Goal: Task Accomplishment & Management: Manage account settings

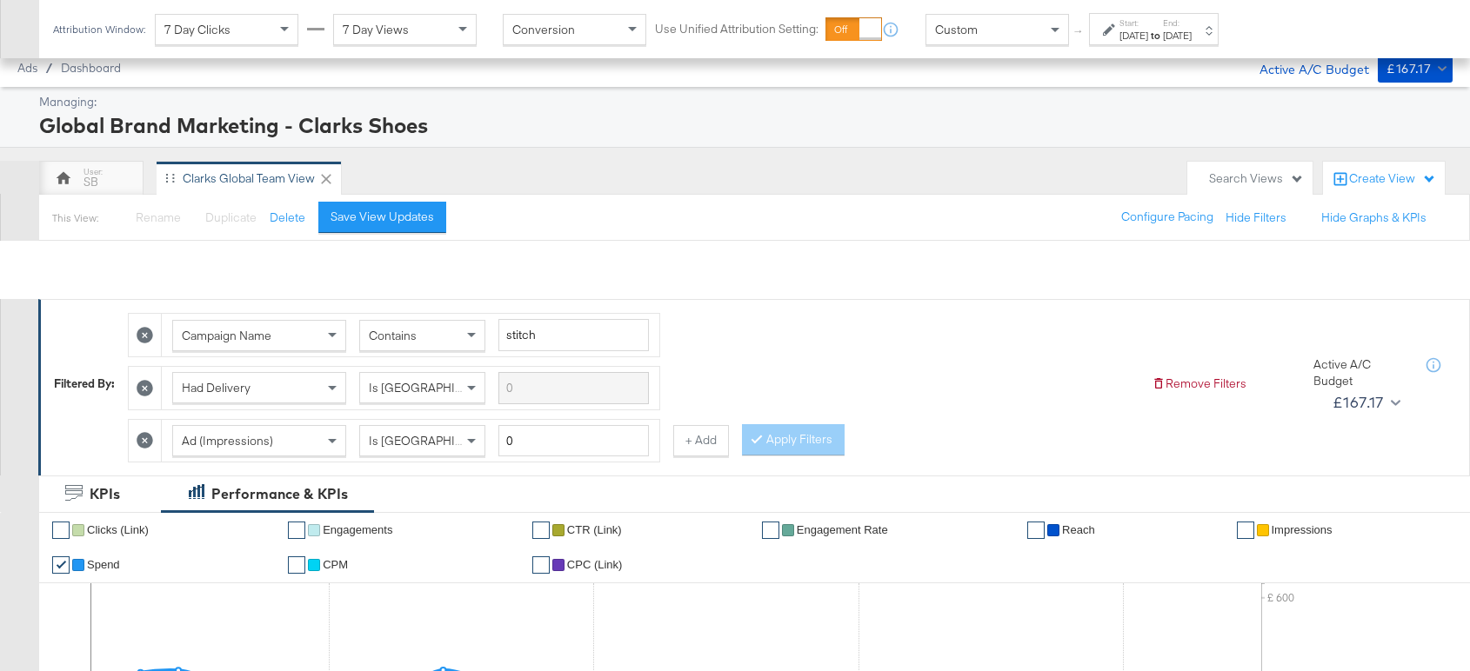
scroll to position [838, 0]
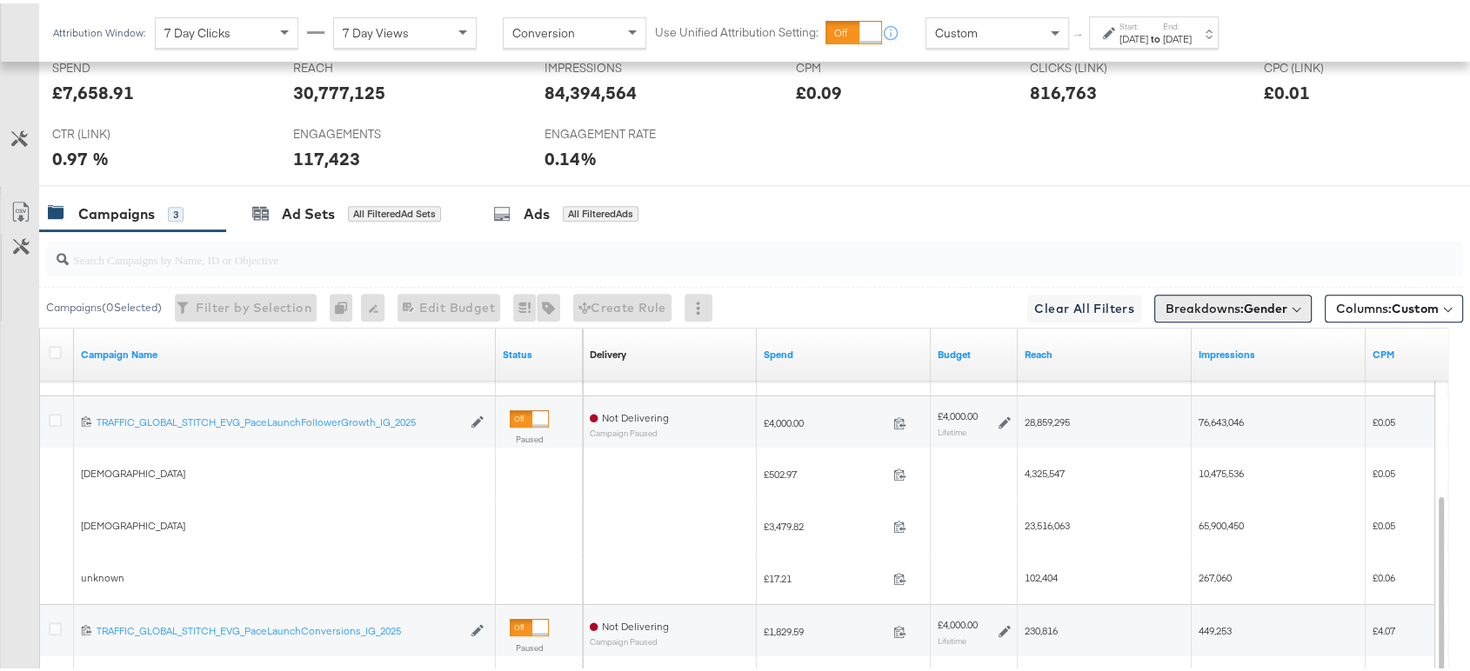
click at [1251, 291] on button "Breakdowns: Gender" at bounding box center [1232, 305] width 157 height 28
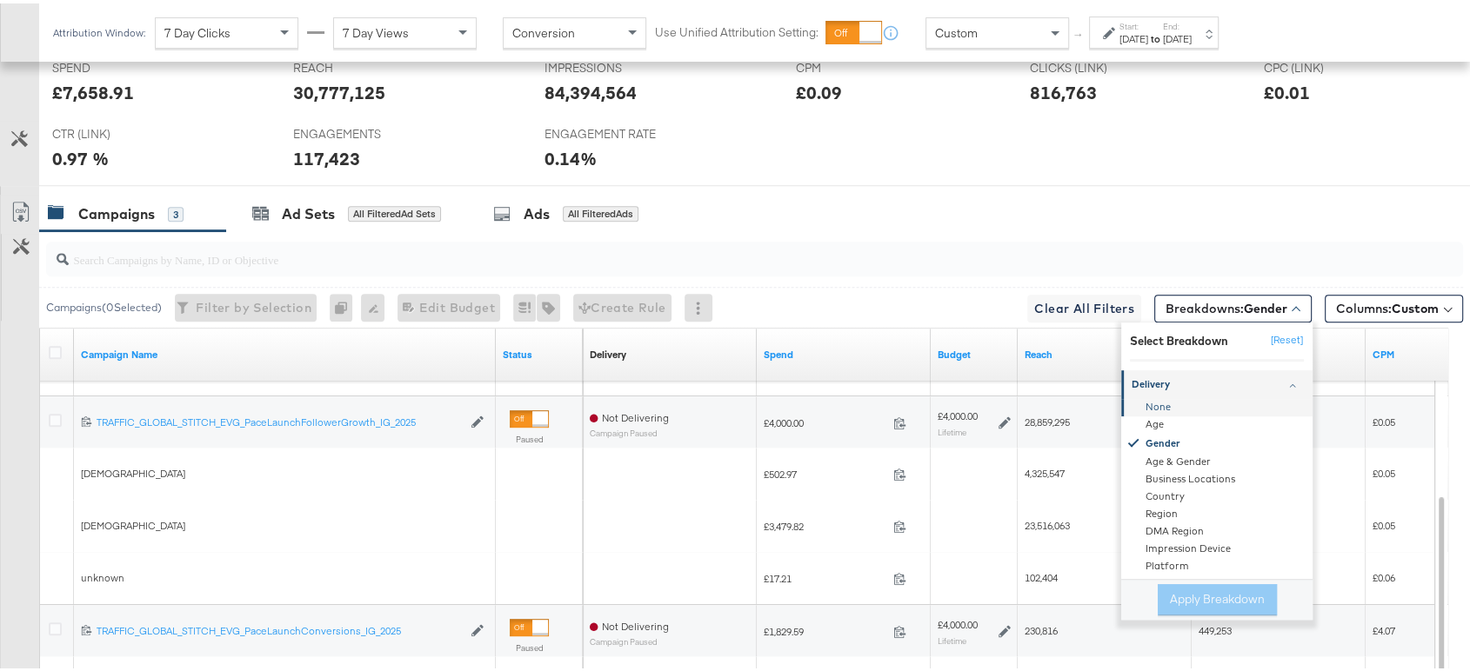
click at [1135, 402] on div "None" at bounding box center [1218, 404] width 189 height 17
click at [997, 252] on input "search" at bounding box center [701, 249] width 1265 height 34
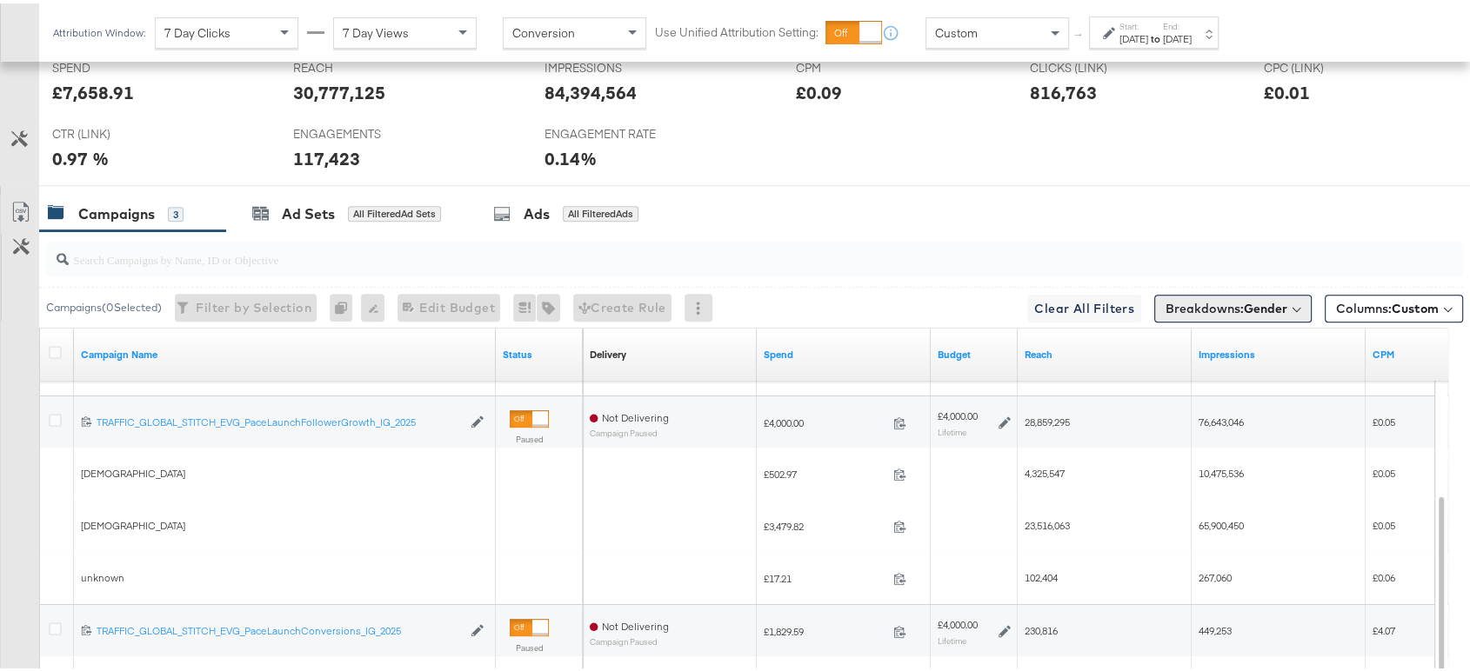
click at [1244, 297] on b "Gender" at bounding box center [1265, 305] width 43 height 16
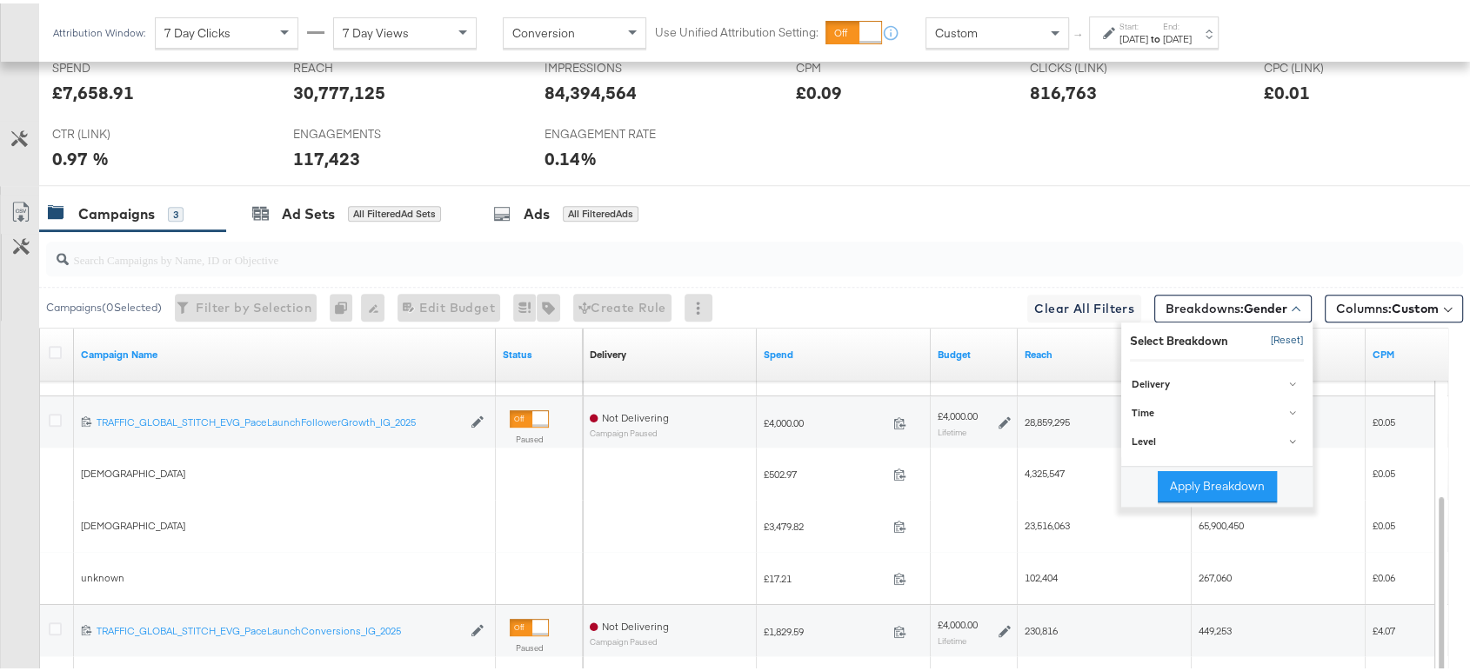
click at [1266, 327] on button "[Reset]" at bounding box center [1281, 338] width 43 height 28
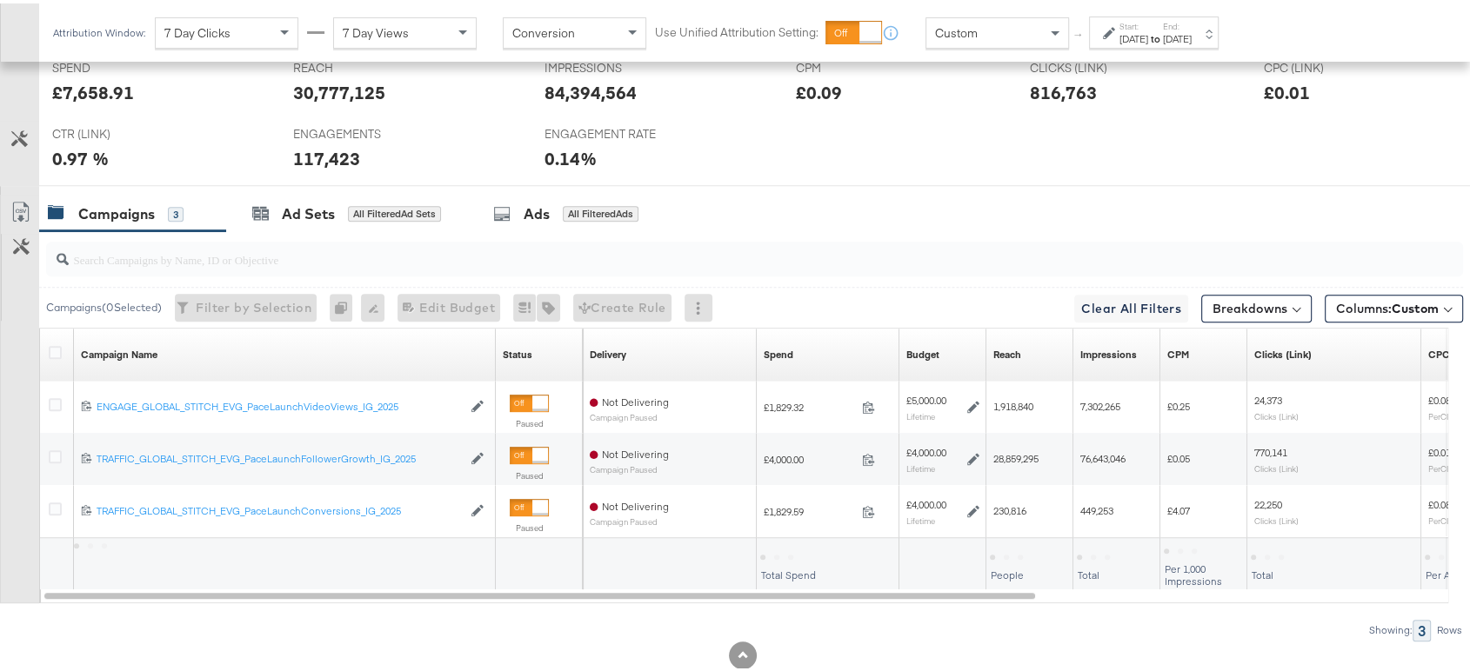
click at [1266, 327] on div "Clicks (Link) Sorting Unavailable" at bounding box center [1334, 351] width 174 height 52
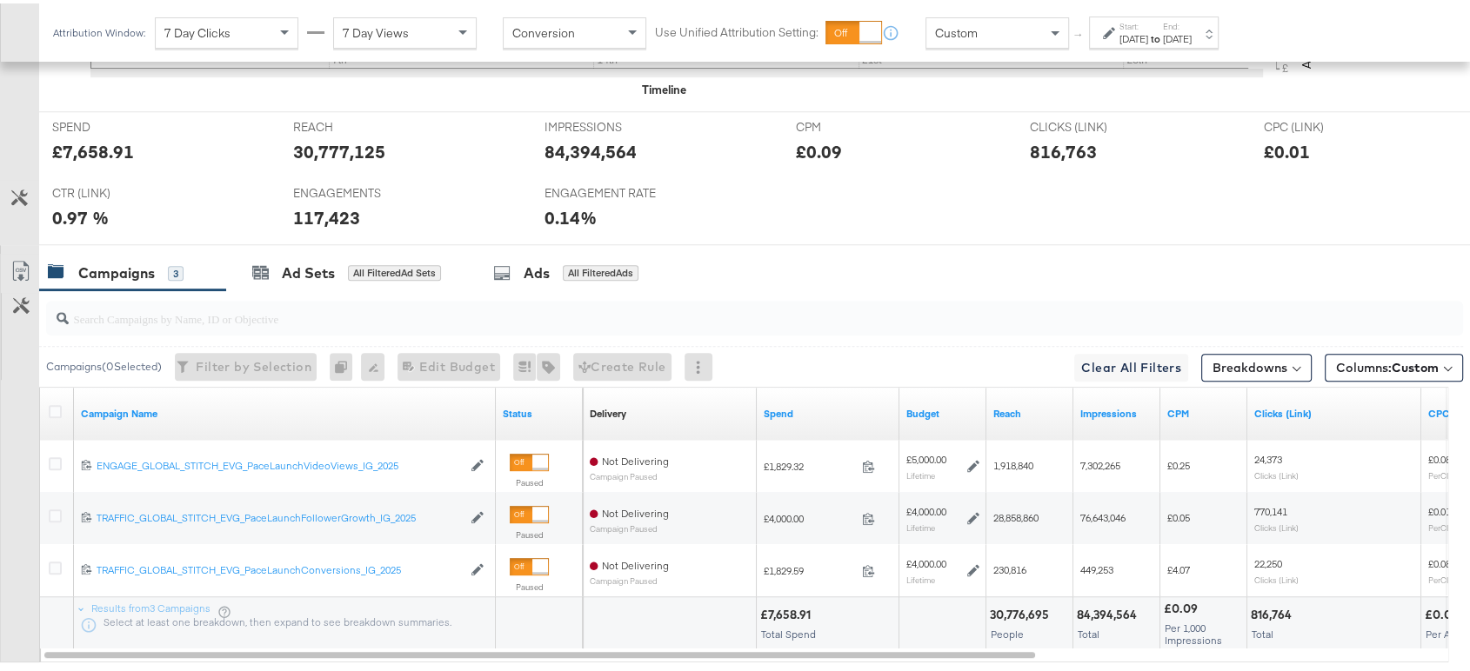
scroll to position [0, 0]
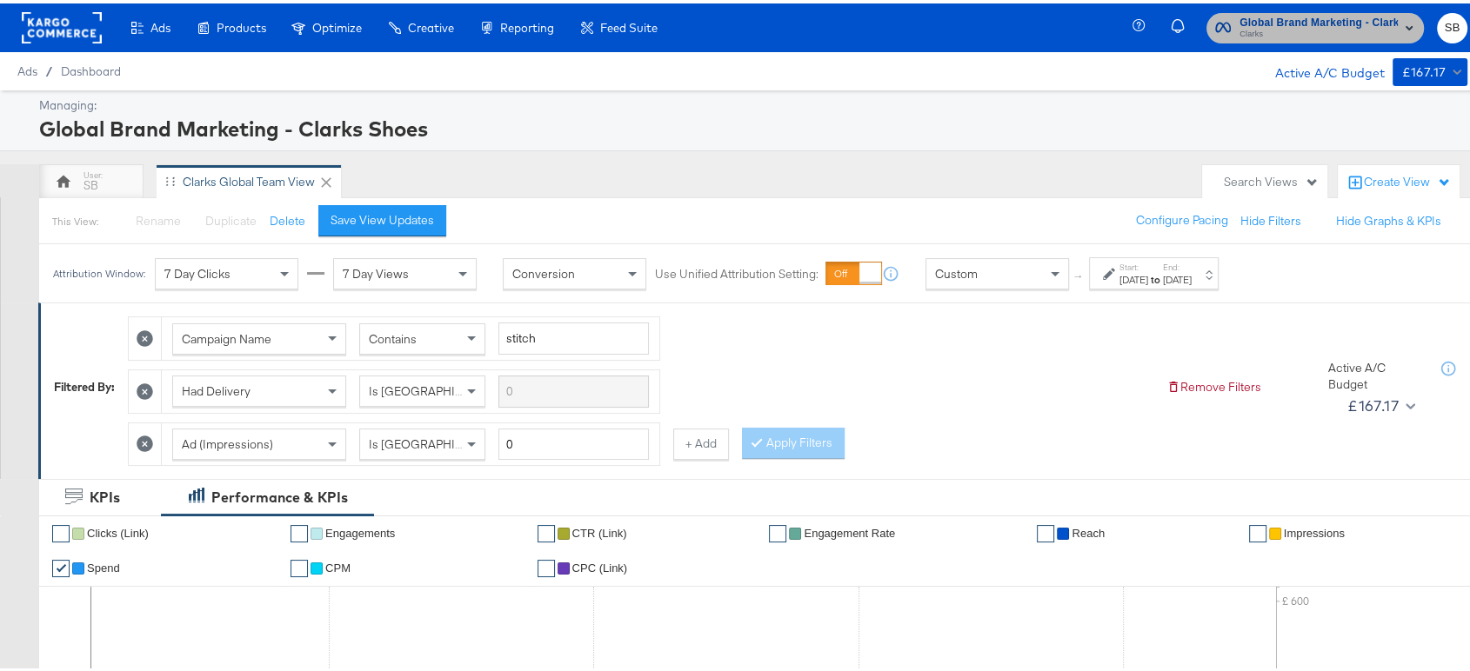
click at [1281, 27] on span "Clarks" at bounding box center [1318, 31] width 158 height 14
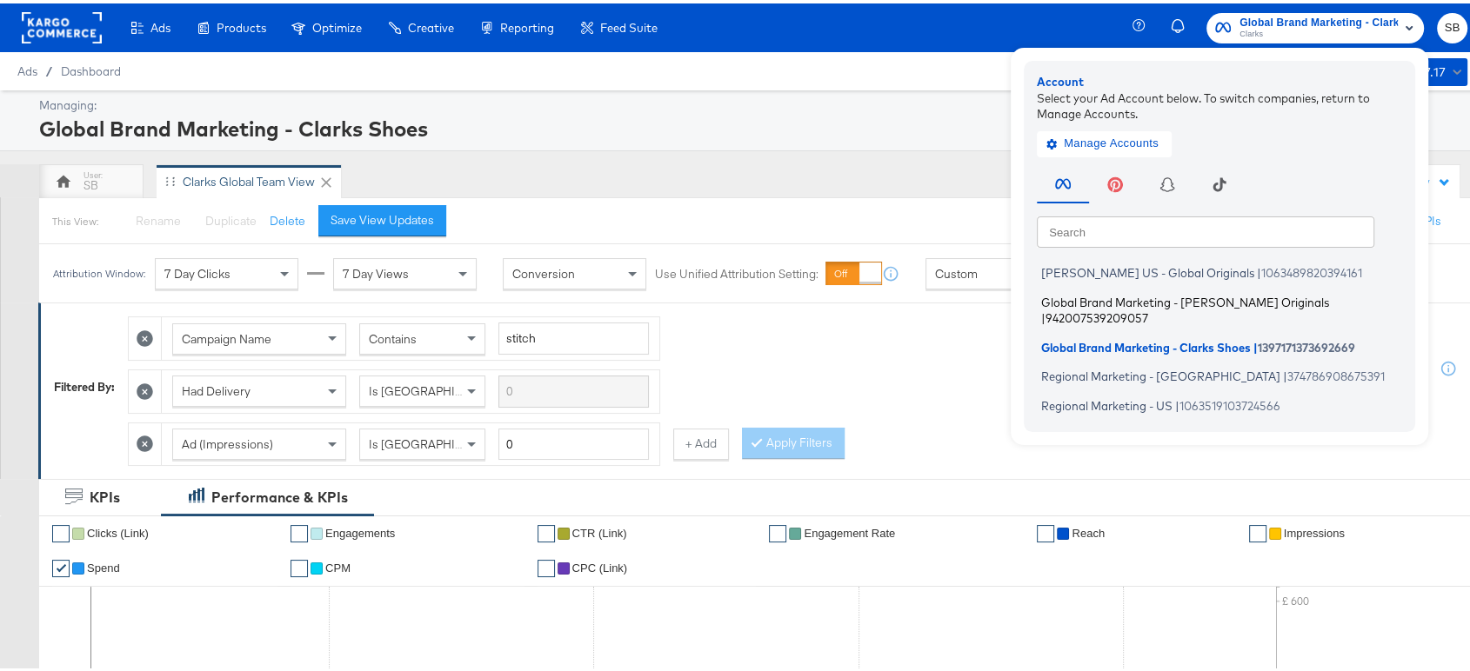
click at [1117, 297] on span "Global Brand Marketing - Clarks Originals" at bounding box center [1185, 298] width 288 height 14
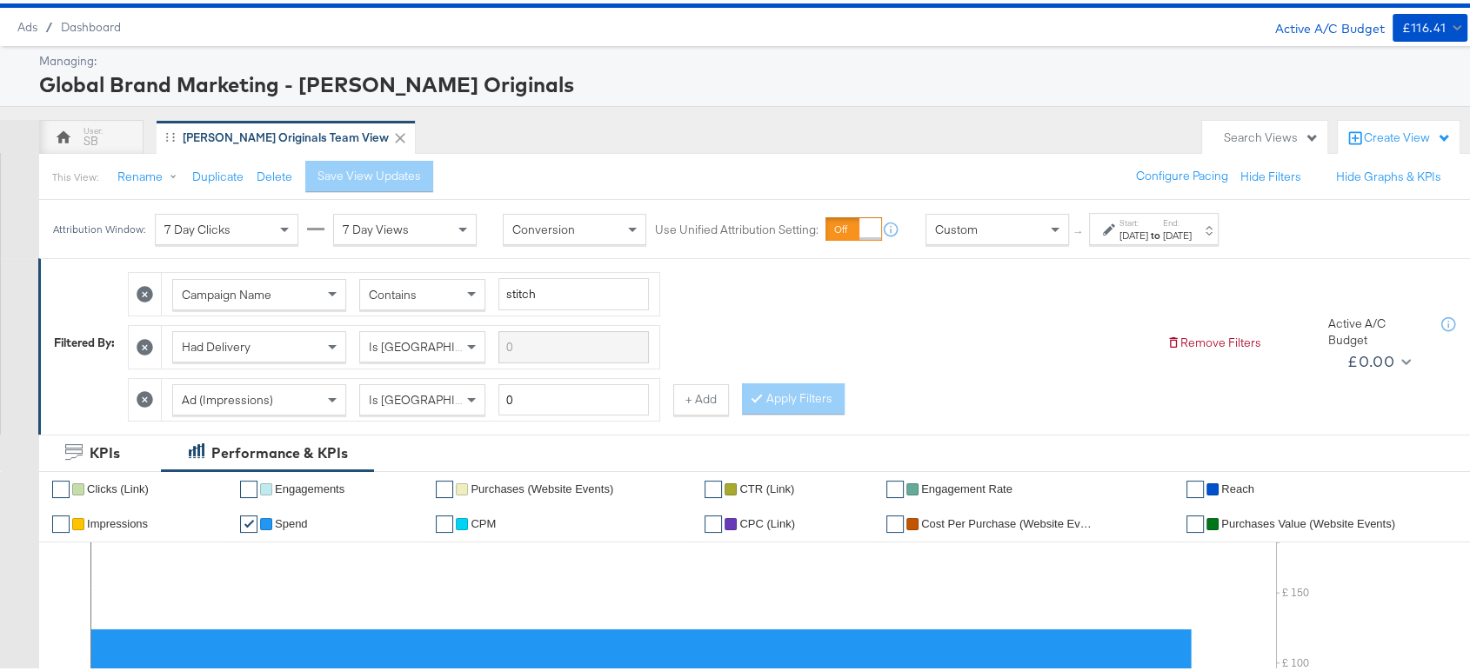
scroll to position [45, 0]
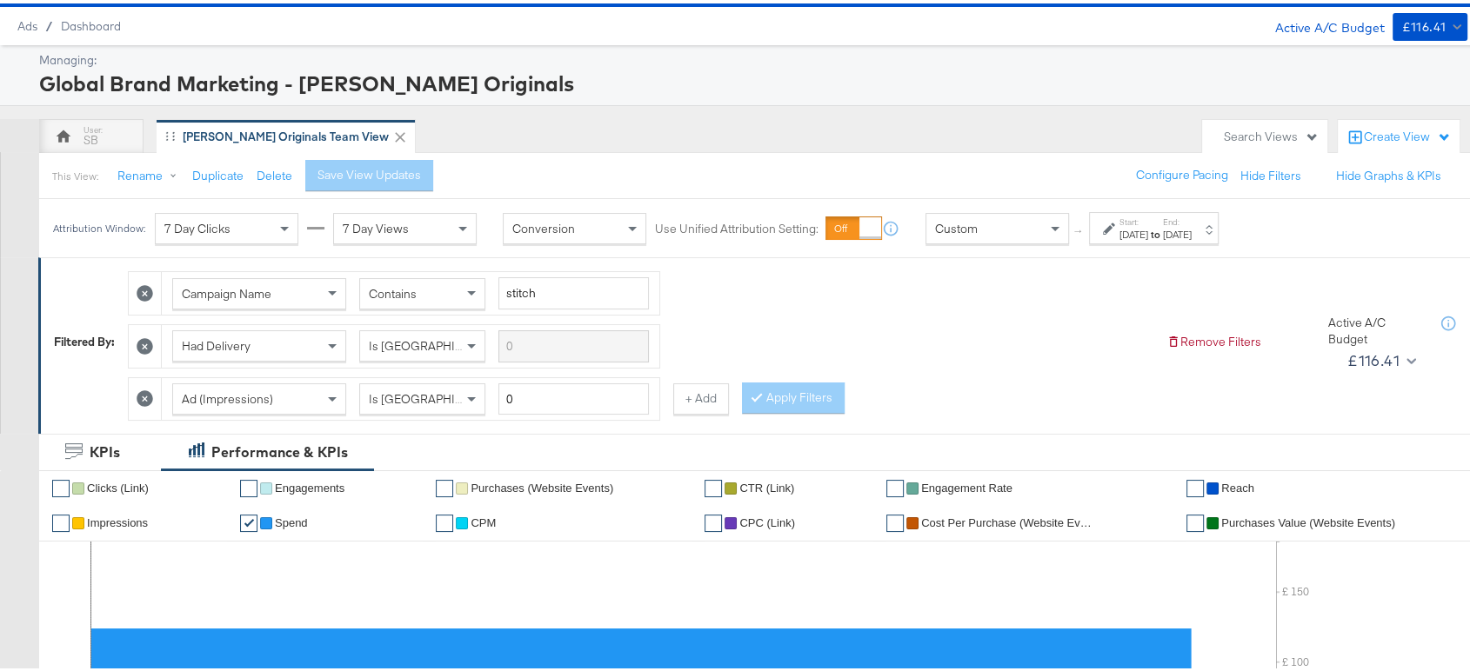
click at [1163, 227] on strong "to" at bounding box center [1155, 230] width 15 height 13
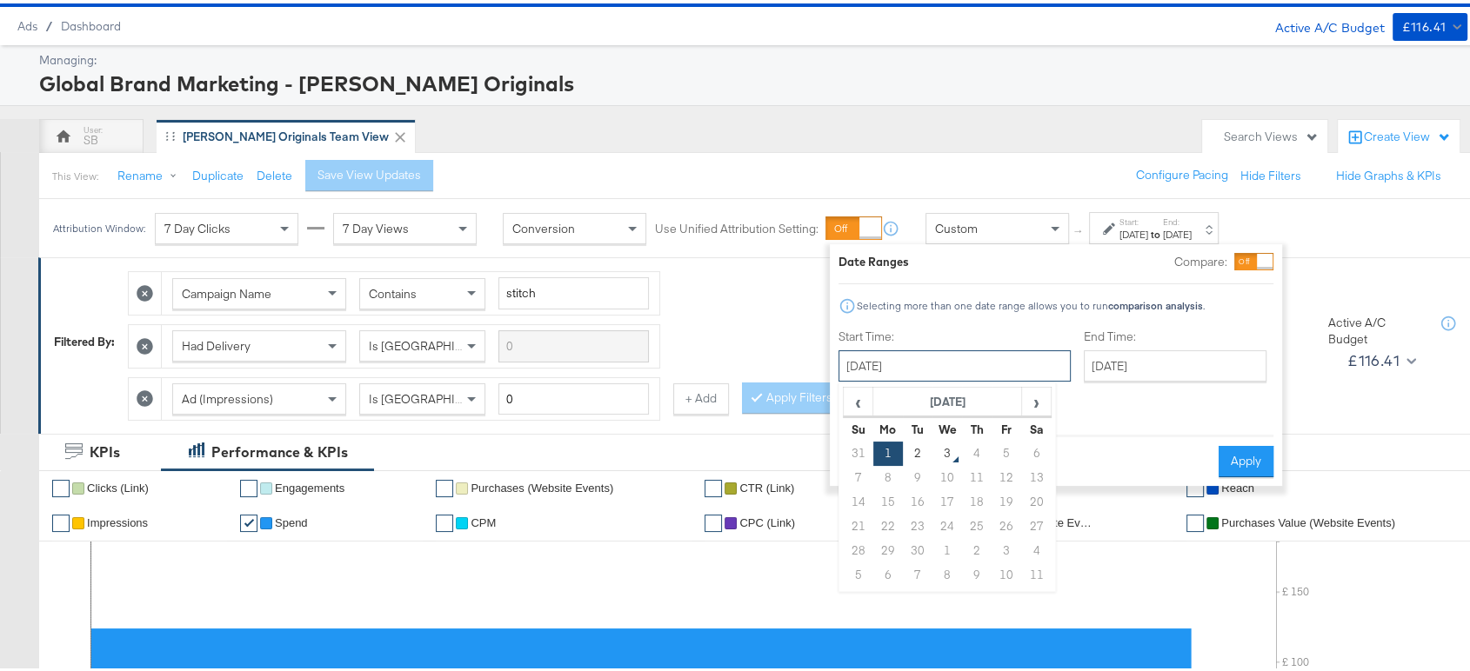
click at [877, 367] on input "September 1st 2025" at bounding box center [954, 362] width 232 height 31
click at [860, 397] on span "‹" at bounding box center [857, 398] width 27 height 26
click at [853, 565] on td "31" at bounding box center [859, 572] width 30 height 24
type input "August 31st 2025"
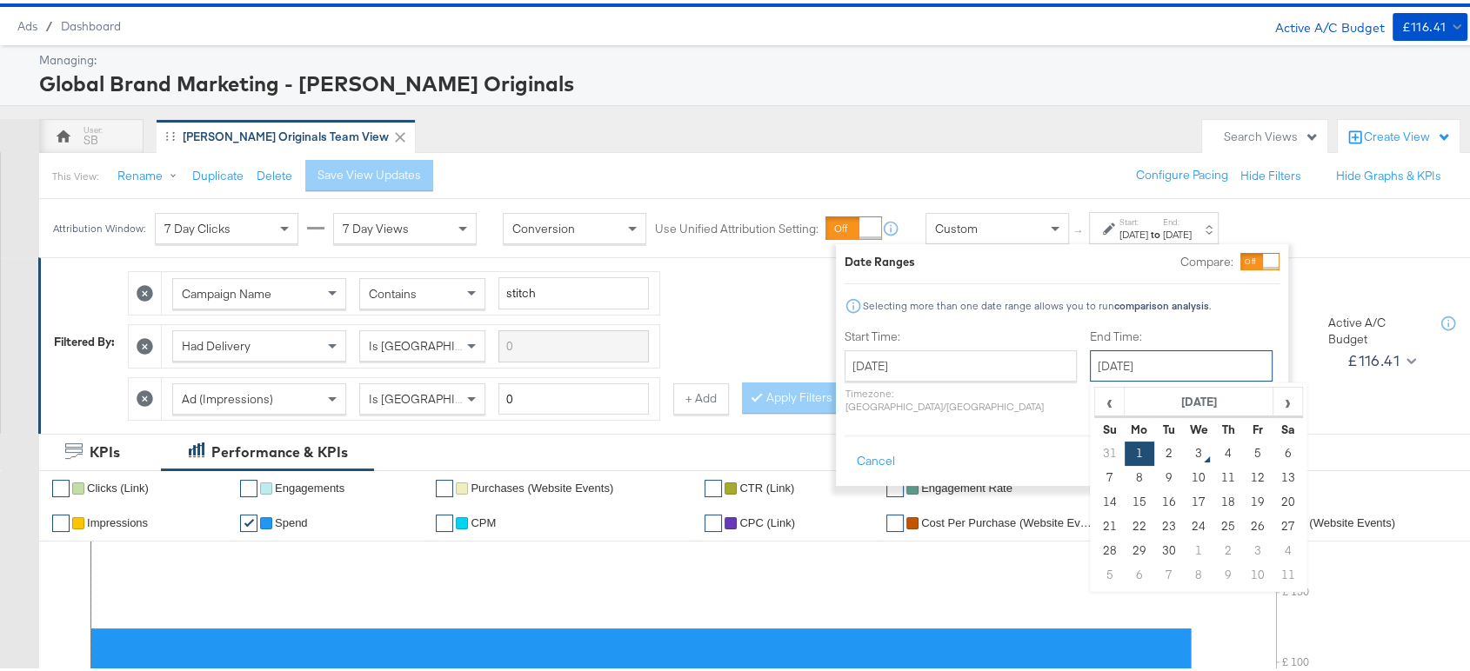
click at [1092, 370] on input "September 1st 2025" at bounding box center [1181, 362] width 183 height 31
click at [1154, 450] on td "2" at bounding box center [1169, 450] width 30 height 24
type input "September 2nd 2025"
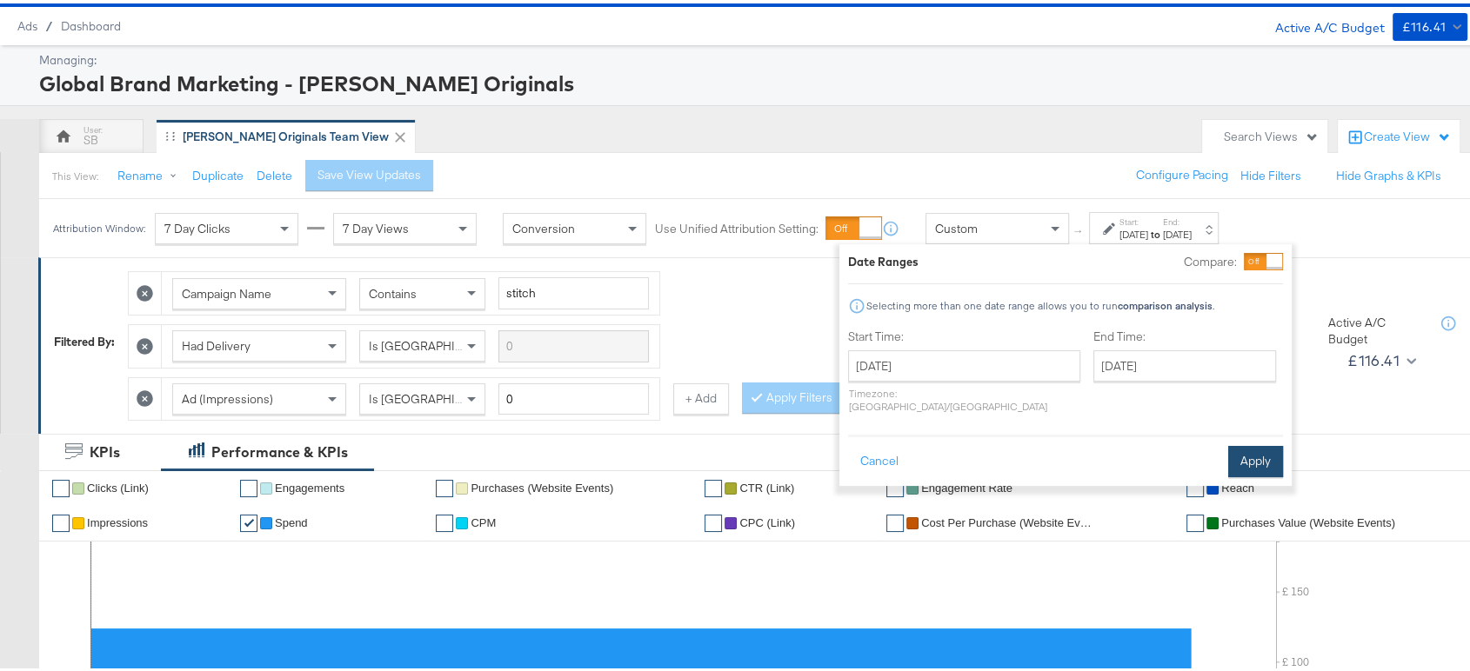
click at [1238, 443] on button "Apply" at bounding box center [1255, 458] width 55 height 31
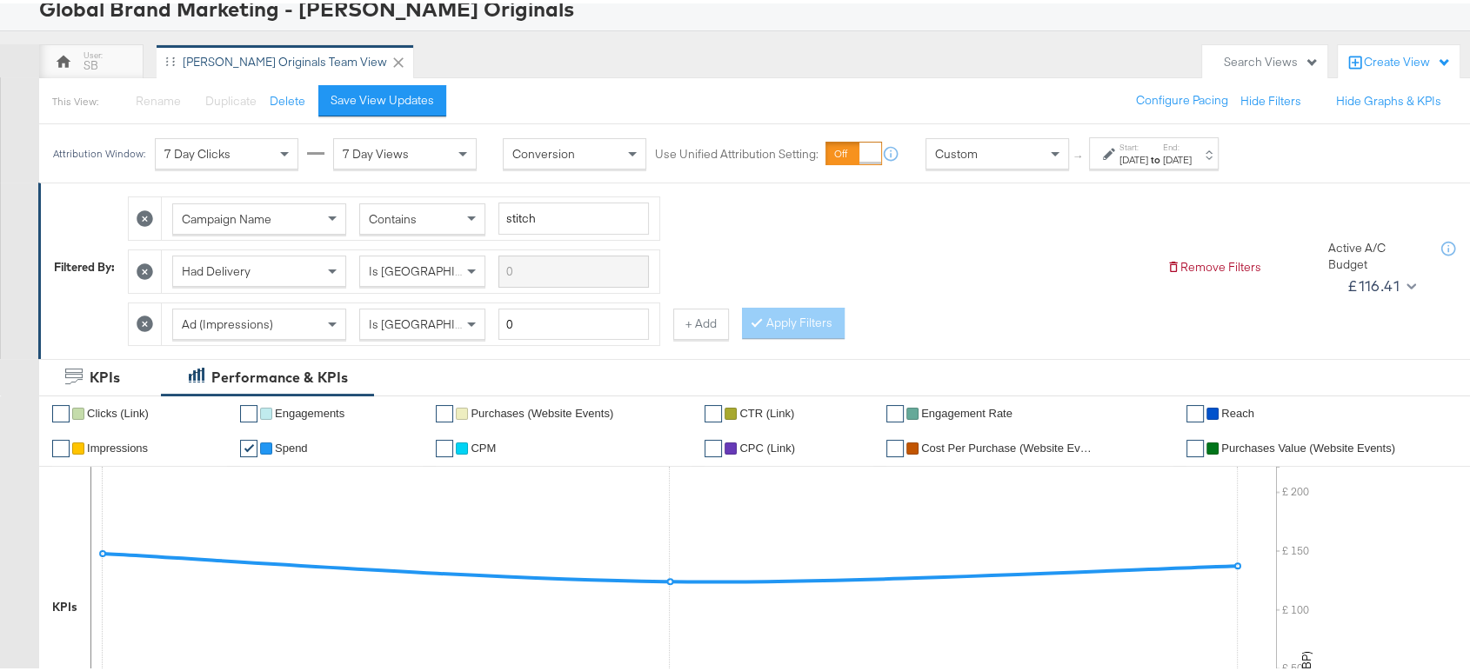
scroll to position [0, 0]
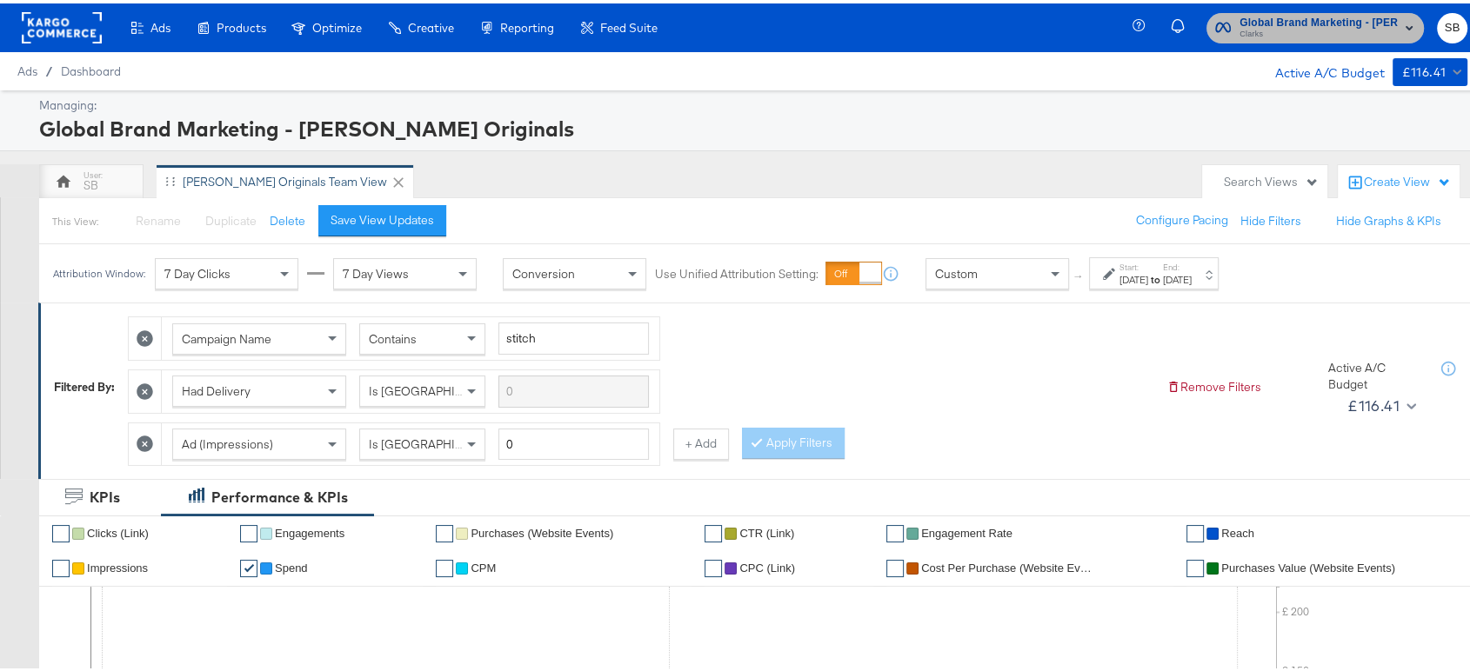
click at [1277, 17] on span "Global Brand Marketing - [PERSON_NAME] Originals" at bounding box center [1318, 19] width 158 height 18
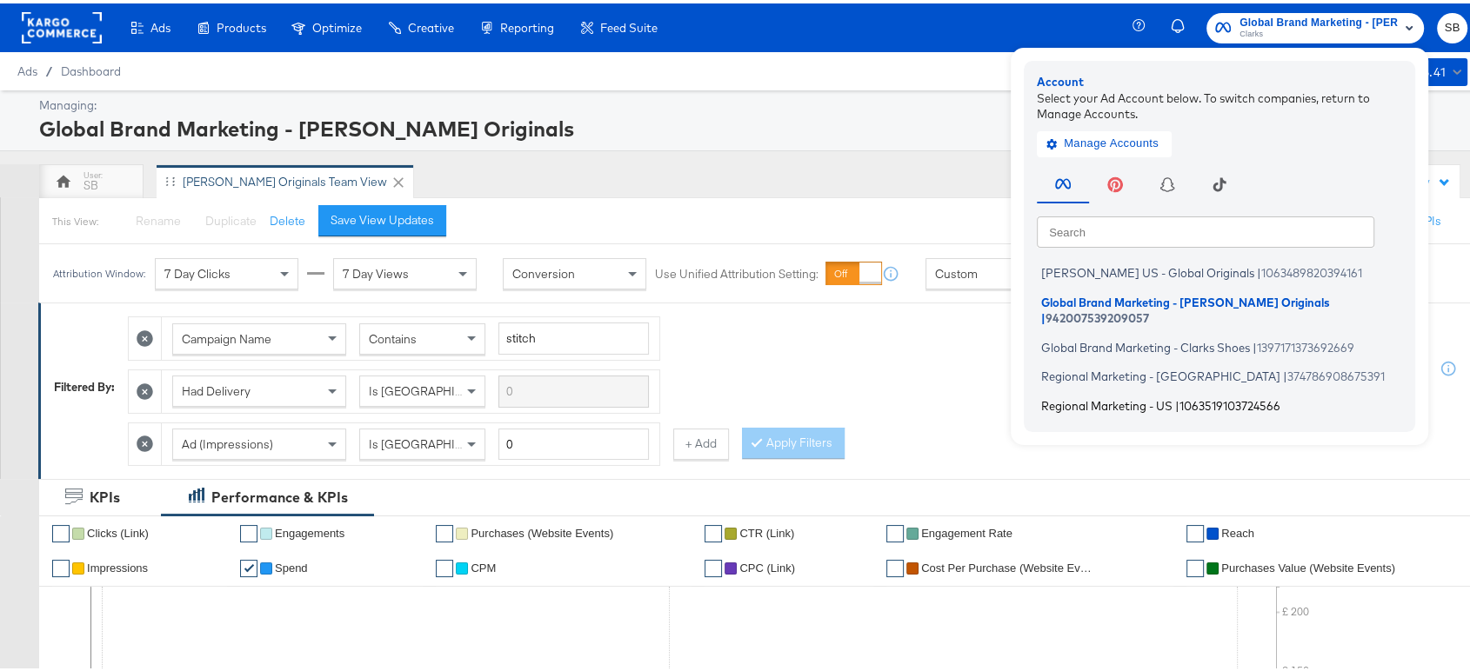
click at [1112, 395] on span "Regional Marketing - US" at bounding box center [1106, 402] width 131 height 14
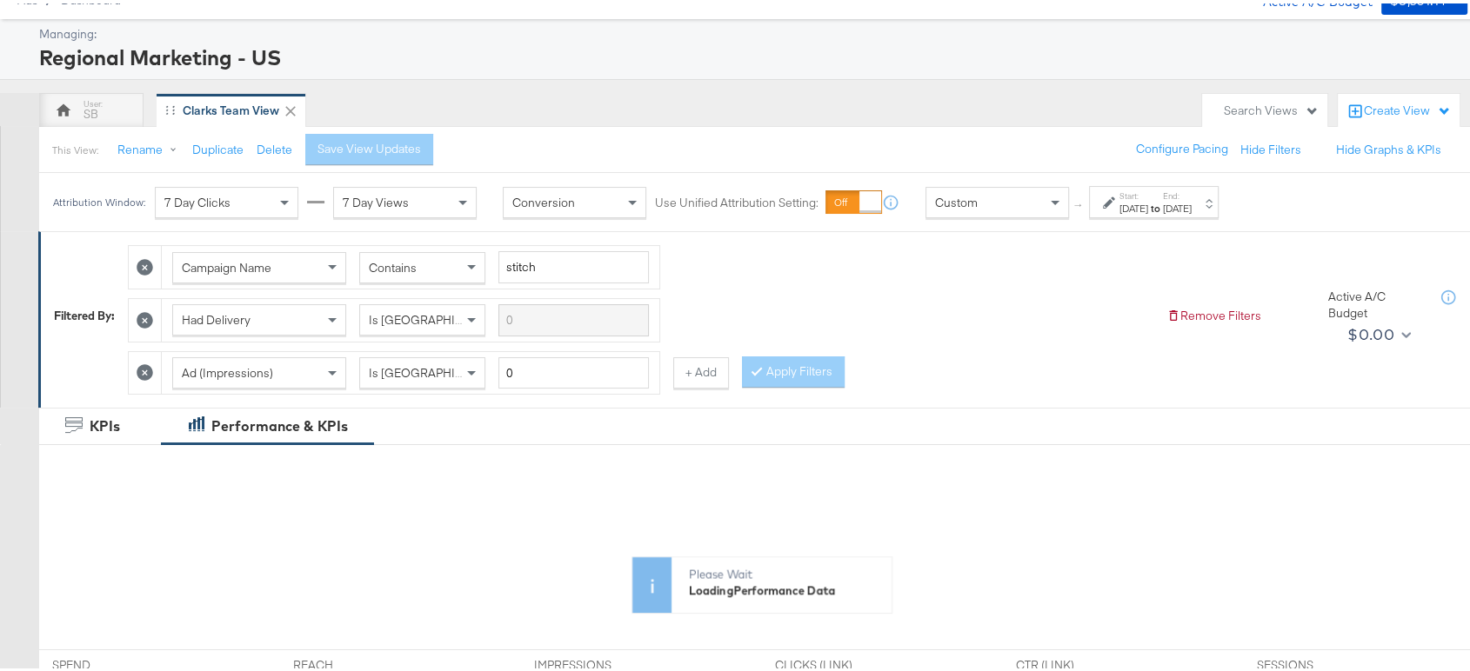
scroll to position [77, 0]
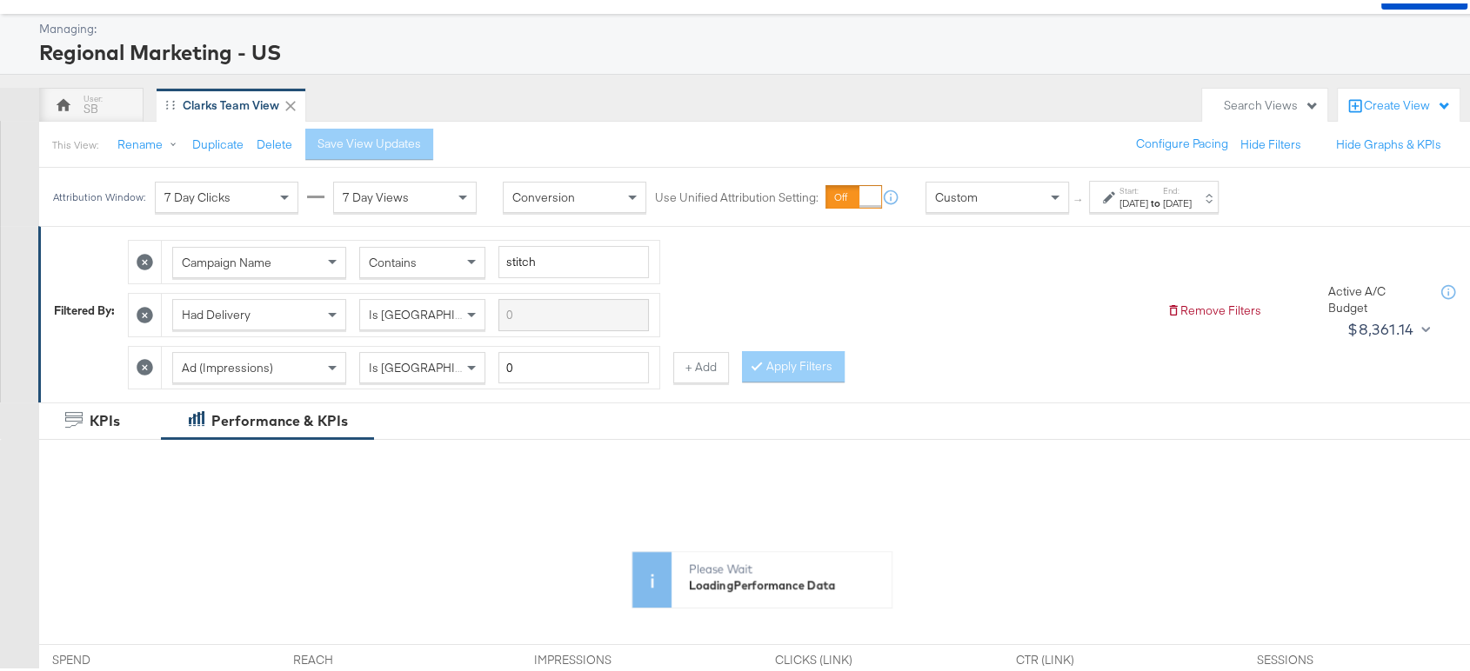
click at [1148, 206] on div "Aug 24th 2025" at bounding box center [1133, 200] width 29 height 14
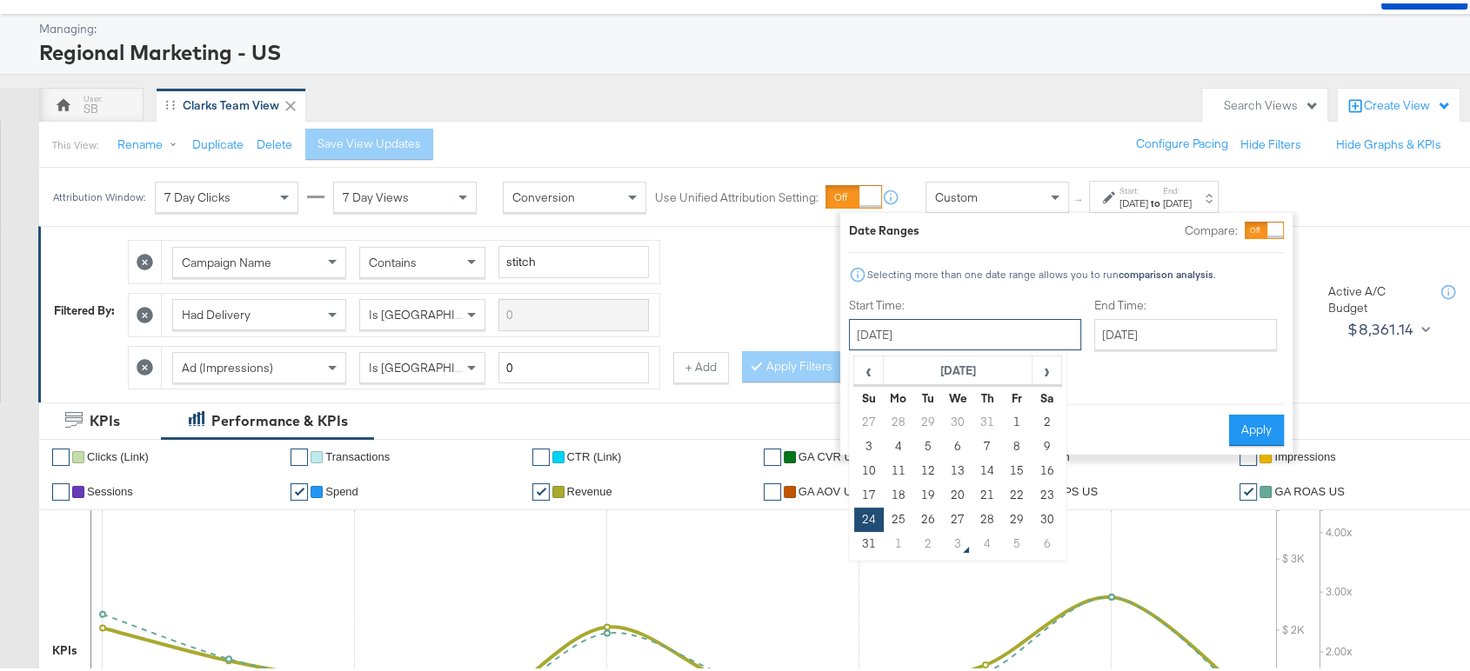
click at [937, 336] on input "August 24th 2025" at bounding box center [965, 331] width 232 height 31
click at [865, 536] on td "31" at bounding box center [869, 541] width 30 height 24
type input "August 31st 2025"
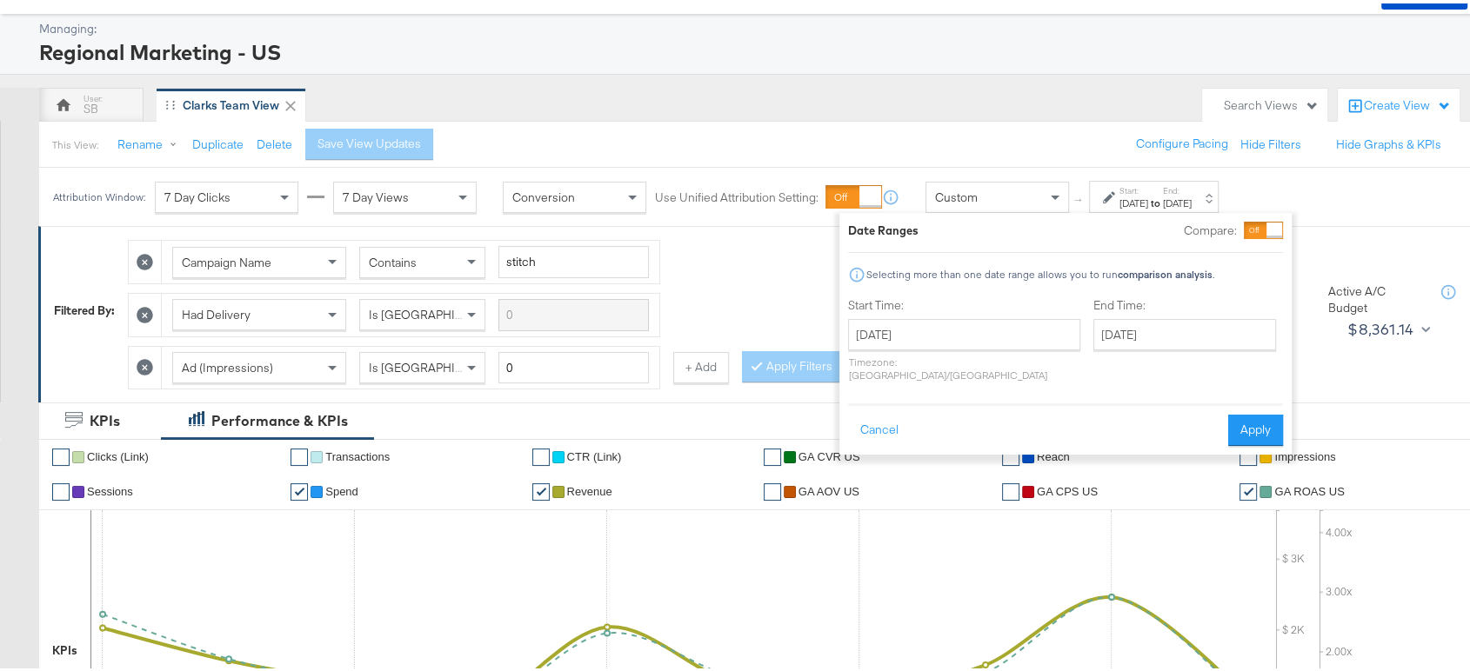
click at [1248, 400] on div "Cancel Apply" at bounding box center [1065, 421] width 435 height 43
click at [1252, 411] on button "Apply" at bounding box center [1255, 426] width 55 height 31
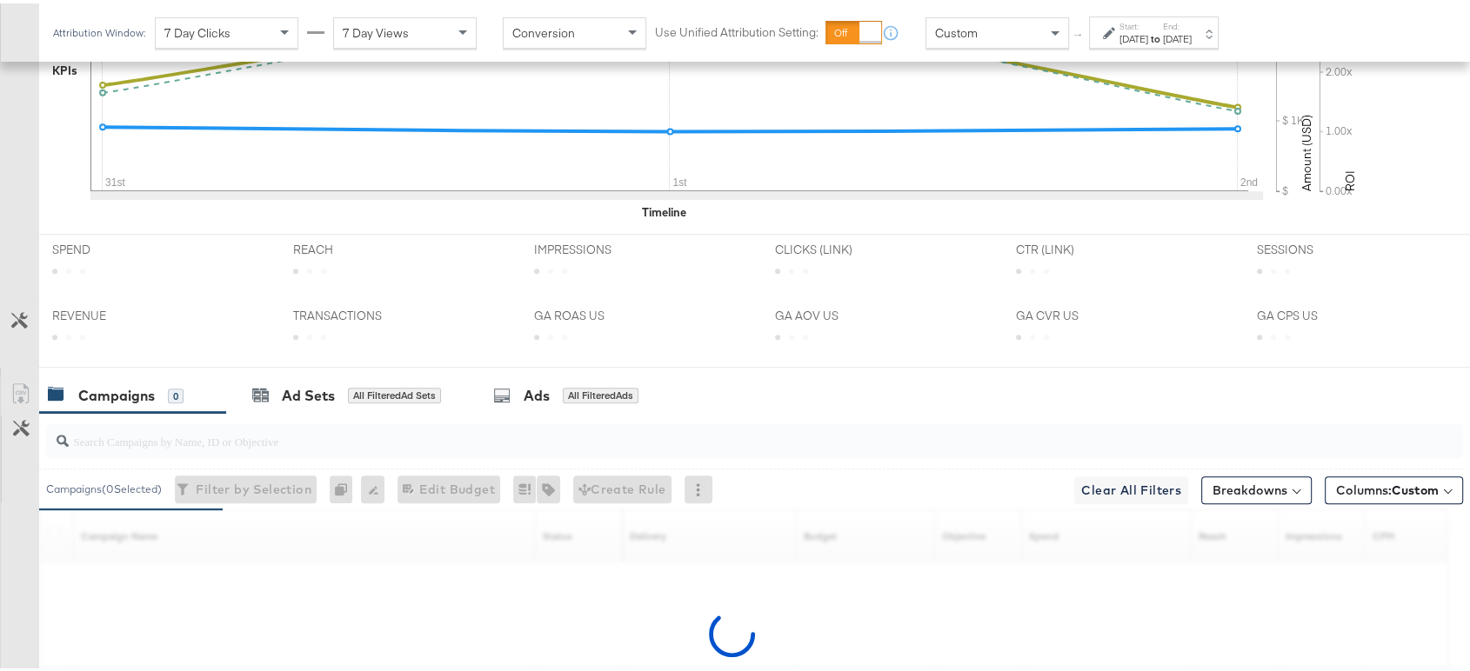
scroll to position [826, 0]
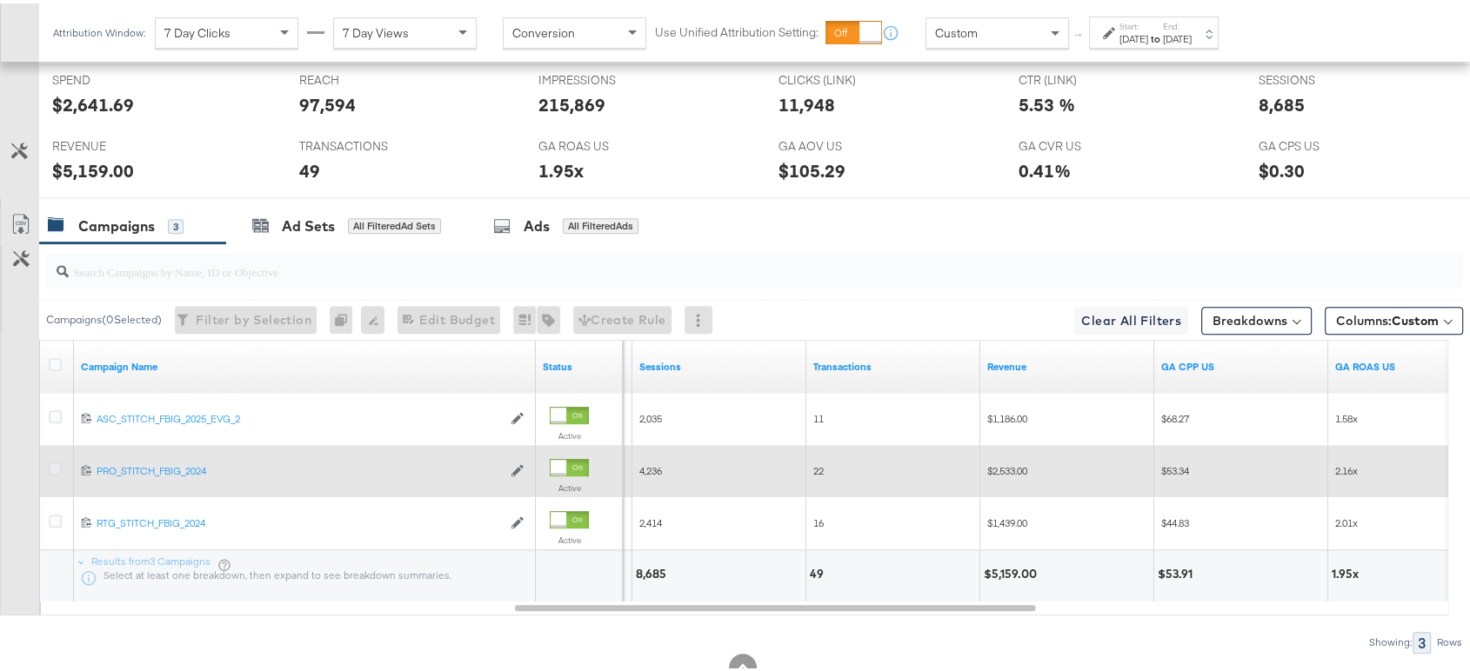
click at [51, 463] on icon at bounding box center [55, 465] width 13 height 13
click at [0, 0] on input "checkbox" at bounding box center [0, 0] width 0 height 0
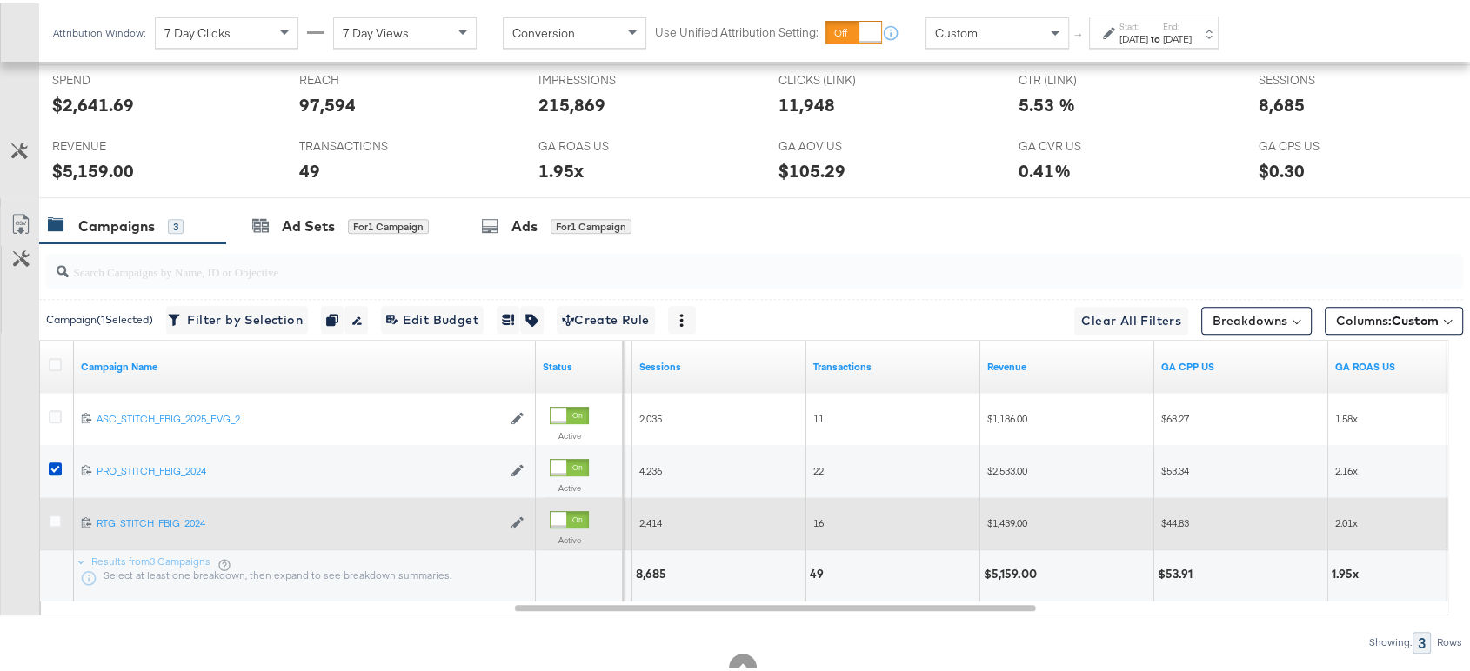
click at [49, 521] on label at bounding box center [55, 517] width 13 height 13
click at [0, 0] on input "checkbox" at bounding box center [0, 0] width 0 height 0
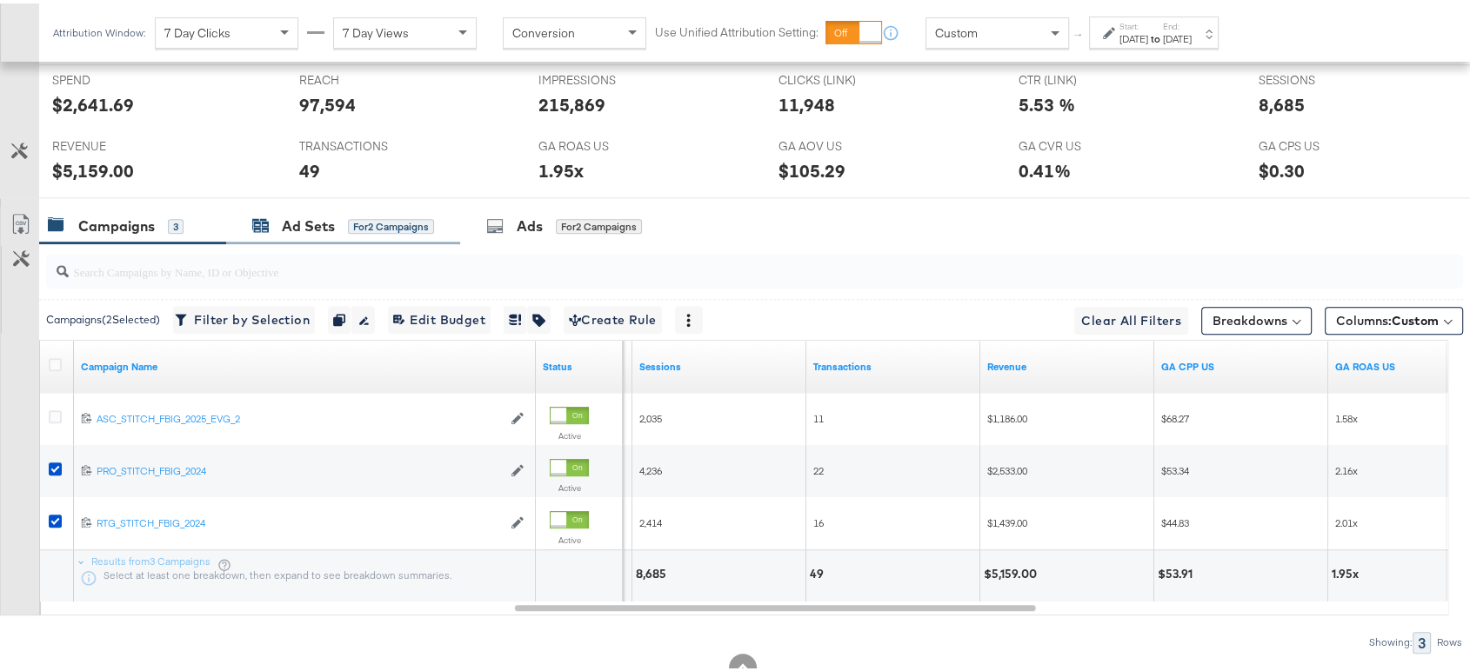
click at [299, 213] on div "Ad Sets" at bounding box center [308, 223] width 53 height 20
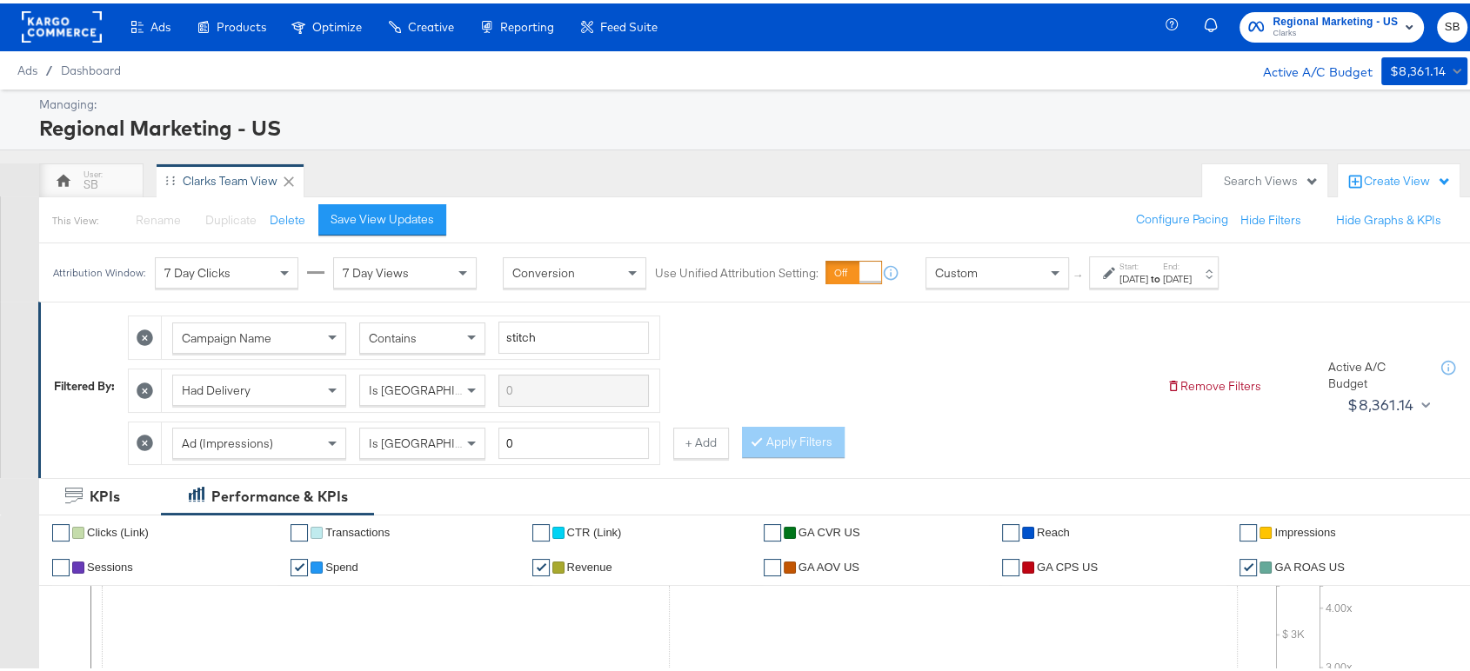
scroll to position [0, 0]
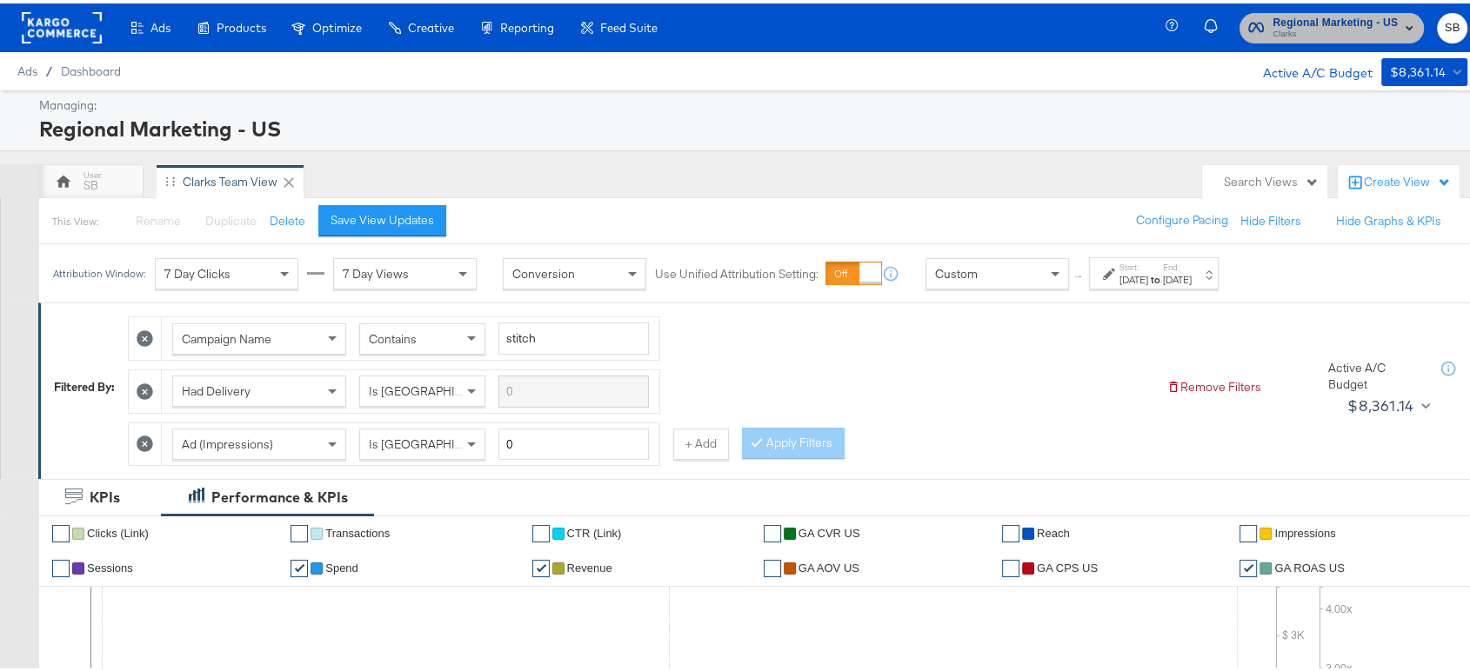
click at [1307, 37] on span "Clarks" at bounding box center [1334, 31] width 125 height 14
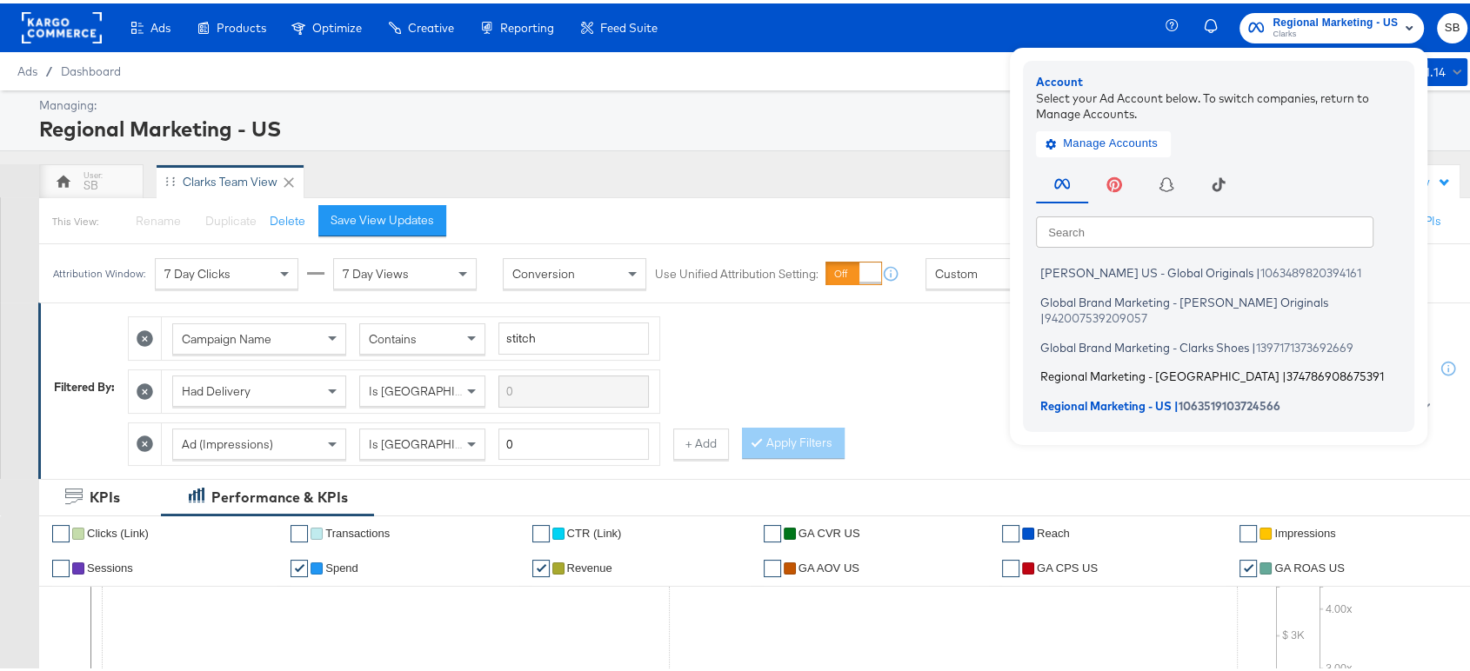
click at [1085, 366] on span "Regional Marketing - CA" at bounding box center [1159, 373] width 239 height 14
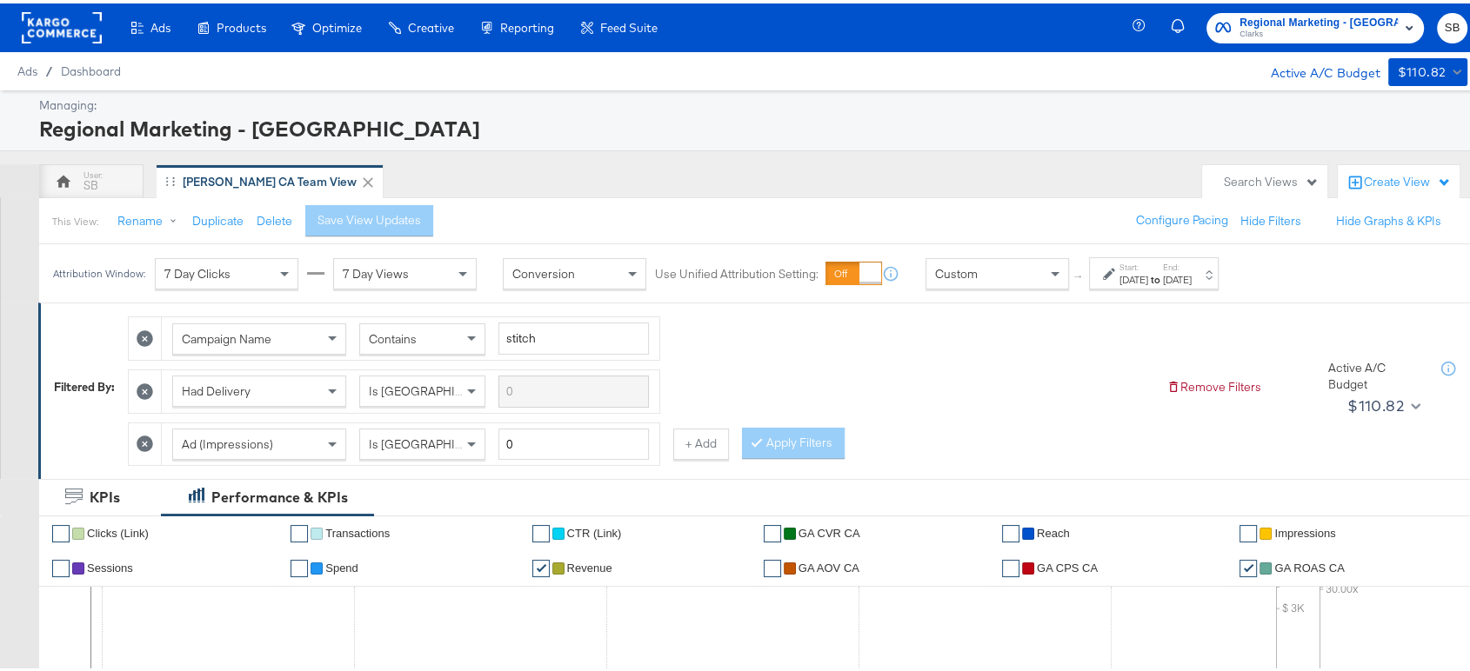
click at [1148, 265] on label "Start:" at bounding box center [1133, 263] width 29 height 11
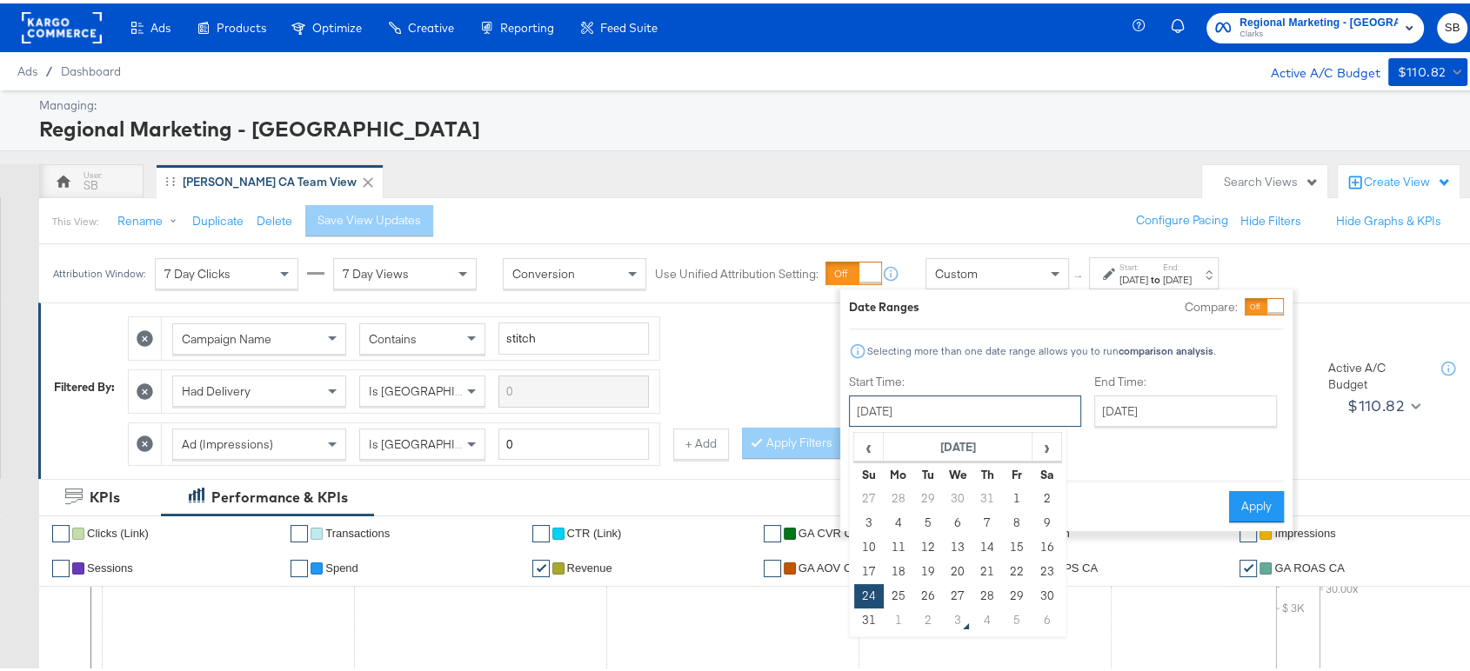
click at [953, 399] on input "August 24th 2025" at bounding box center [965, 407] width 232 height 31
click at [867, 617] on td "31" at bounding box center [869, 617] width 30 height 24
type input "August 31st 2025"
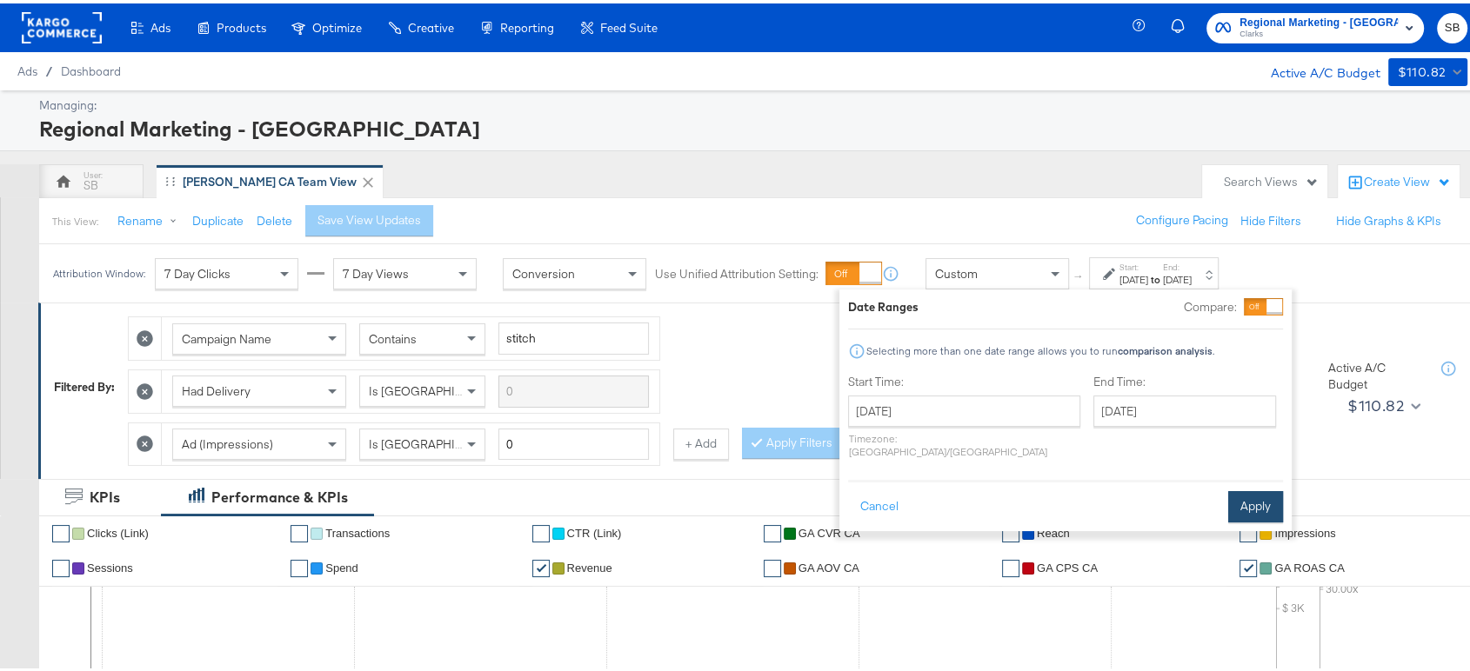
click at [1246, 488] on button "Apply" at bounding box center [1255, 503] width 55 height 31
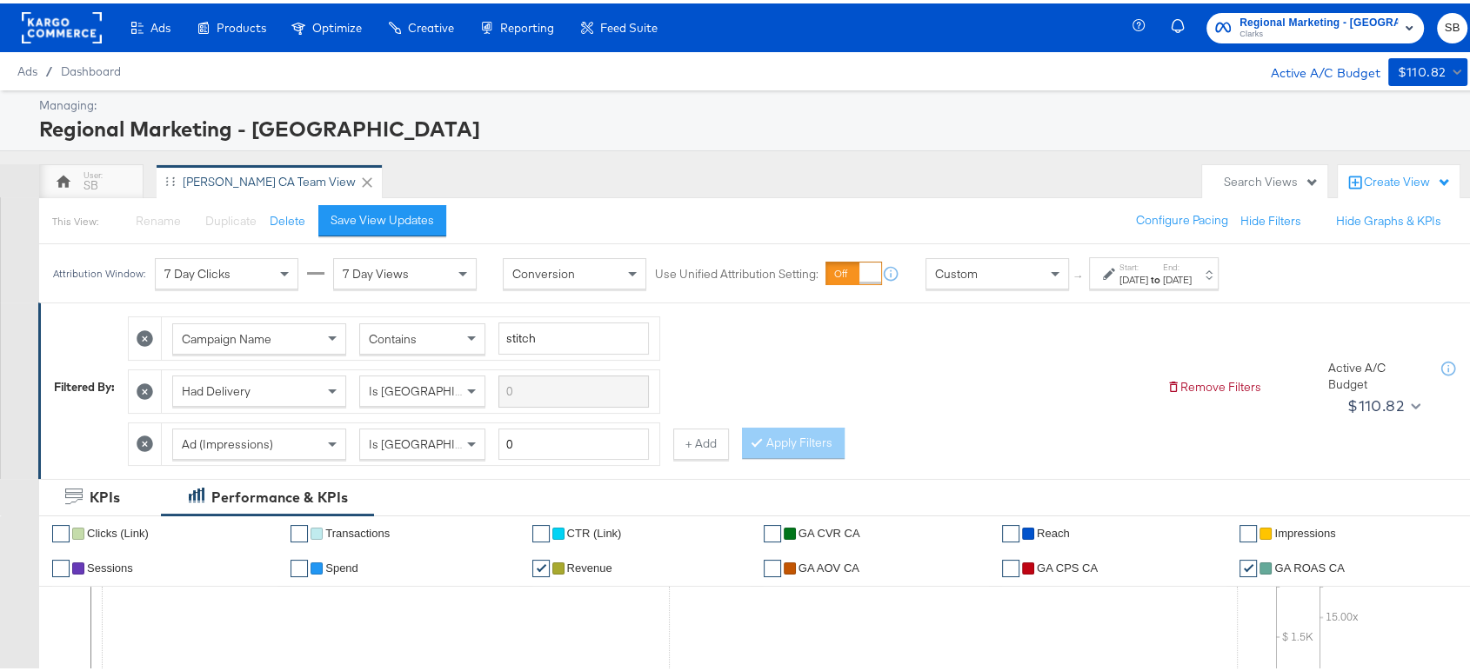
scroll to position [20, 0]
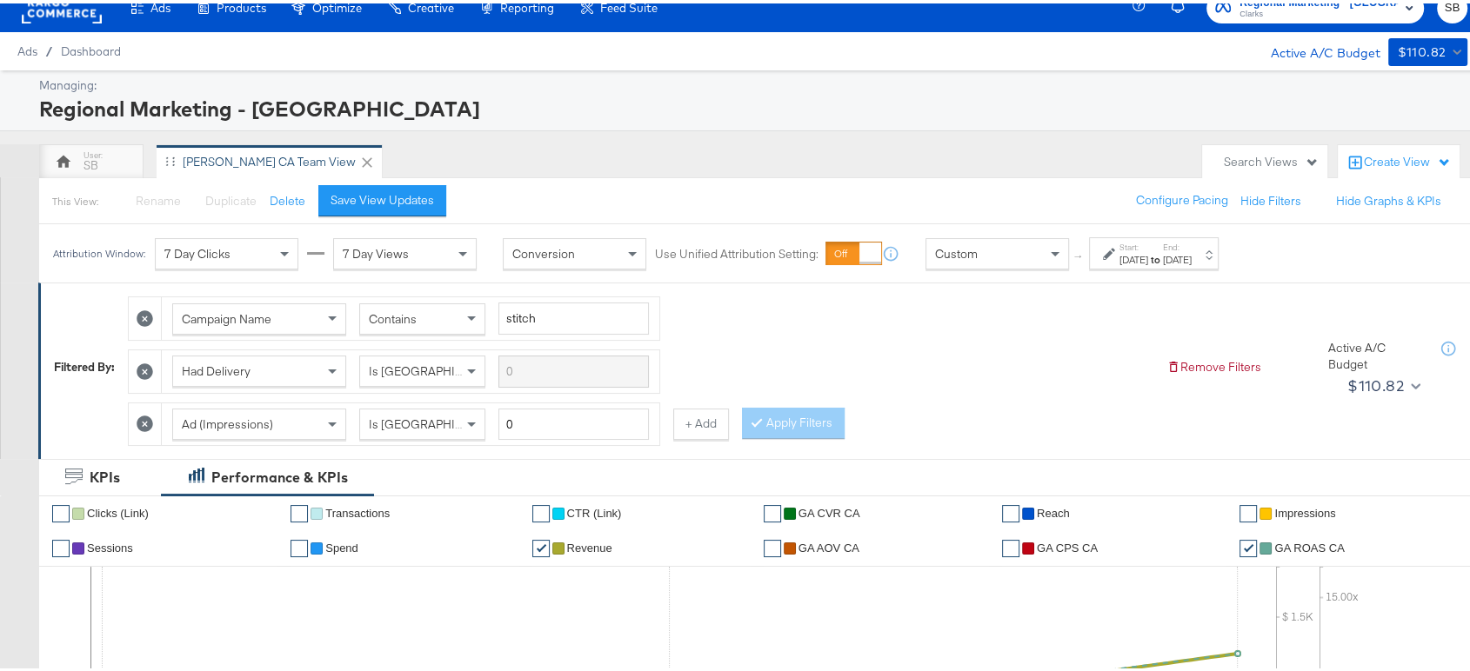
click at [1188, 246] on div "Start: Aug 31st 2025 to End: Sep 2nd 2025" at bounding box center [1155, 250] width 72 height 25
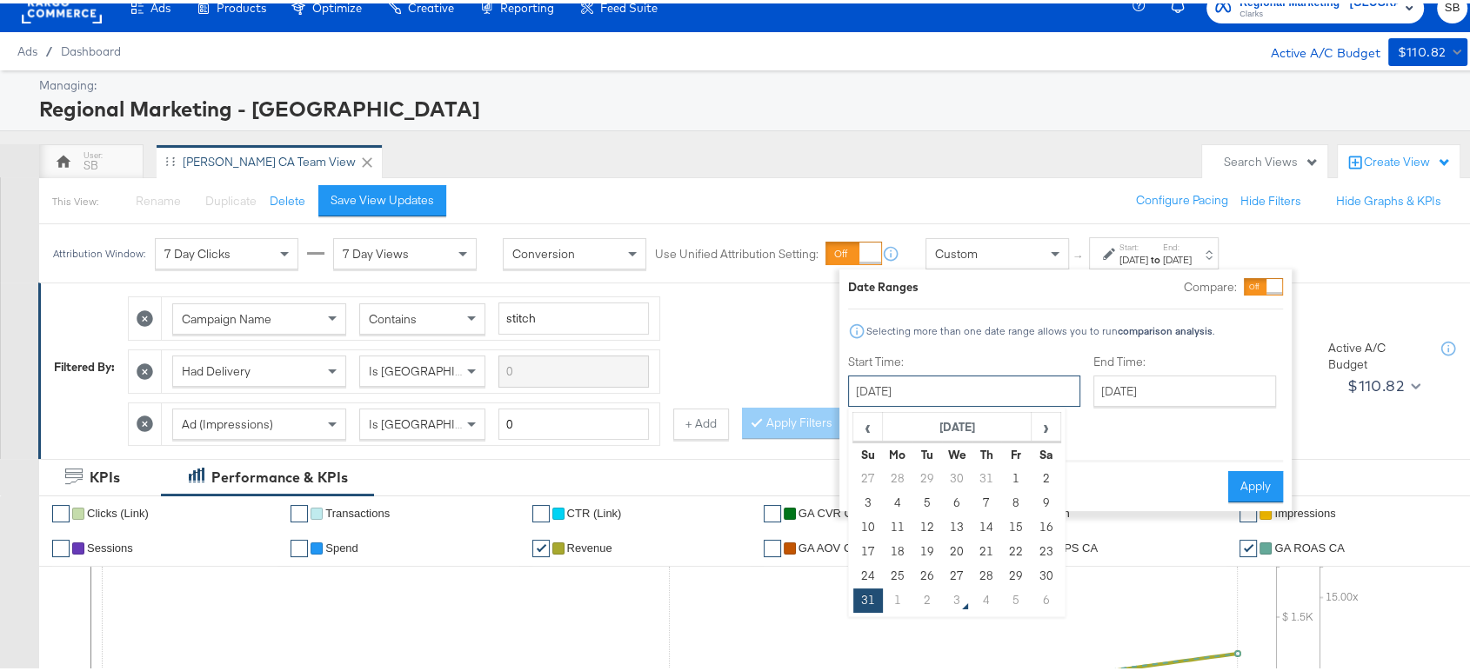
click at [911, 398] on input "August 31st 2025" at bounding box center [964, 387] width 232 height 31
click at [865, 576] on td "24" at bounding box center [868, 573] width 30 height 24
type input "August 24th 2025"
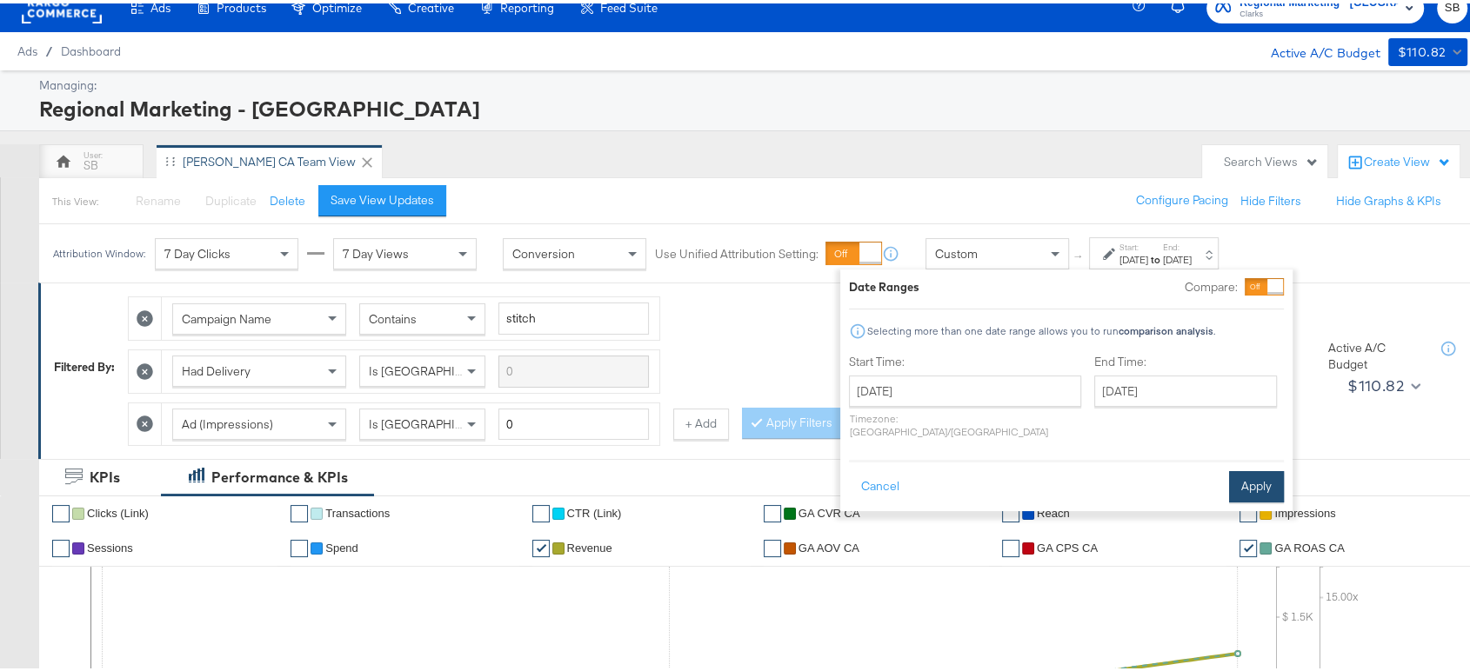
click at [1246, 468] on button "Apply" at bounding box center [1256, 483] width 55 height 31
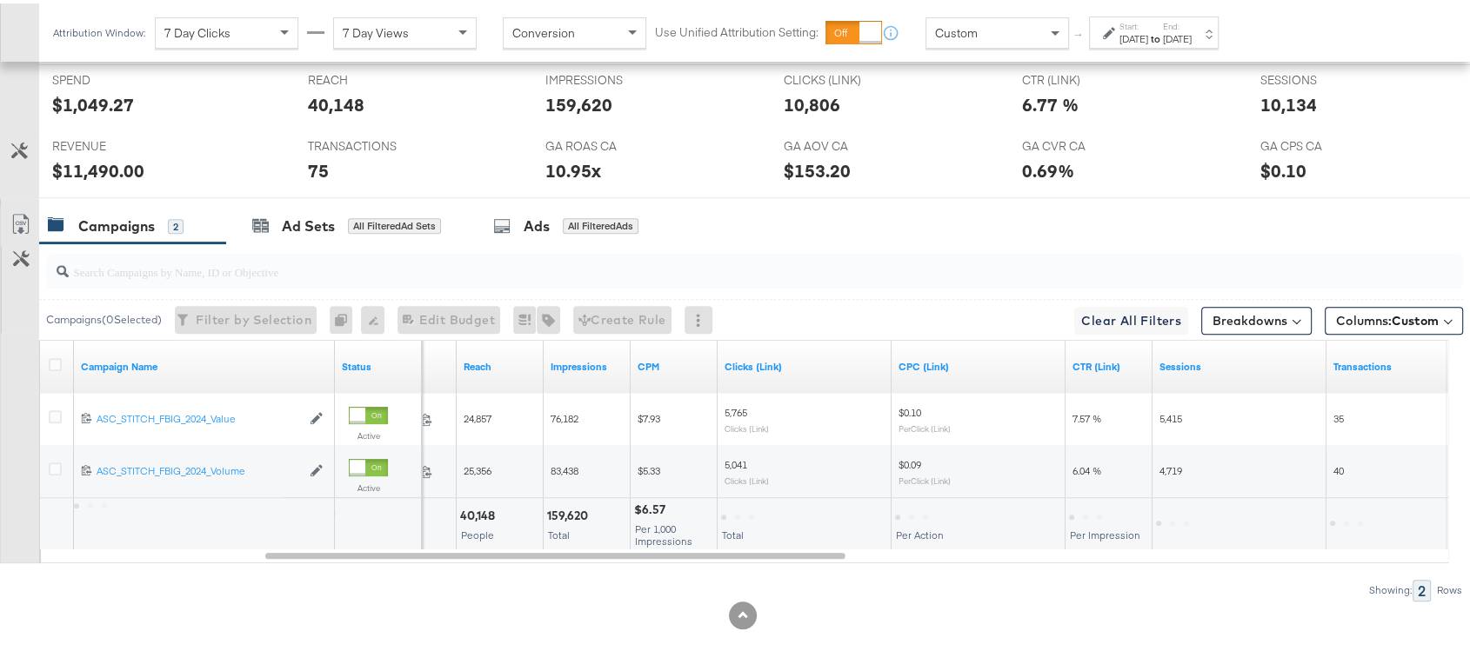
scroll to position [826, 0]
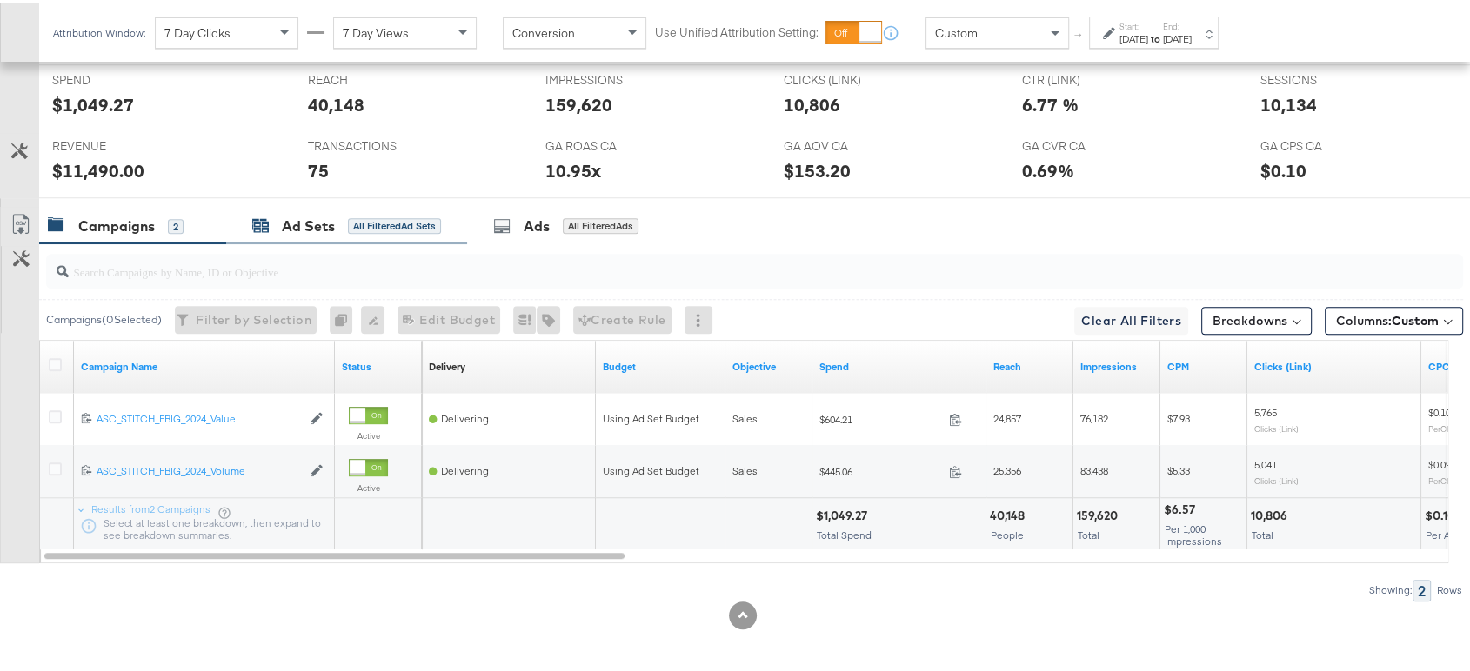
click at [317, 219] on div "Ad Sets" at bounding box center [308, 223] width 53 height 20
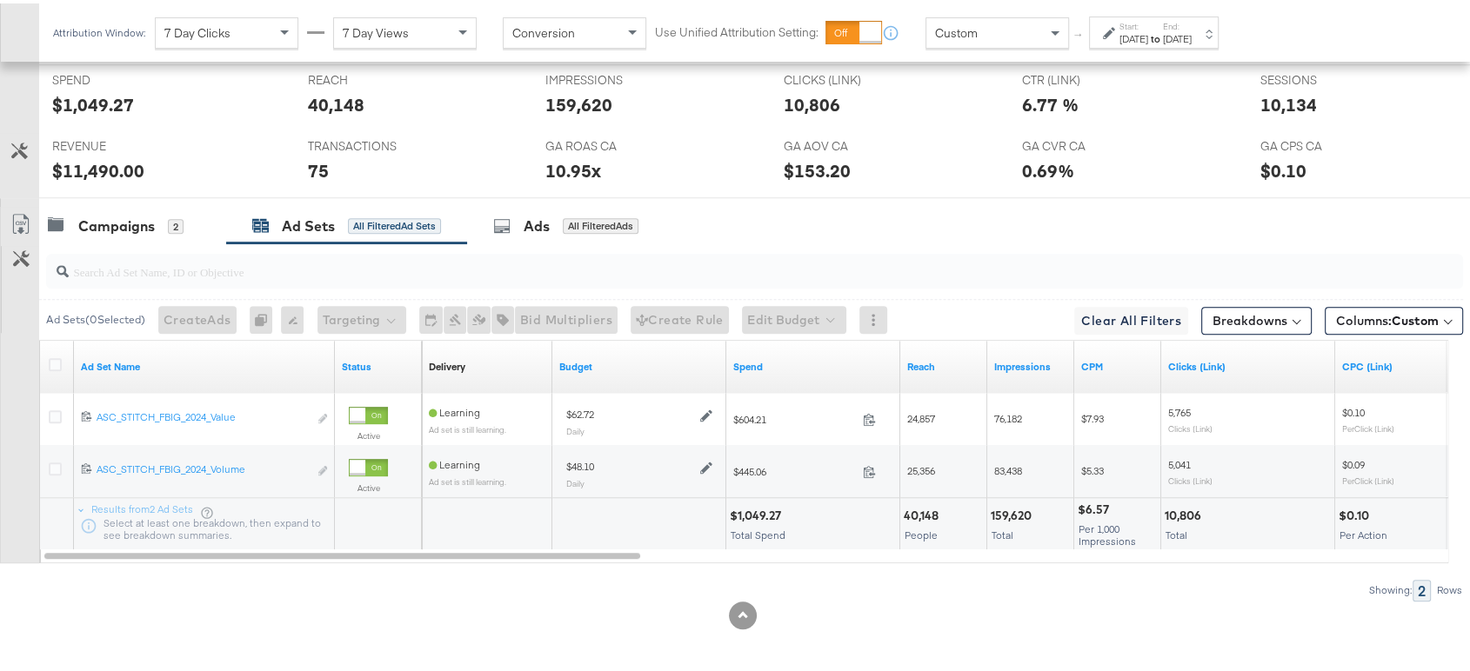
click at [1148, 31] on div "[DATE]" at bounding box center [1133, 36] width 29 height 14
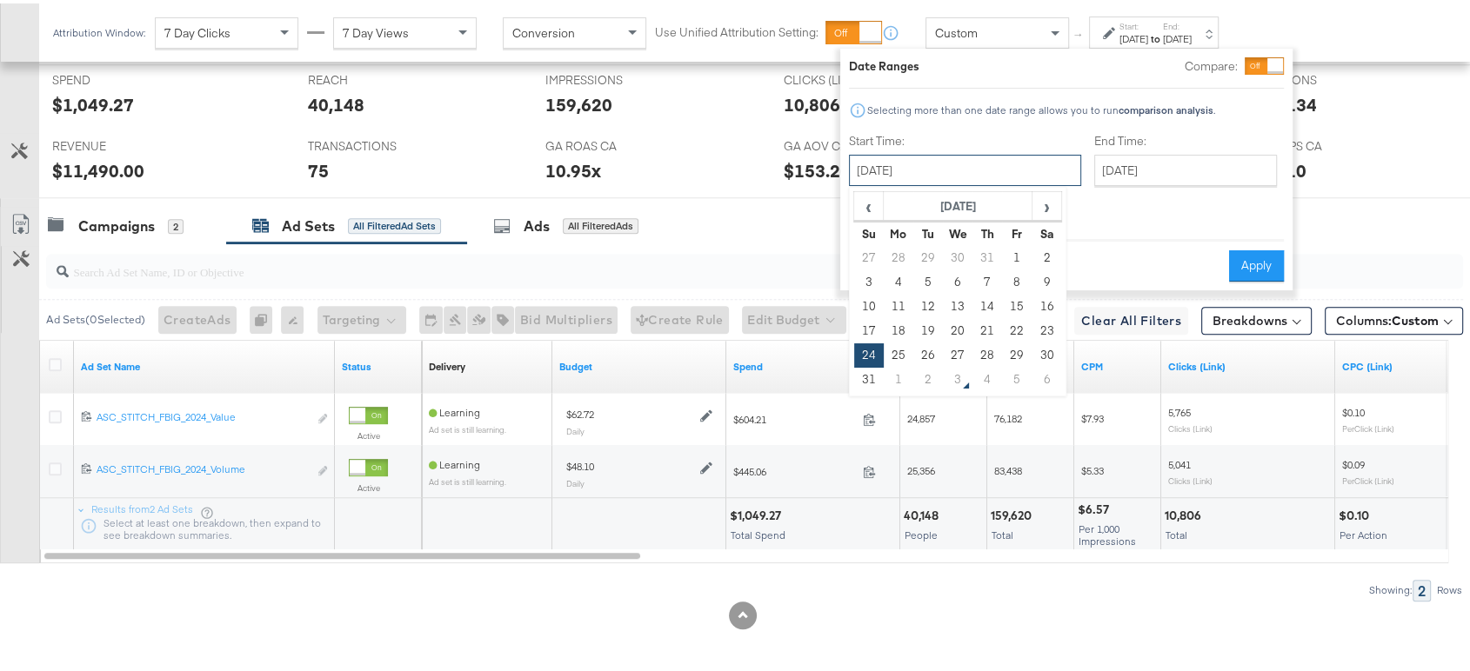
click at [1002, 174] on input "[DATE]" at bounding box center [965, 166] width 232 height 31
click at [1040, 190] on span "›" at bounding box center [1046, 203] width 27 height 26
click at [925, 257] on td "2" at bounding box center [928, 255] width 30 height 24
type input "September 2nd 2025"
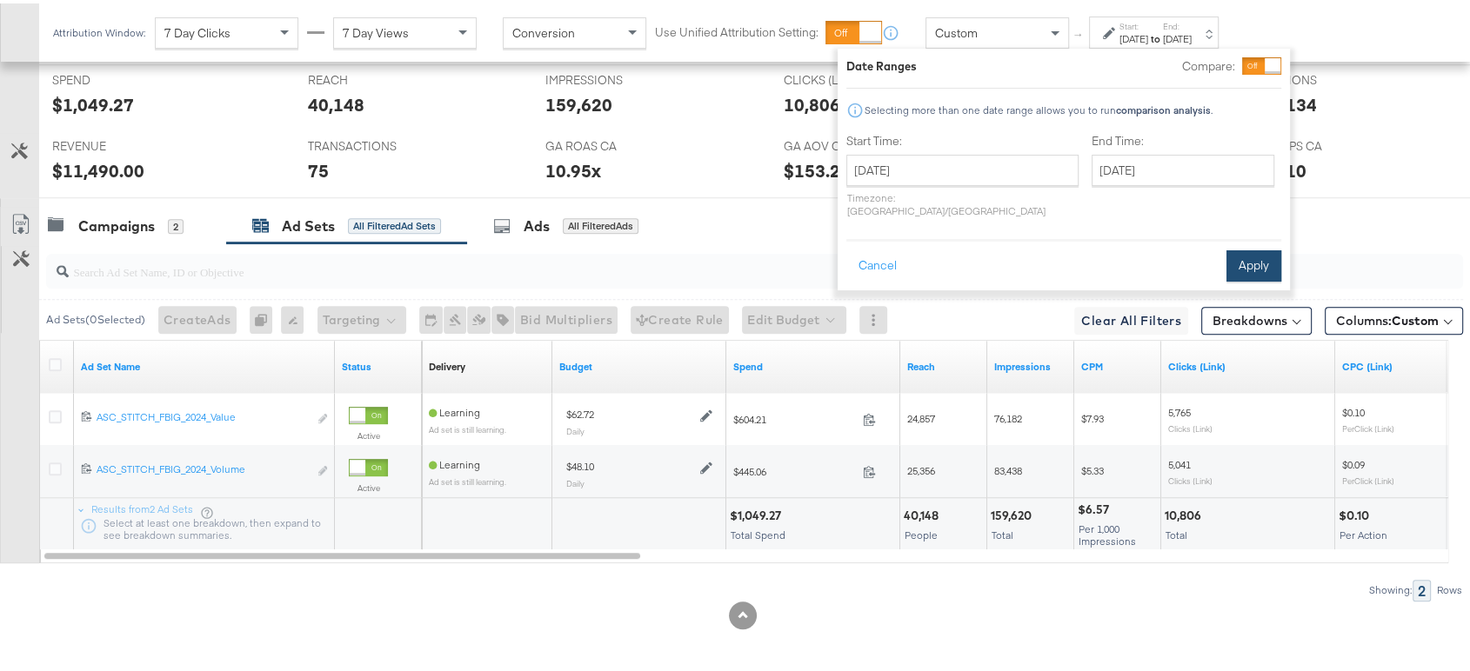
click at [1249, 257] on button "Apply" at bounding box center [1253, 262] width 55 height 31
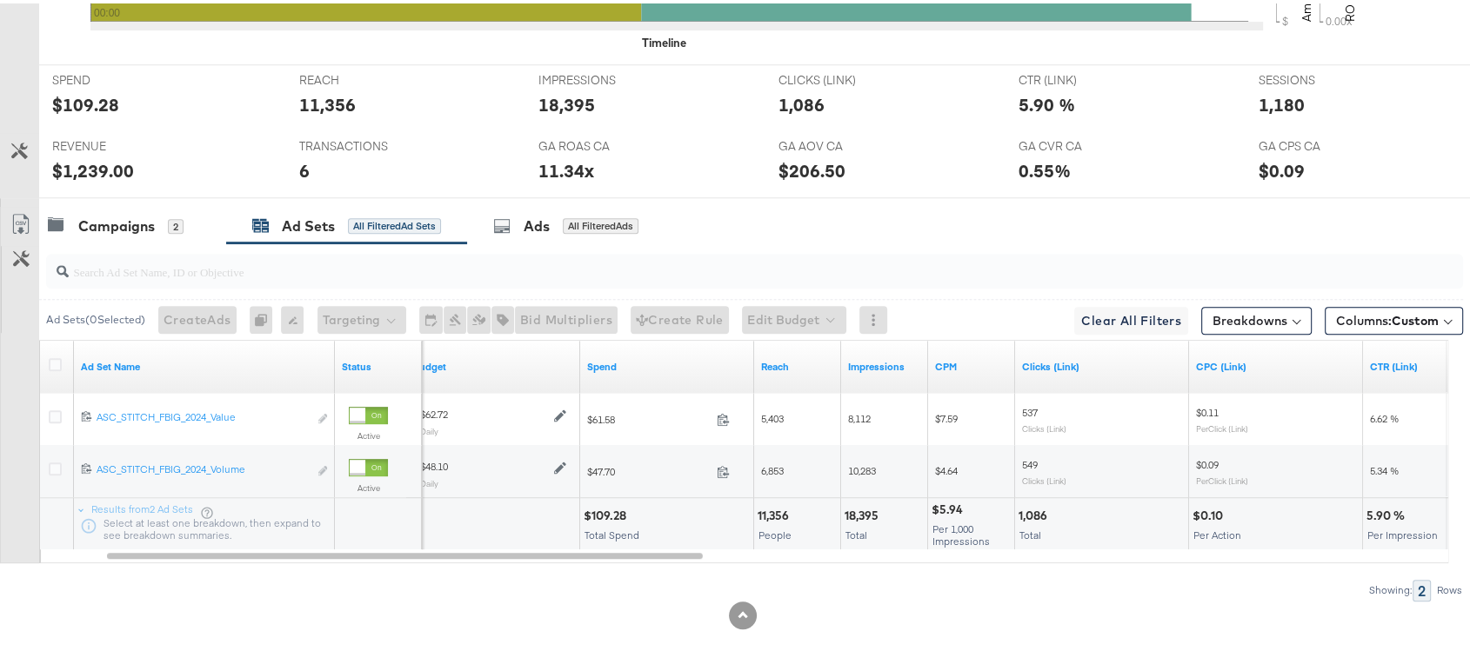
scroll to position [0, 0]
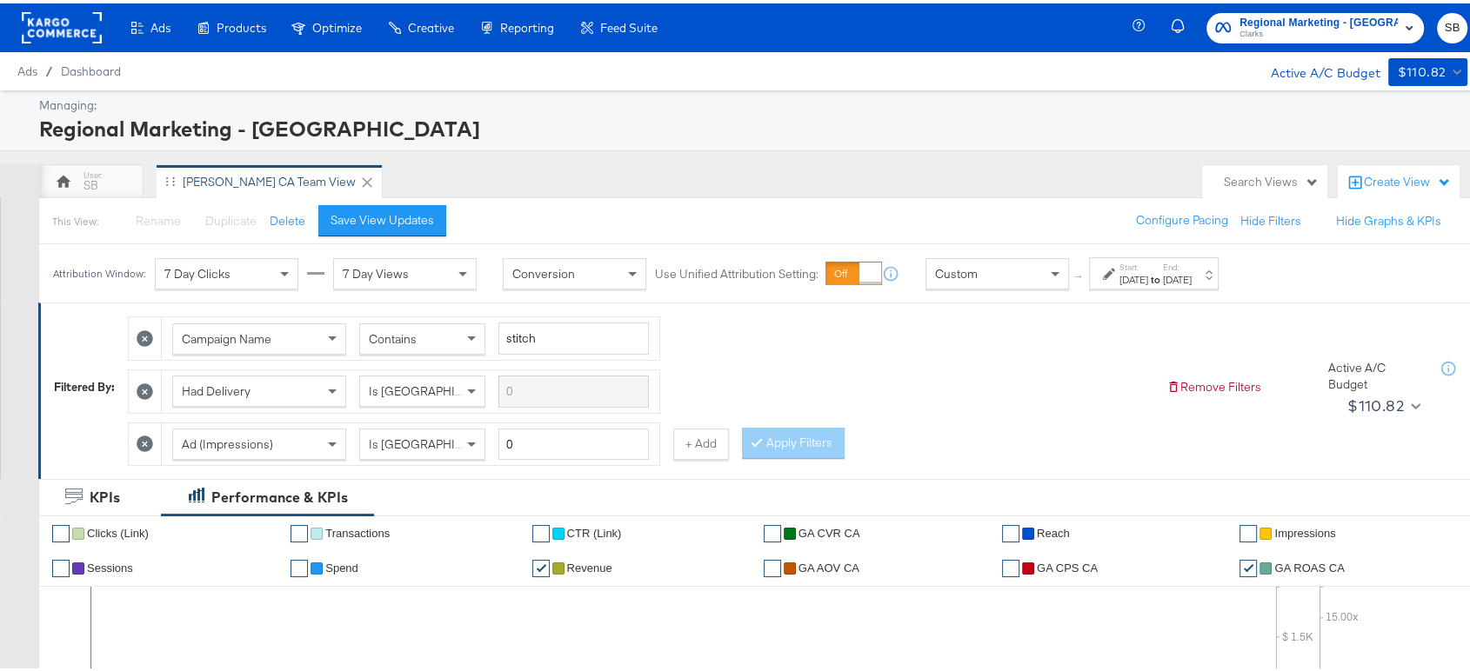
click at [1281, 28] on span "Clarks" at bounding box center [1318, 31] width 158 height 14
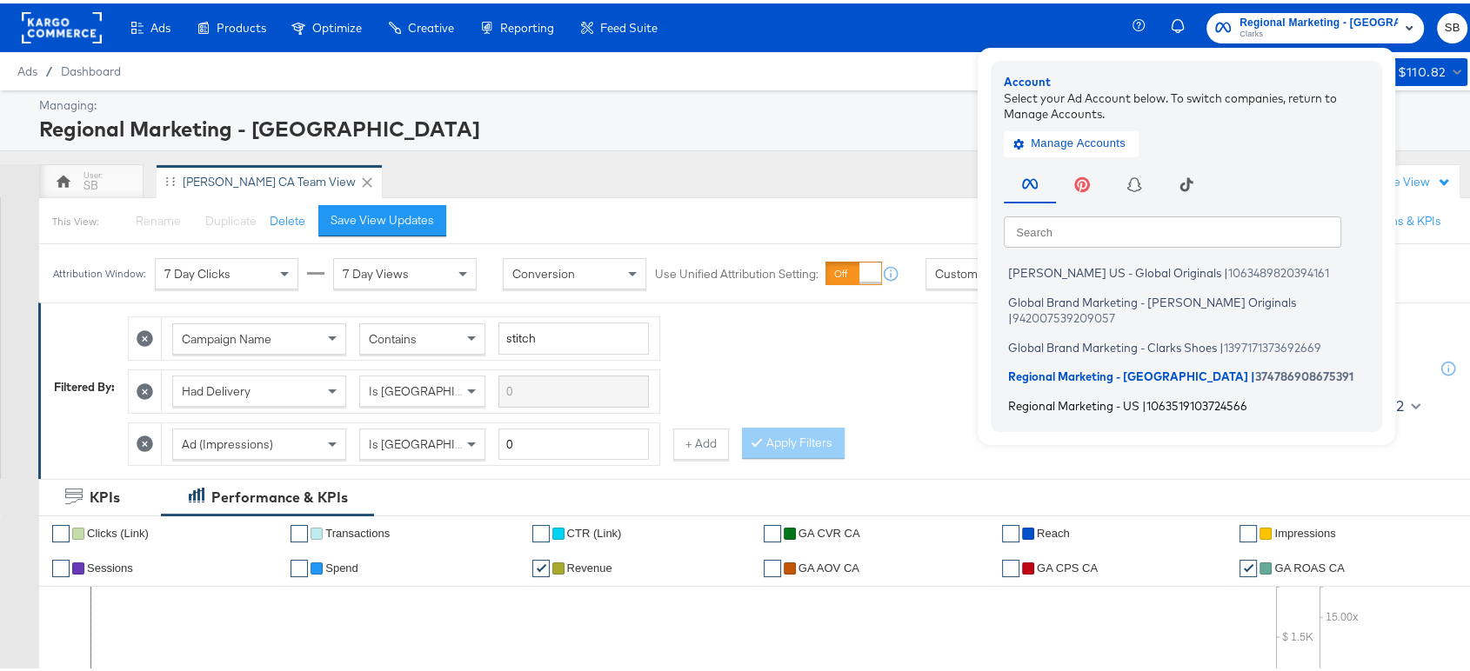
click at [1077, 395] on span "Regional Marketing - US" at bounding box center [1073, 402] width 131 height 14
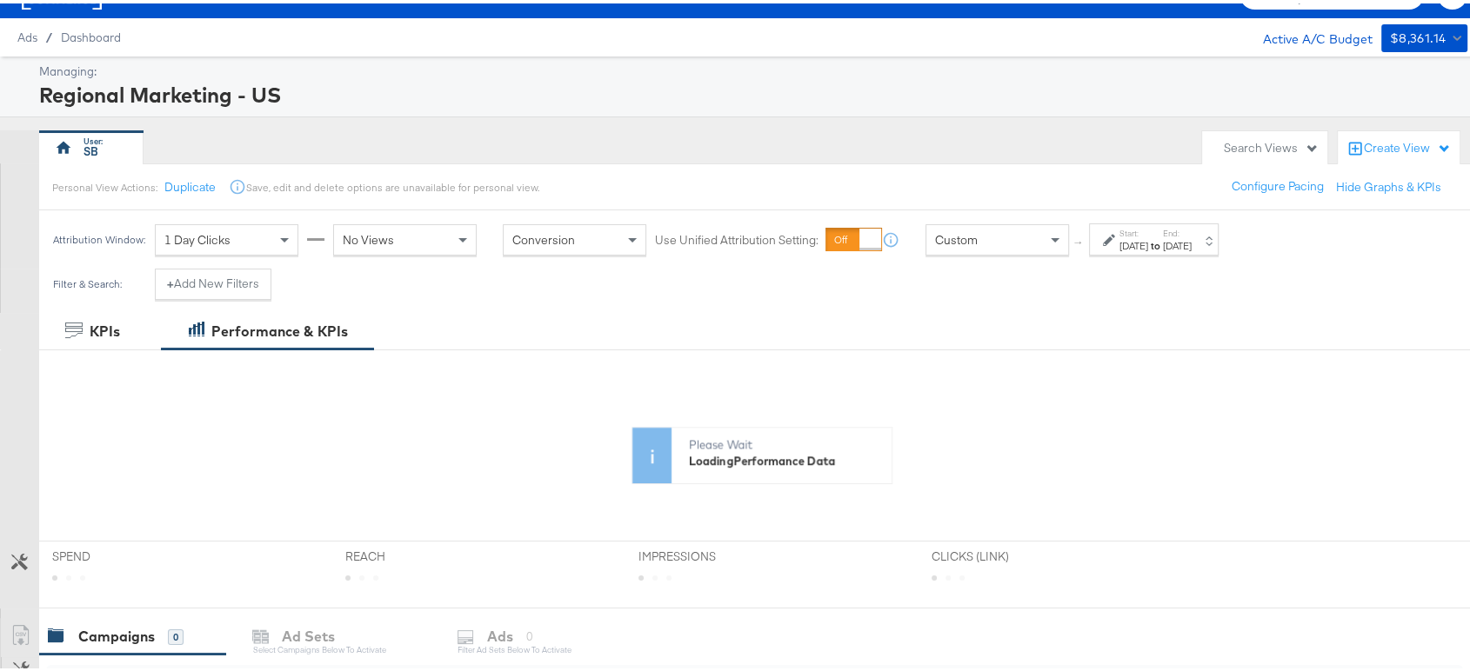
scroll to position [37, 0]
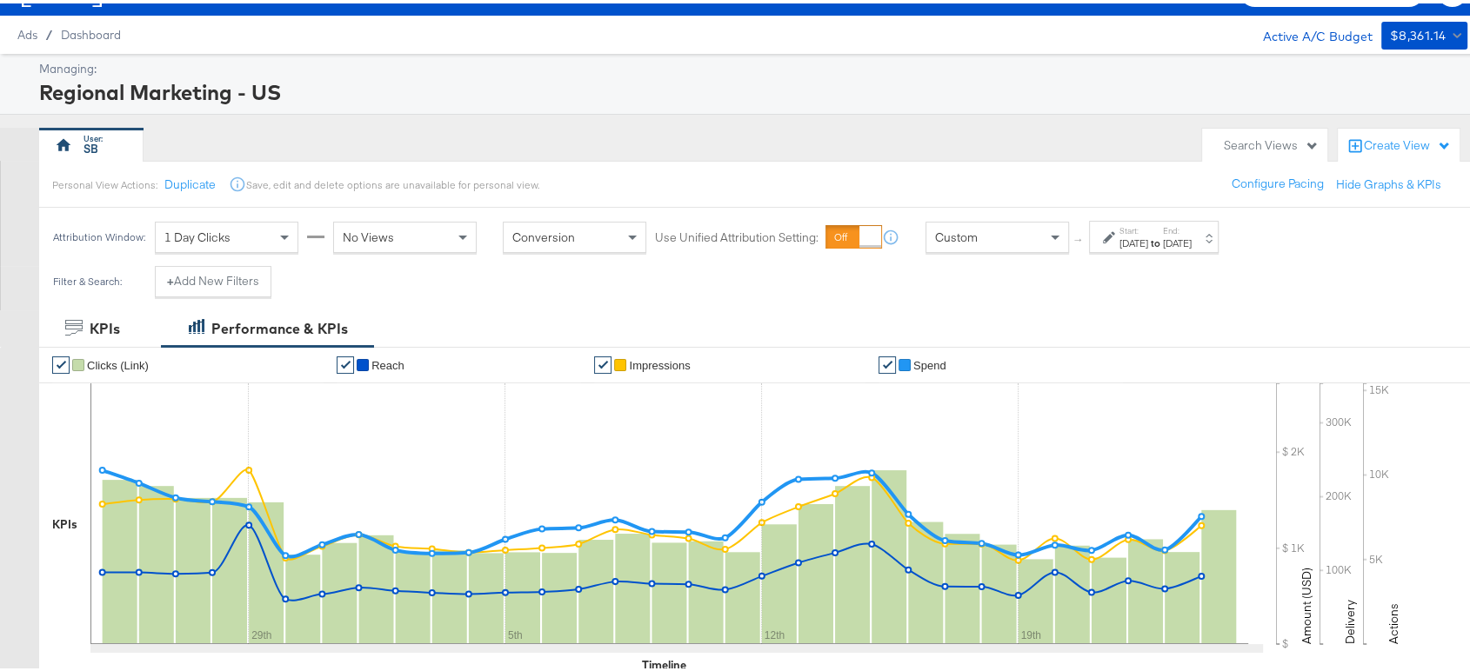
click at [1148, 233] on div "[DATE]" at bounding box center [1133, 240] width 29 height 14
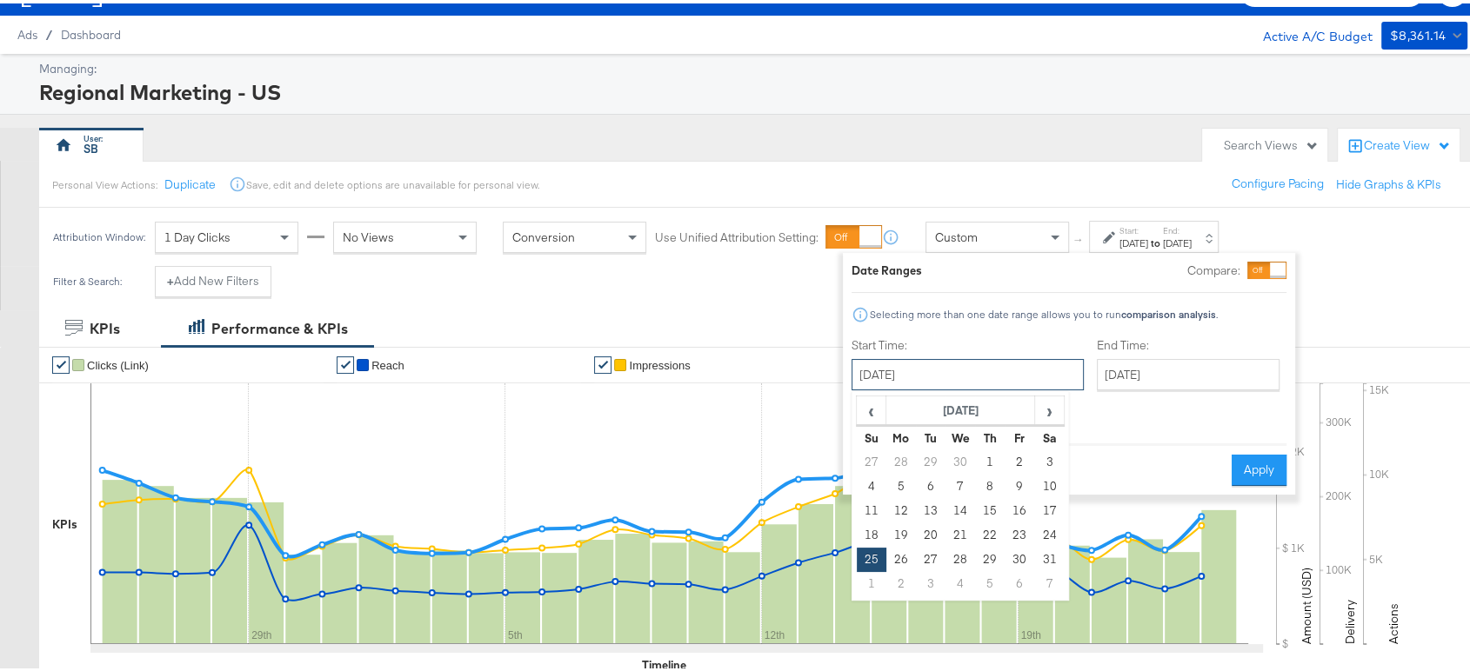
click at [928, 377] on input "[DATE]" at bounding box center [967, 371] width 232 height 31
click at [1051, 407] on span "›" at bounding box center [1049, 407] width 27 height 26
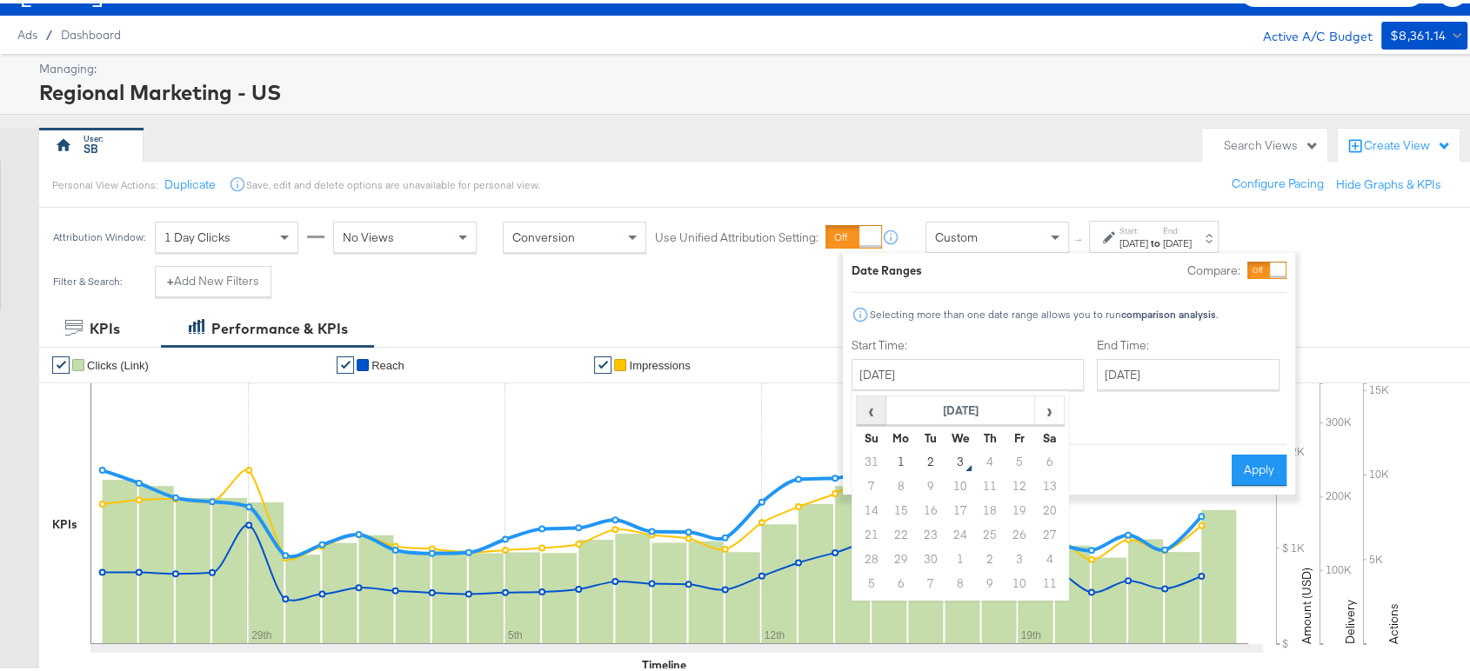
click at [870, 405] on span "‹" at bounding box center [870, 407] width 27 height 26
click at [877, 557] on td "24" at bounding box center [872, 556] width 30 height 24
type input "August 24th 2025"
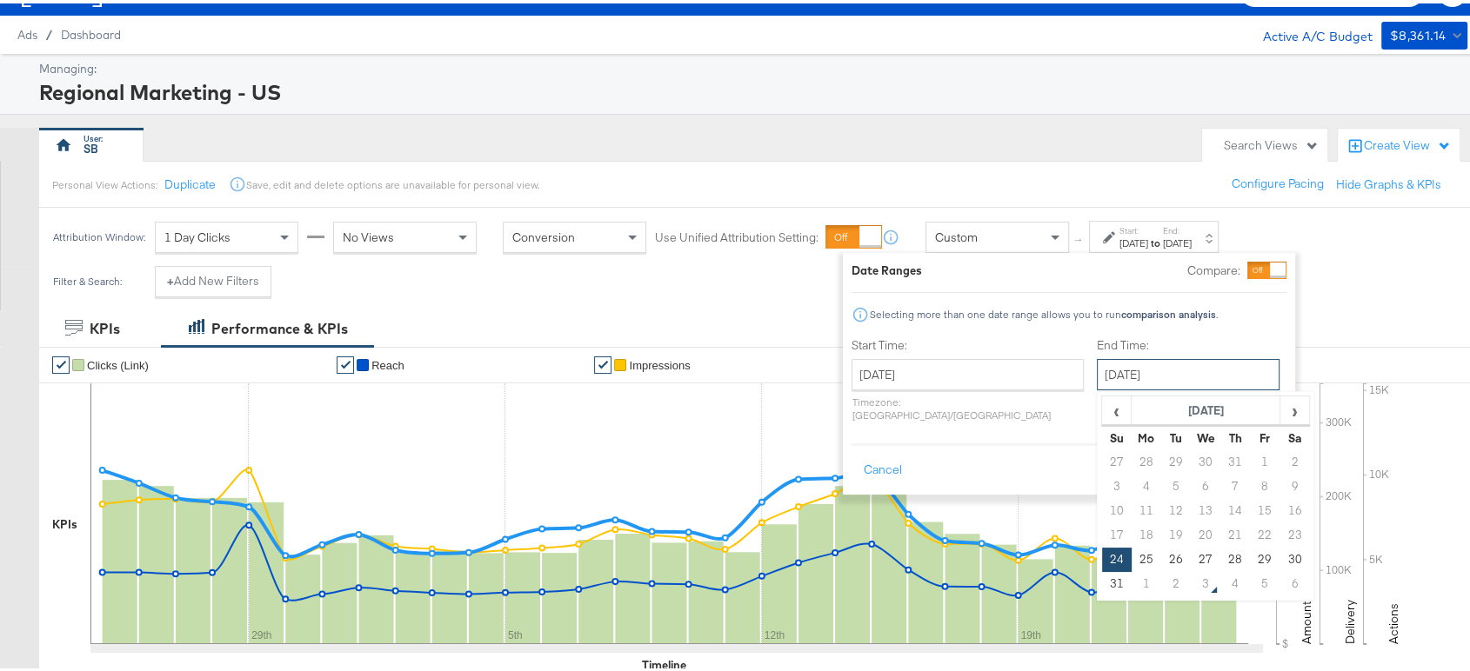
click at [1099, 371] on input "August 24th 2025" at bounding box center [1188, 371] width 183 height 31
click at [1281, 401] on span "›" at bounding box center [1294, 407] width 27 height 26
click at [1161, 459] on td "2" at bounding box center [1176, 459] width 30 height 24
type input "[DATE]"
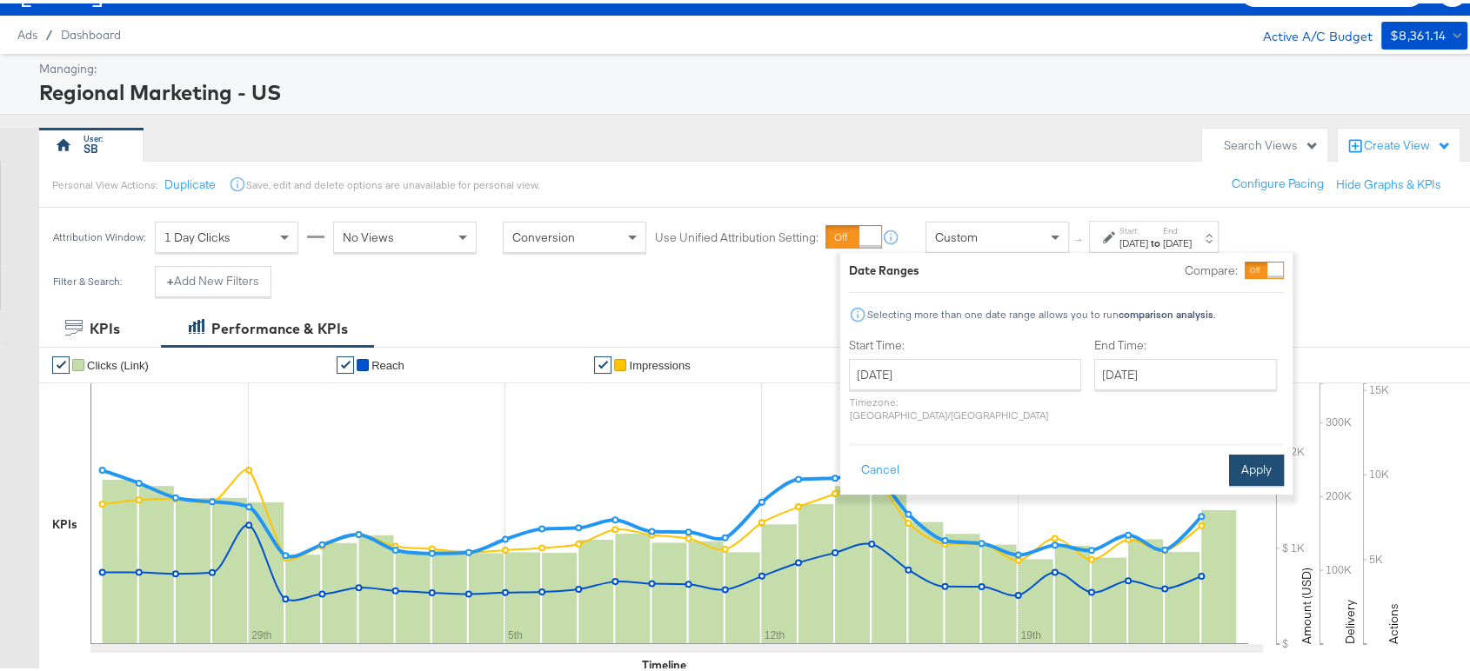
click at [1260, 451] on button "Apply" at bounding box center [1256, 466] width 55 height 31
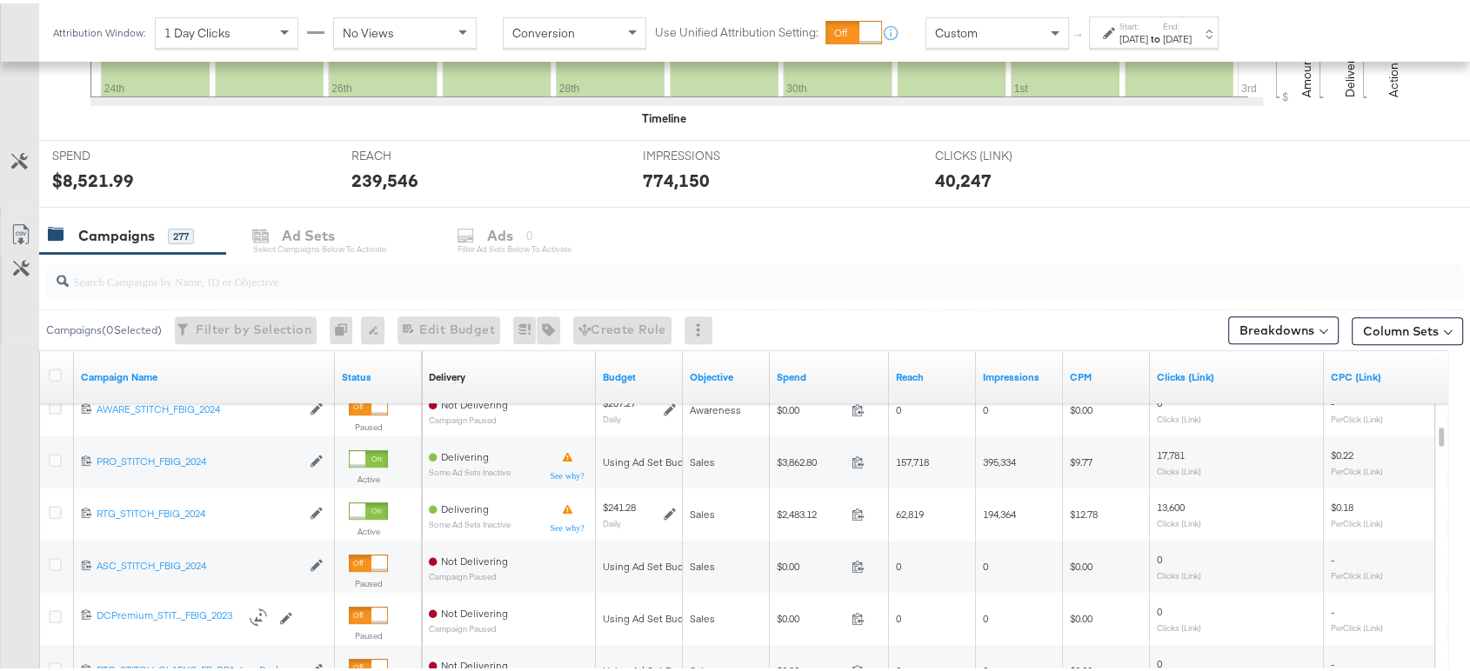
scroll to position [584, 0]
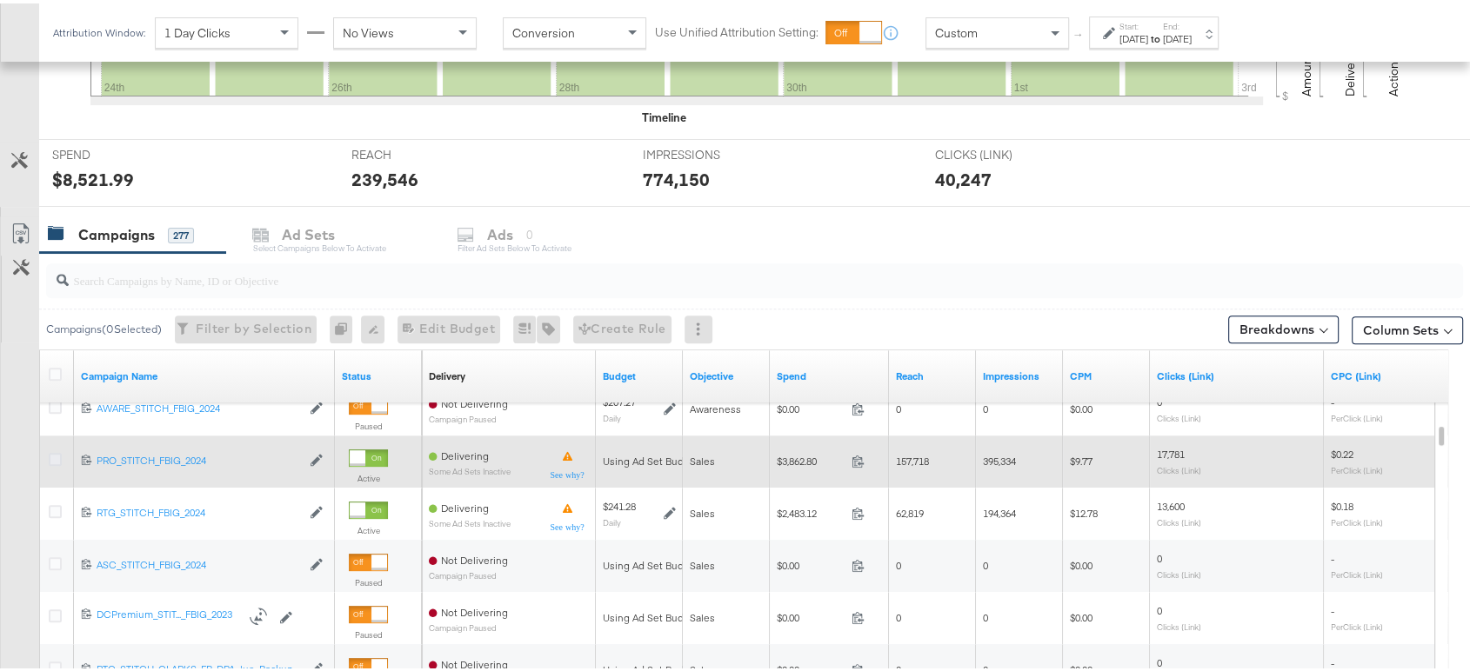
click at [51, 455] on icon at bounding box center [55, 456] width 13 height 13
click at [0, 0] on input "checkbox" at bounding box center [0, 0] width 0 height 0
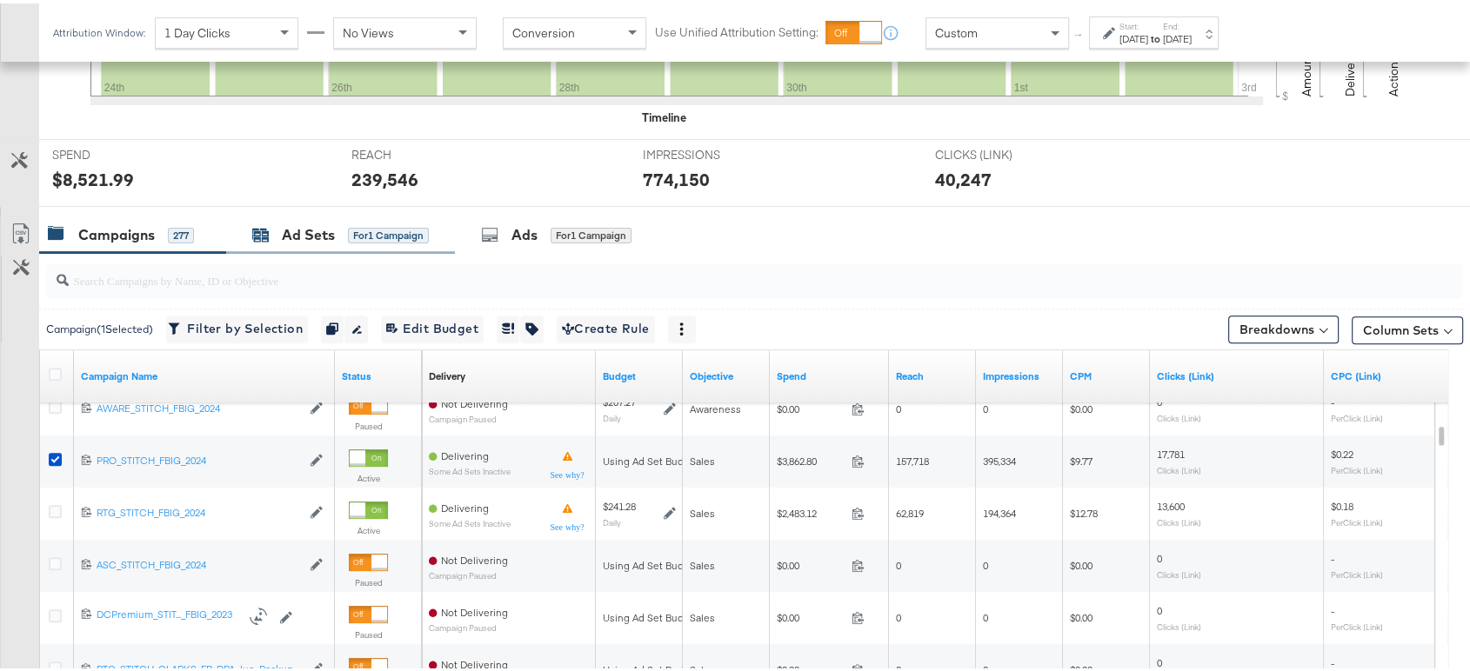
click at [301, 235] on div "Ad Sets" at bounding box center [308, 232] width 53 height 20
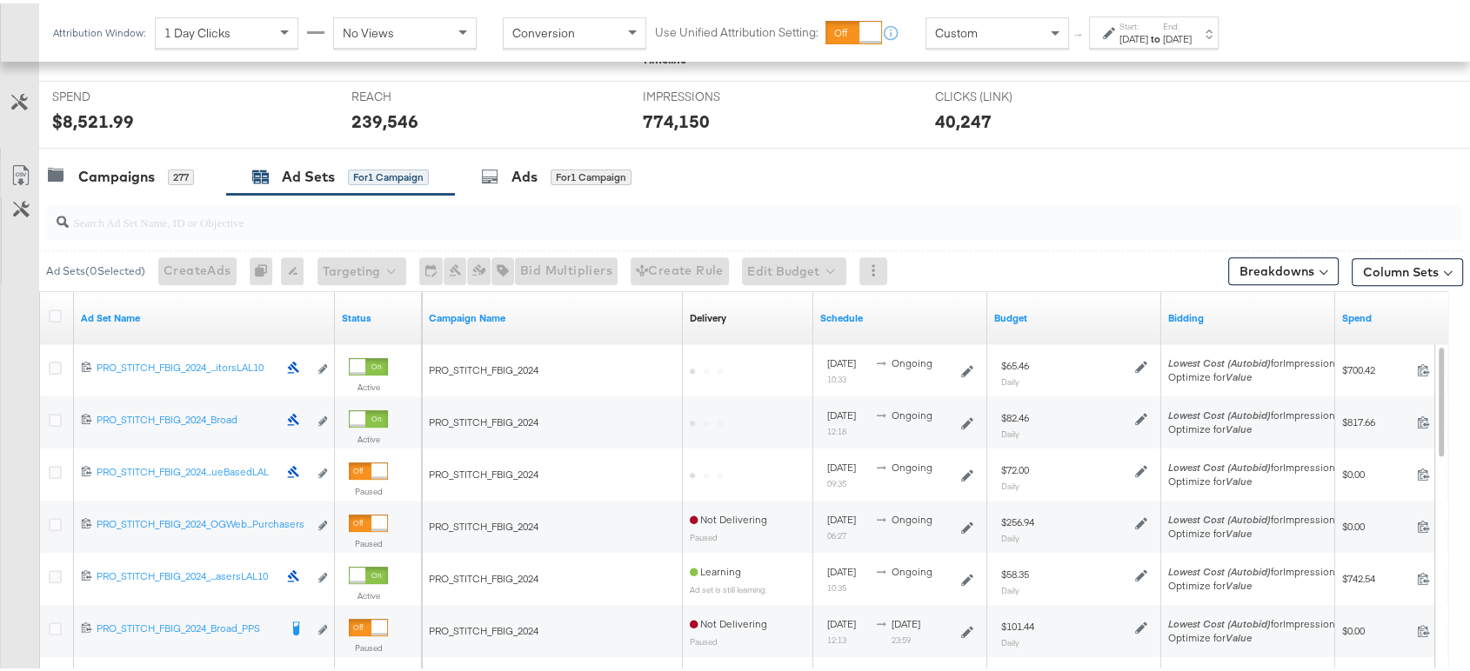
scroll to position [636, 0]
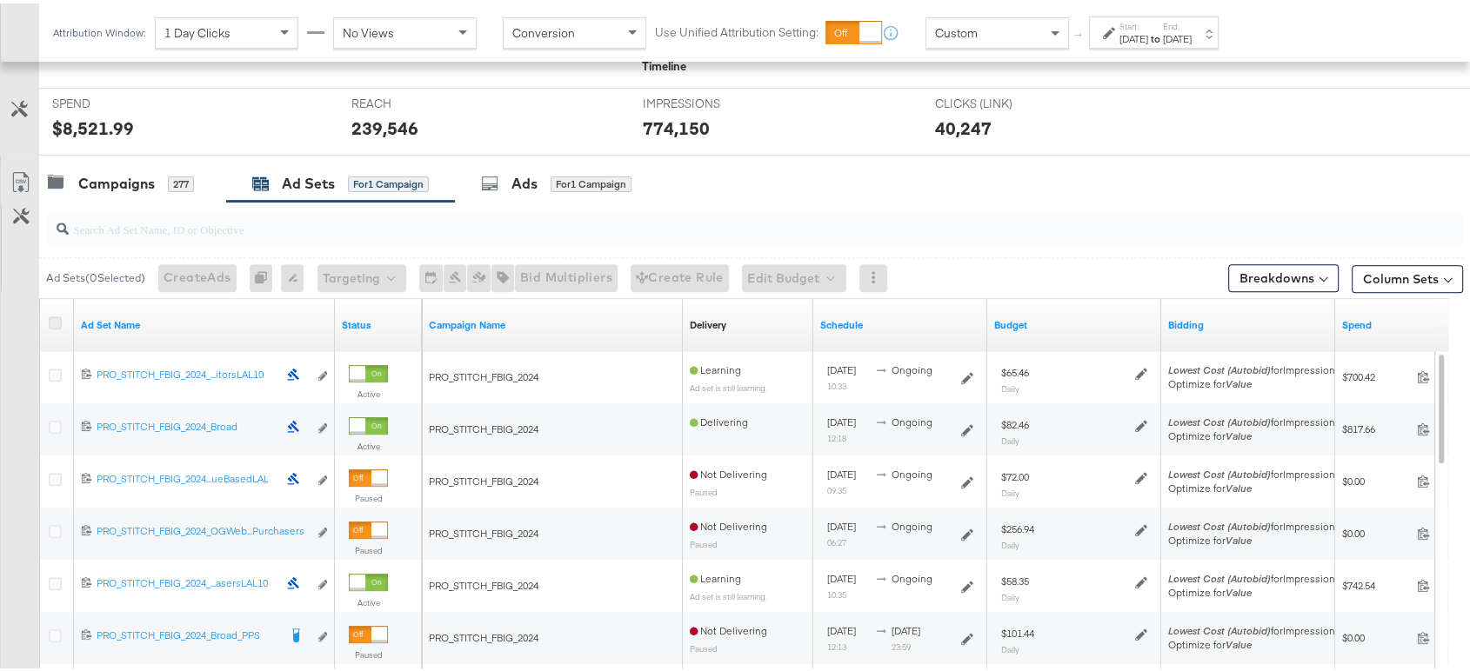
click at [57, 313] on icon at bounding box center [55, 319] width 13 height 13
click at [0, 0] on input "checkbox" at bounding box center [0, 0] width 0 height 0
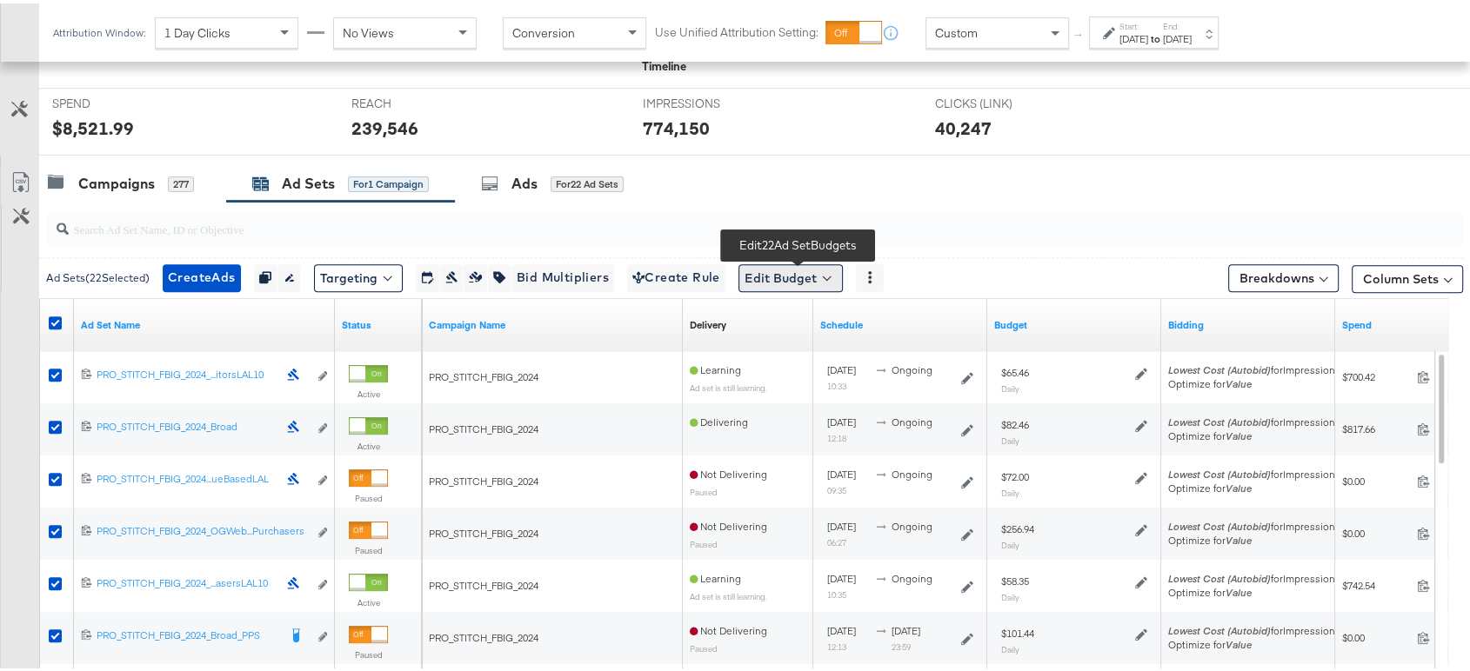
click at [785, 282] on button "Edit Budget" at bounding box center [790, 275] width 104 height 28
click at [812, 324] on span "Edit Ad Set Budget" at bounding box center [795, 320] width 99 height 23
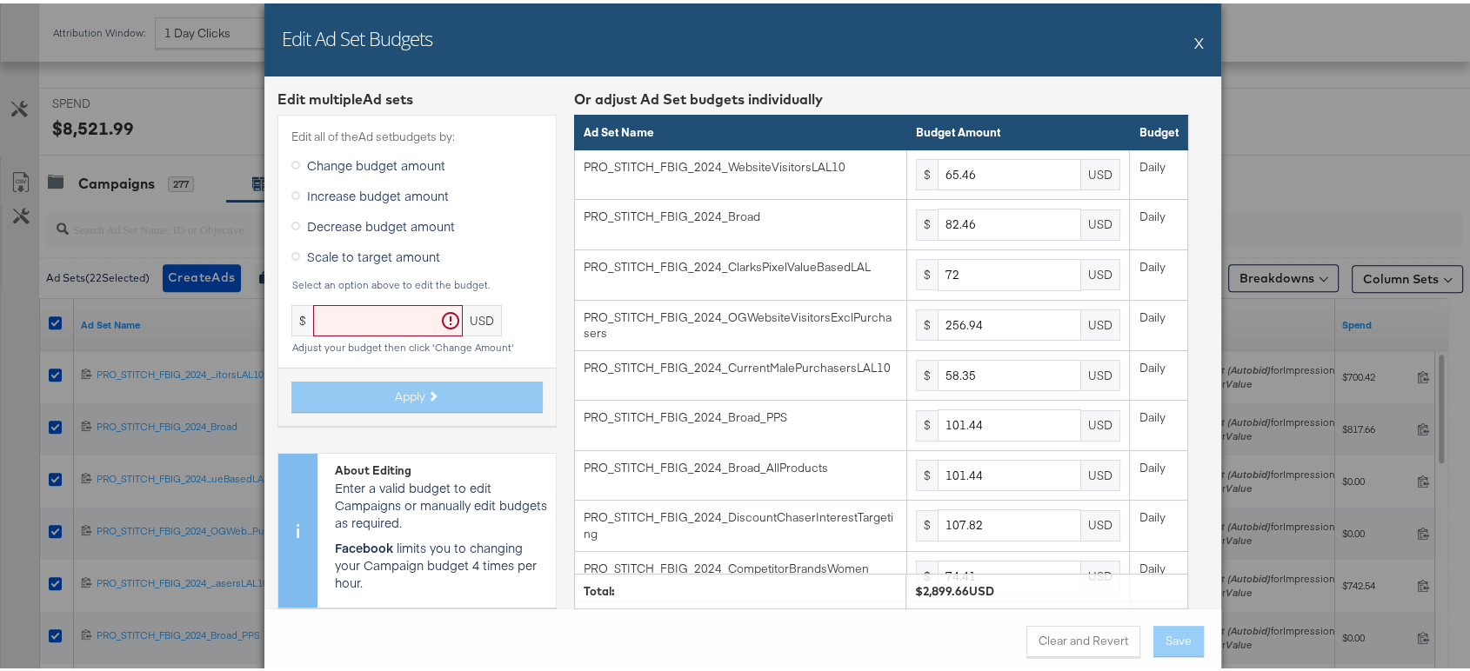
click at [1194, 37] on button "X" at bounding box center [1199, 39] width 10 height 35
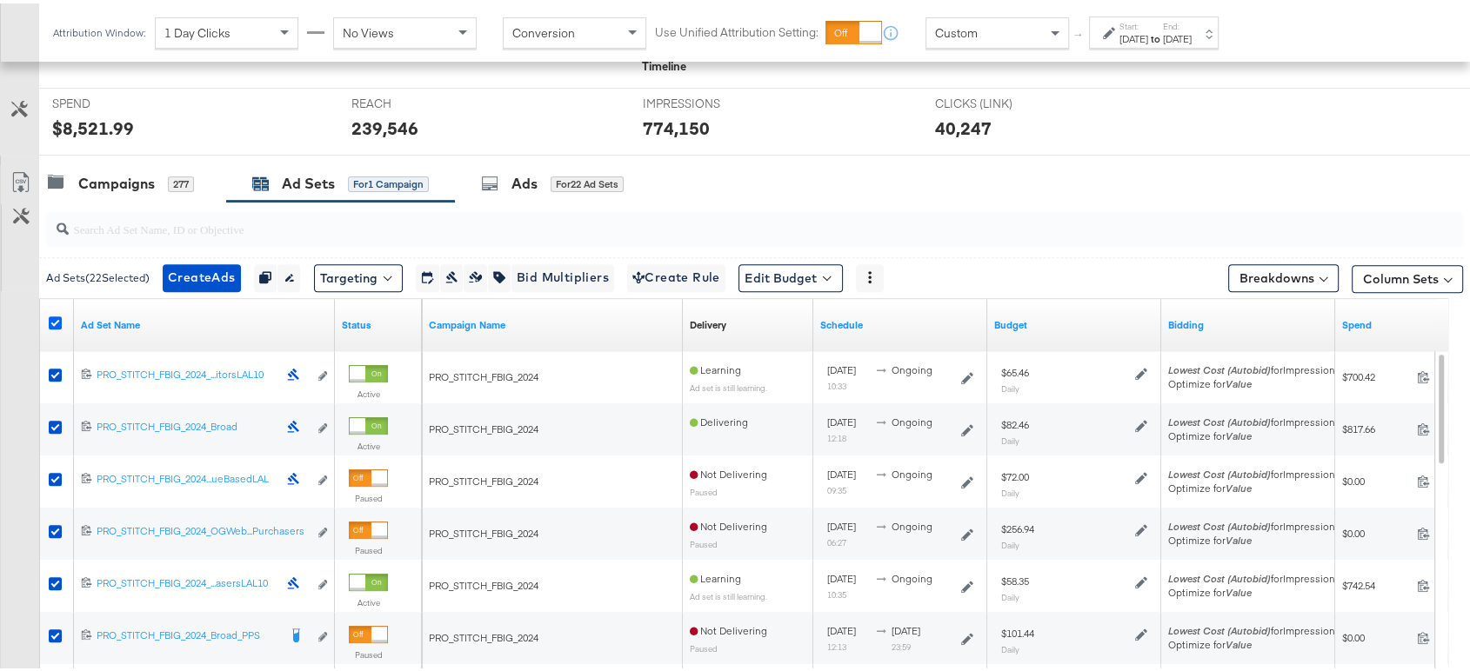
click at [54, 313] on icon at bounding box center [55, 319] width 13 height 13
click at [0, 0] on input "checkbox" at bounding box center [0, 0] width 0 height 0
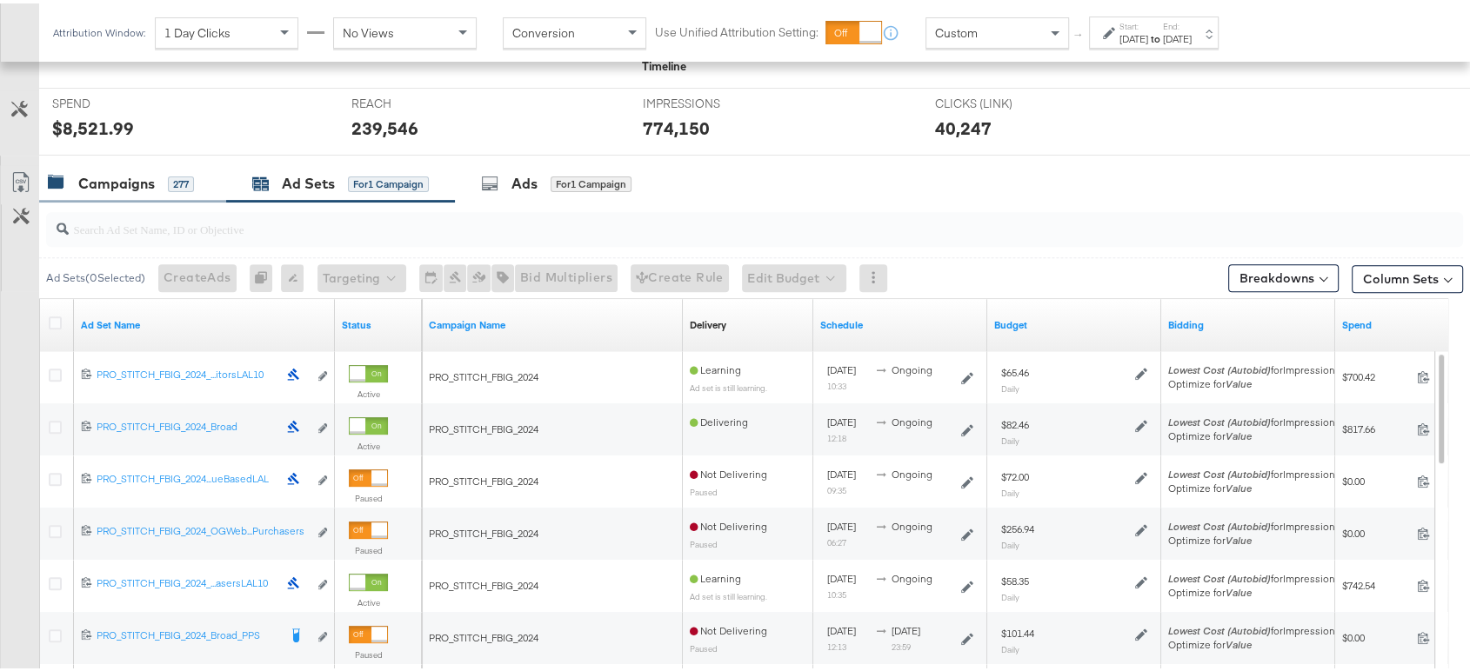
click at [88, 174] on div "Campaigns" at bounding box center [116, 180] width 77 height 20
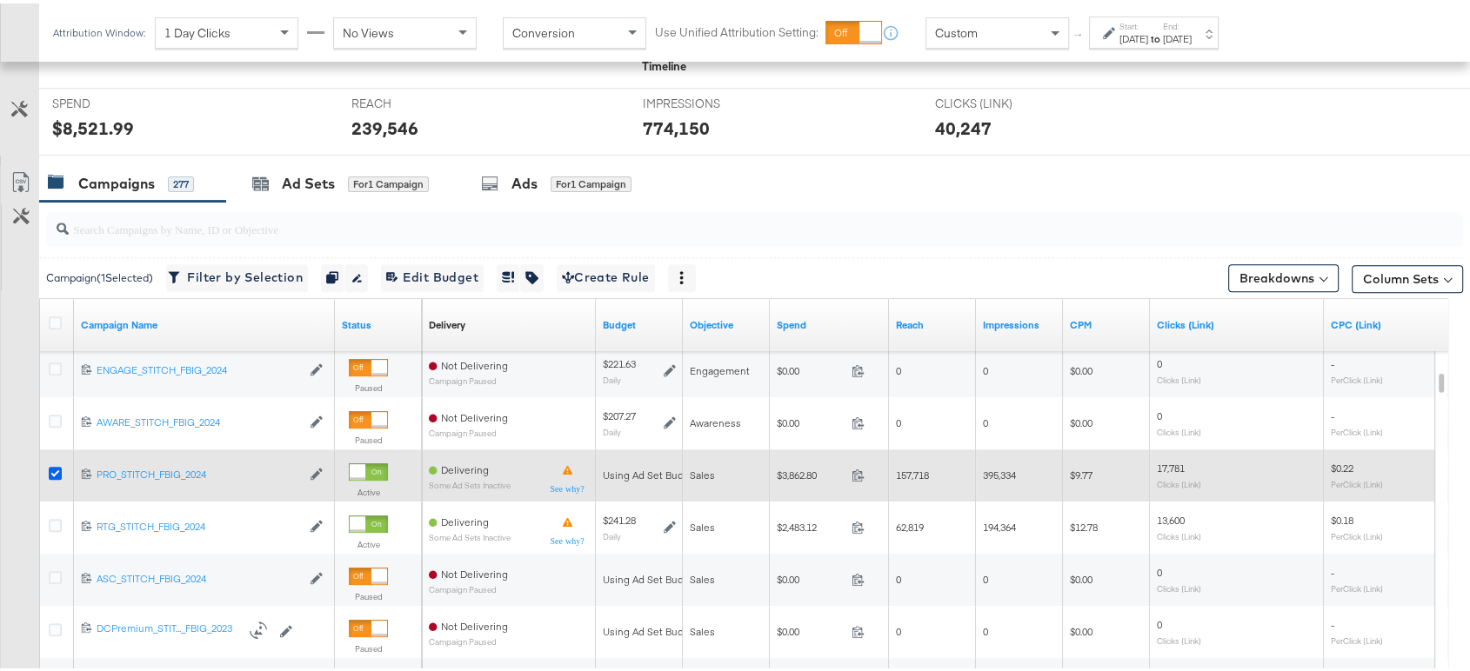
click at [57, 468] on icon at bounding box center [55, 470] width 13 height 13
click at [0, 0] on input "checkbox" at bounding box center [0, 0] width 0 height 0
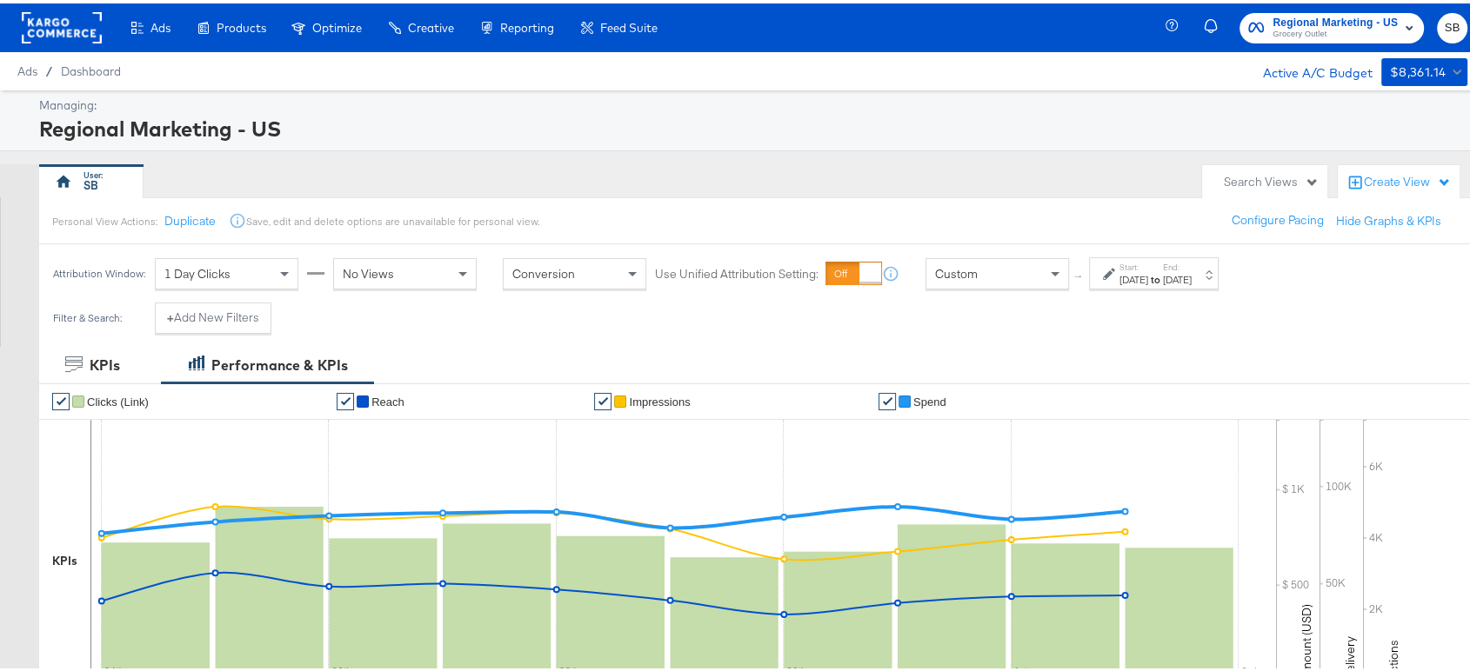
click at [64, 33] on rect at bounding box center [62, 24] width 80 height 31
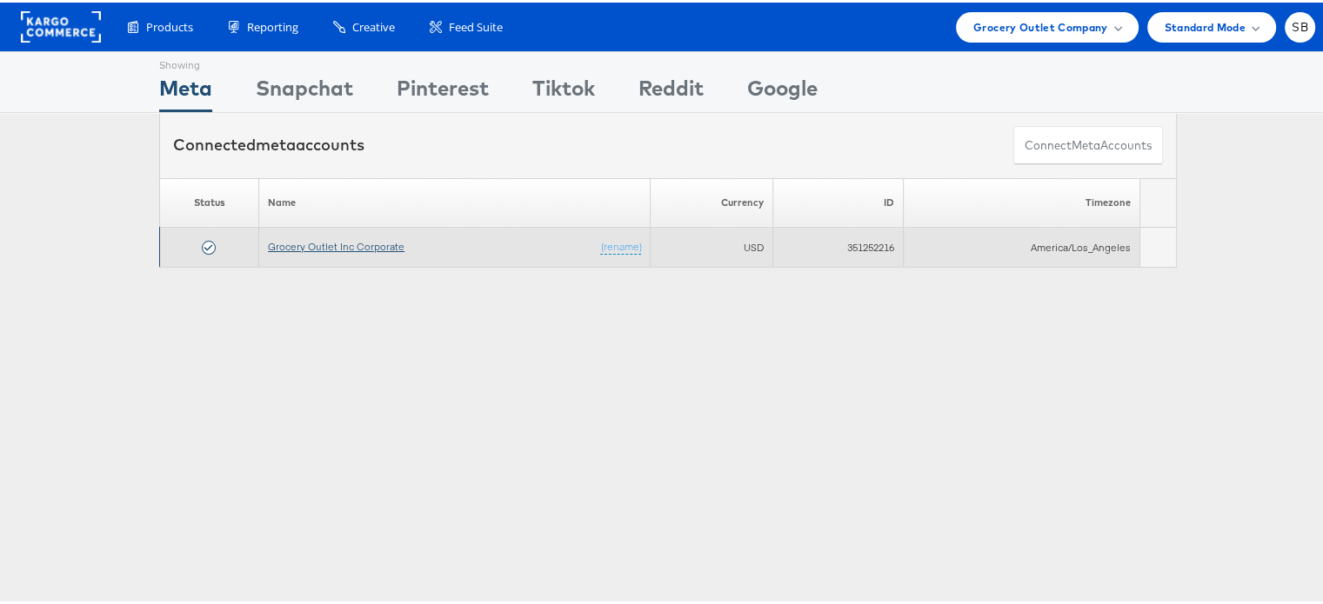
click at [344, 243] on link "Grocery Outlet Inc Corporate" at bounding box center [336, 243] width 137 height 13
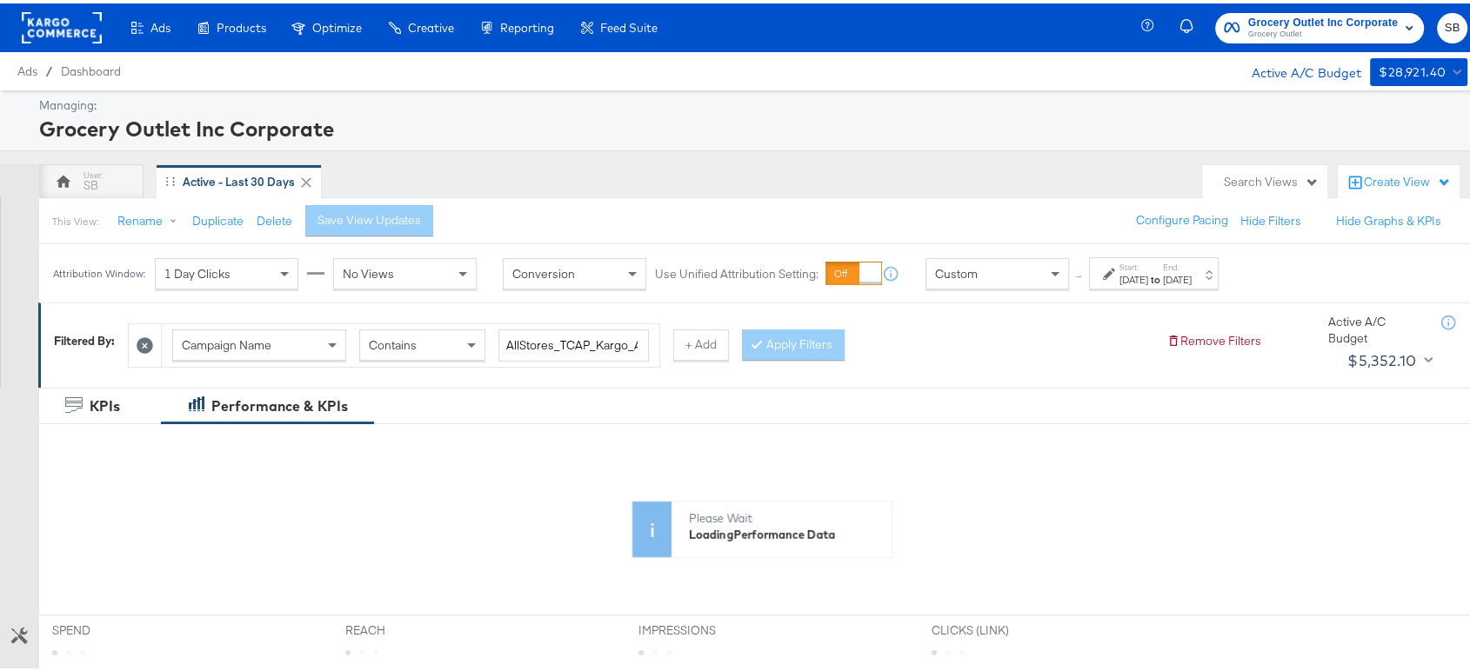
click at [1163, 276] on strong "to" at bounding box center [1155, 276] width 15 height 13
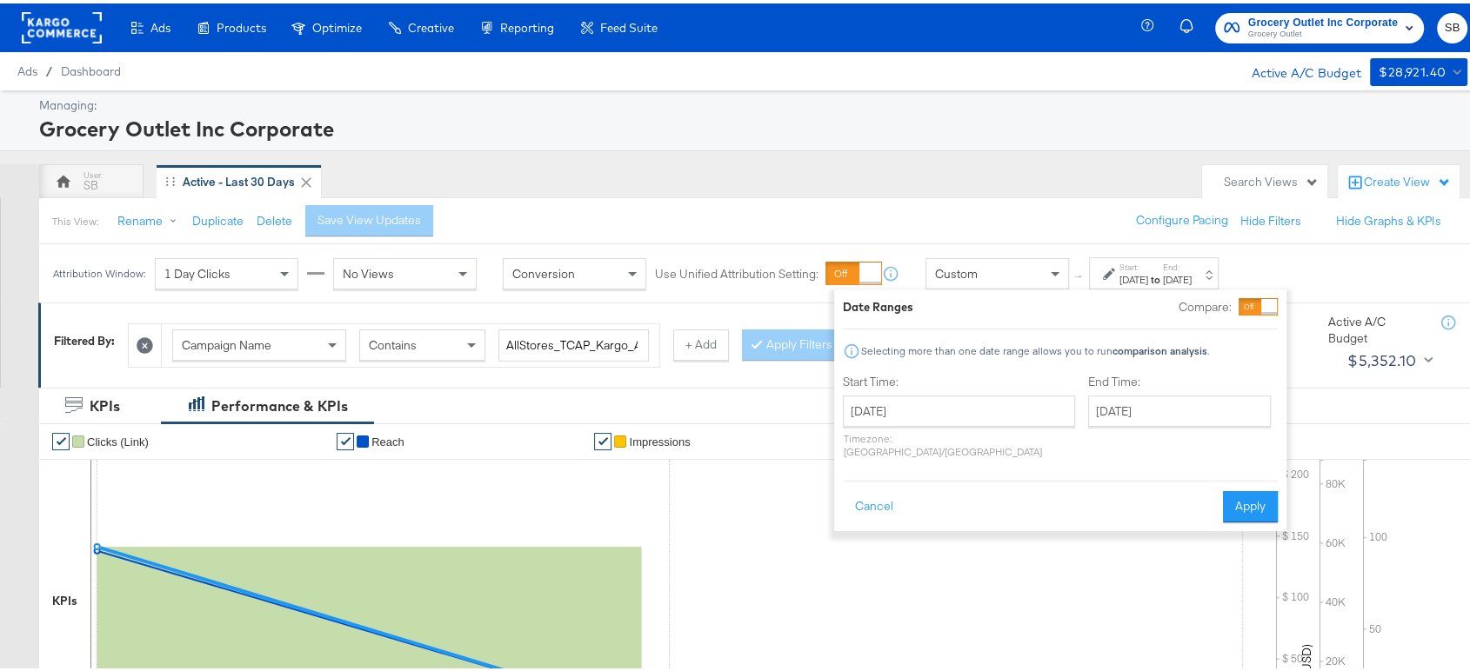
click at [1058, 194] on div "SB Active - Last 30 Days" at bounding box center [616, 178] width 1154 height 35
click at [869, 492] on button "Cancel" at bounding box center [874, 503] width 63 height 31
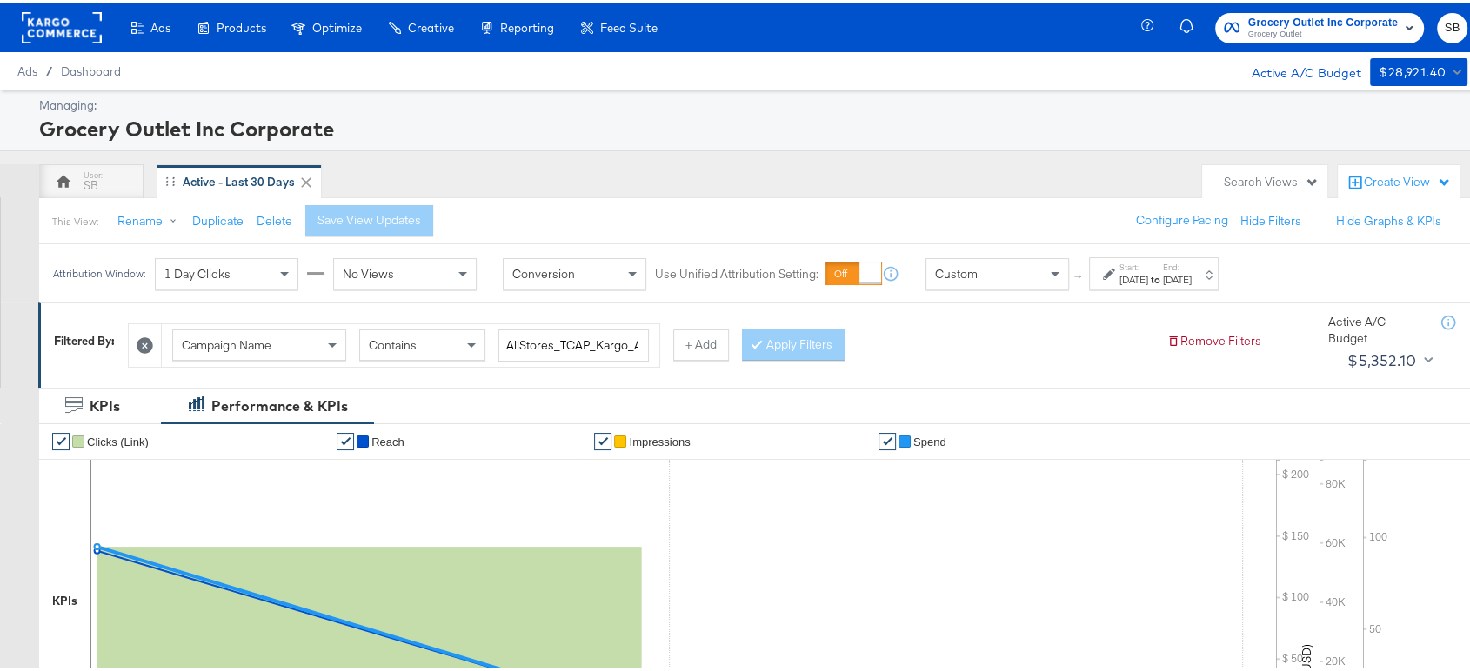
click at [1315, 0] on div "Grocery Outlet Inc Corporate Grocery Outlet SB" at bounding box center [1315, 24] width 337 height 49
click at [1307, 10] on button "Grocery Outlet Inc Corporate Grocery Outlet" at bounding box center [1319, 25] width 209 height 30
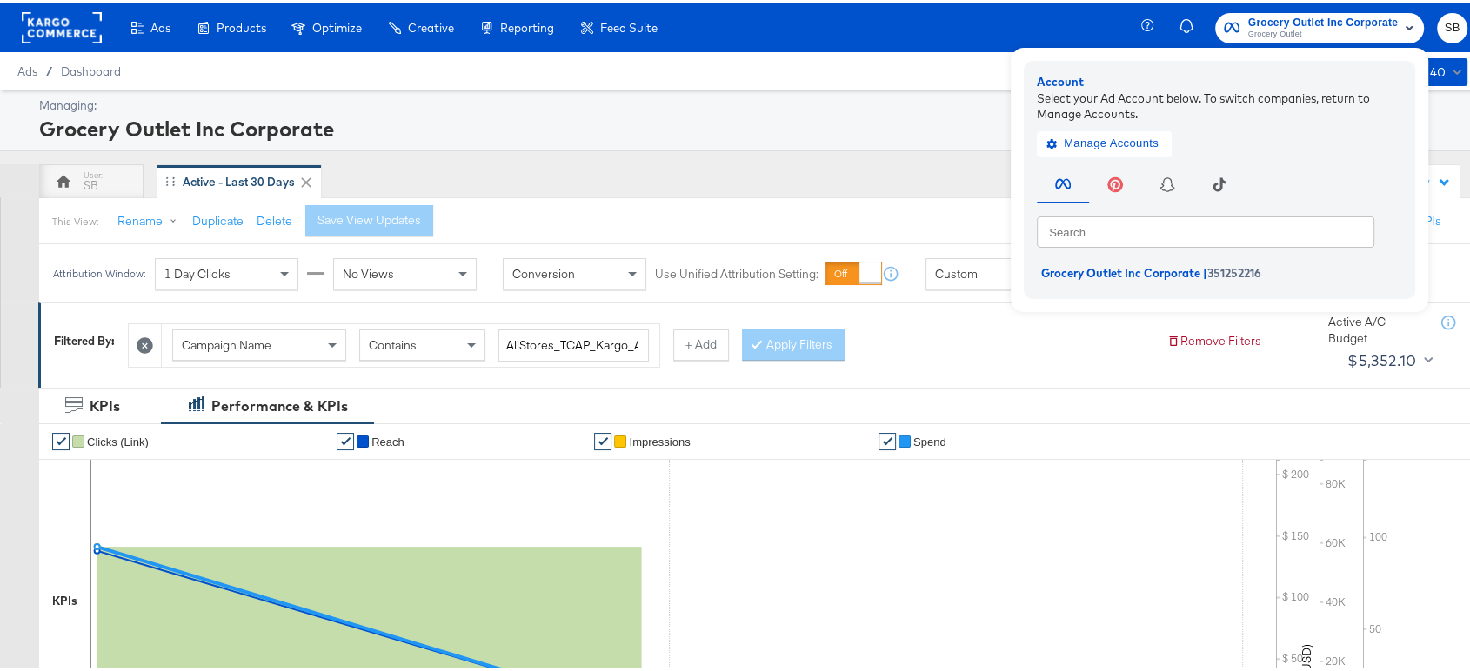
click at [83, 16] on rect at bounding box center [62, 24] width 80 height 31
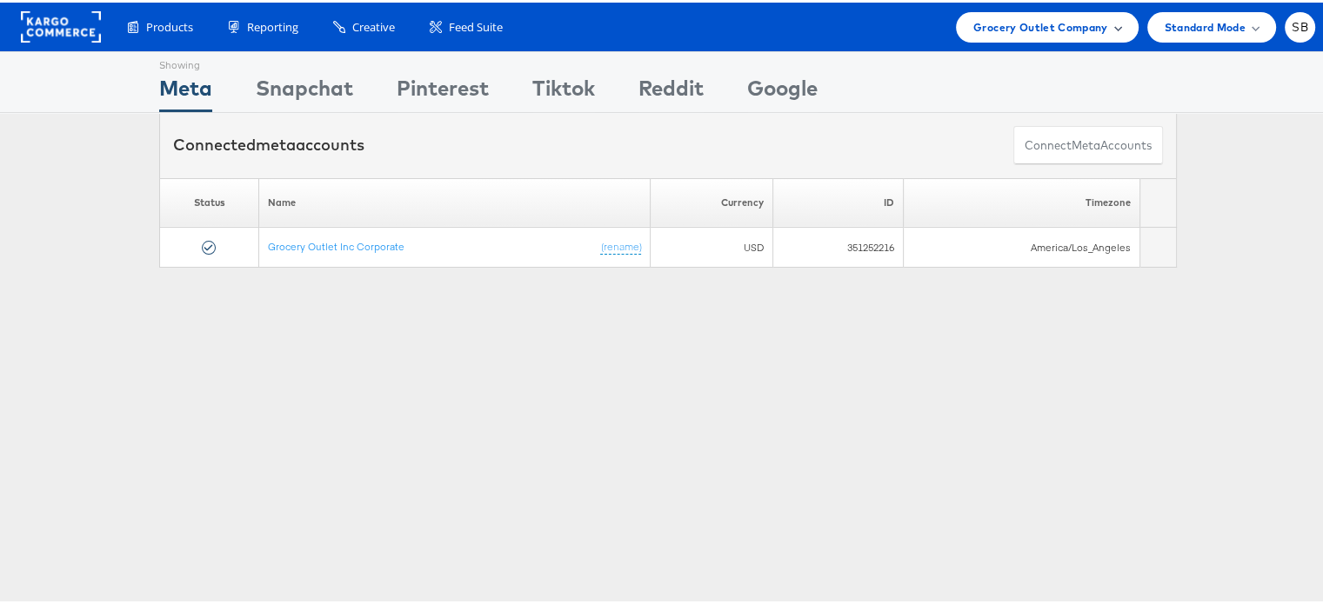
click at [1052, 18] on span "Grocery Outlet Company" at bounding box center [1040, 25] width 135 height 18
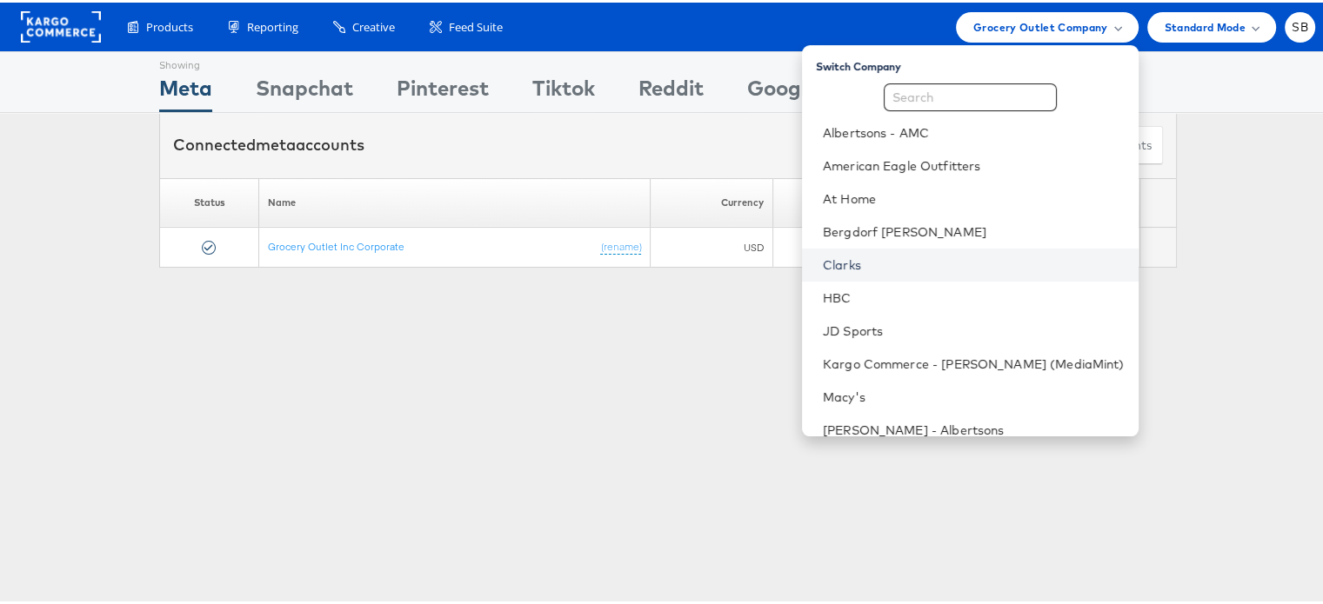
click at [866, 260] on link "Clarks" at bounding box center [974, 262] width 302 height 17
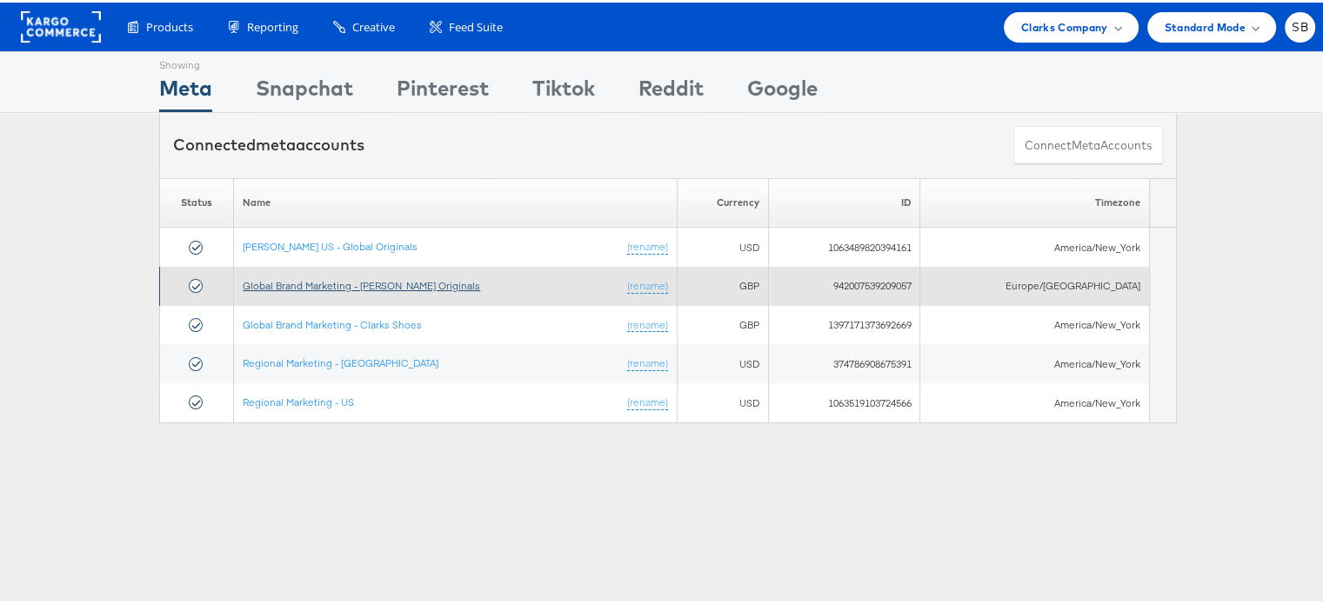
click at [313, 278] on link "Global Brand Marketing - [PERSON_NAME] Originals" at bounding box center [361, 283] width 237 height 13
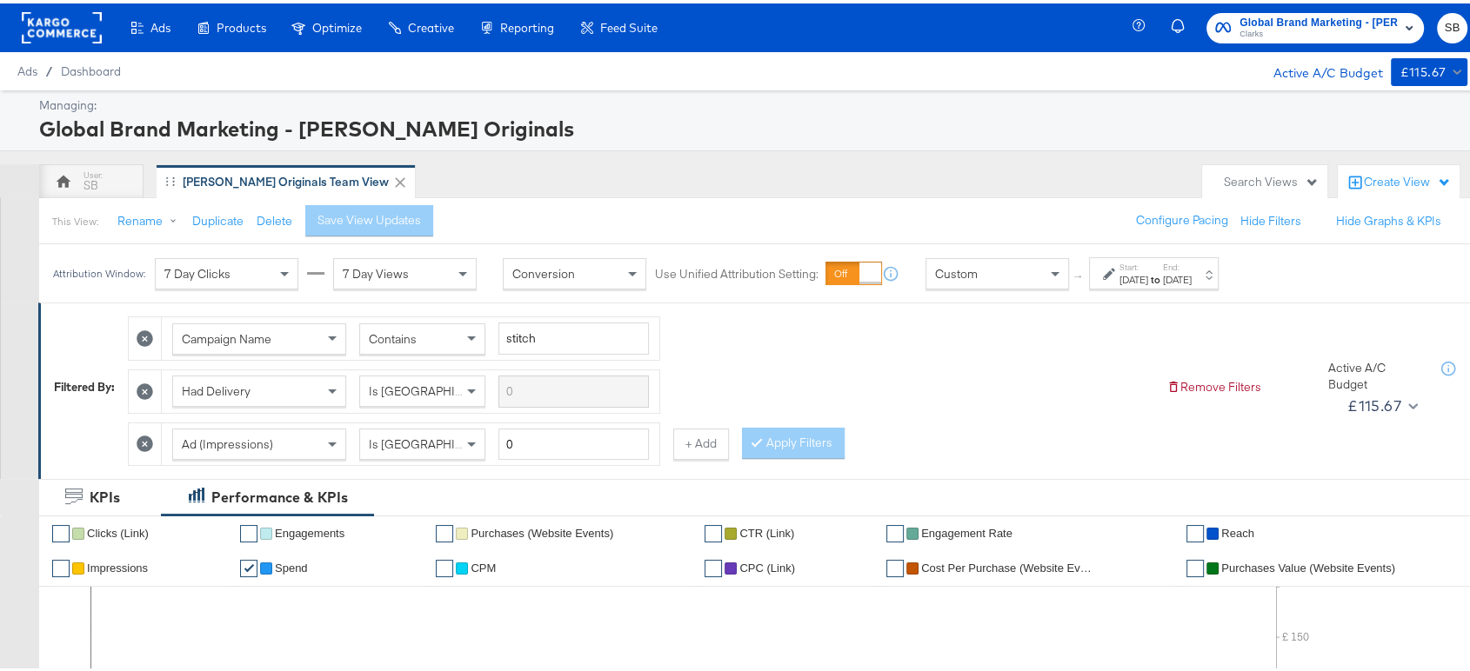
click at [1129, 270] on div "[DATE]" at bounding box center [1133, 277] width 29 height 14
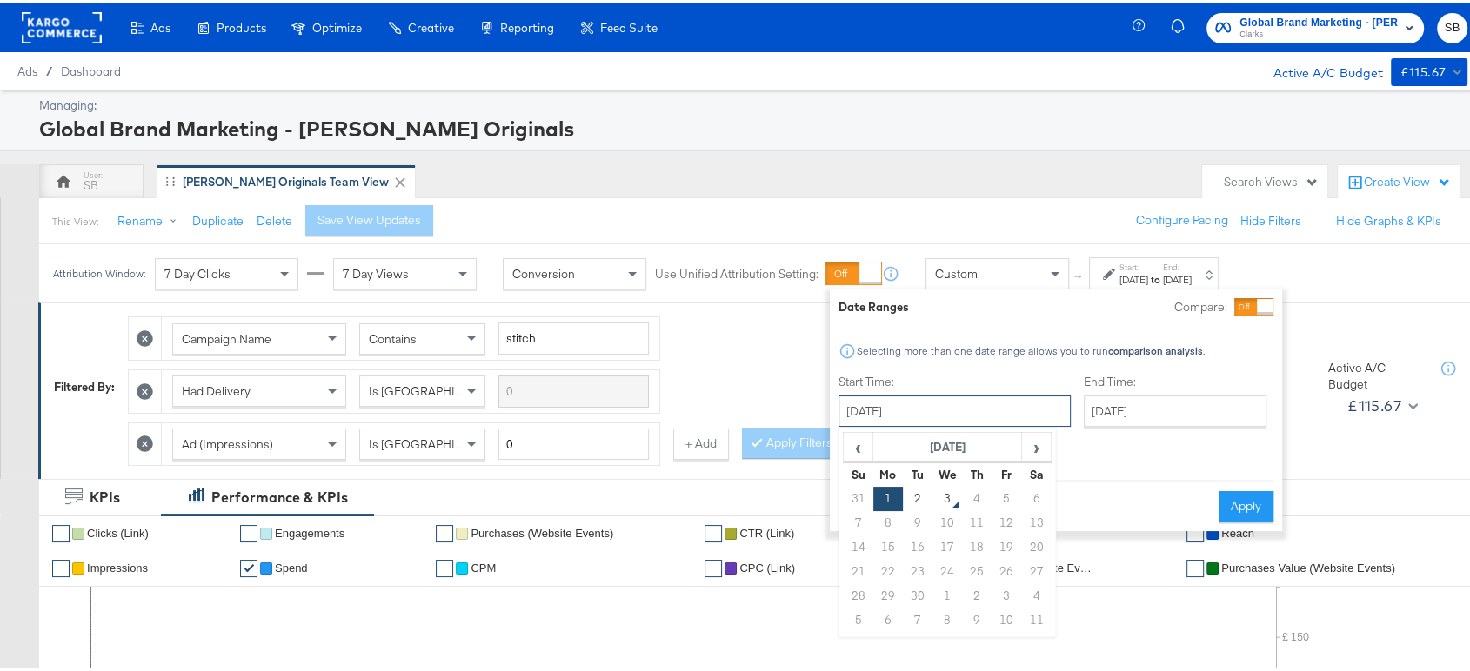
click at [938, 396] on input "[DATE]" at bounding box center [954, 407] width 232 height 31
click at [865, 446] on span "‹" at bounding box center [857, 443] width 27 height 26
click at [1004, 589] on td "29" at bounding box center [1006, 593] width 30 height 24
type input "[DATE]"
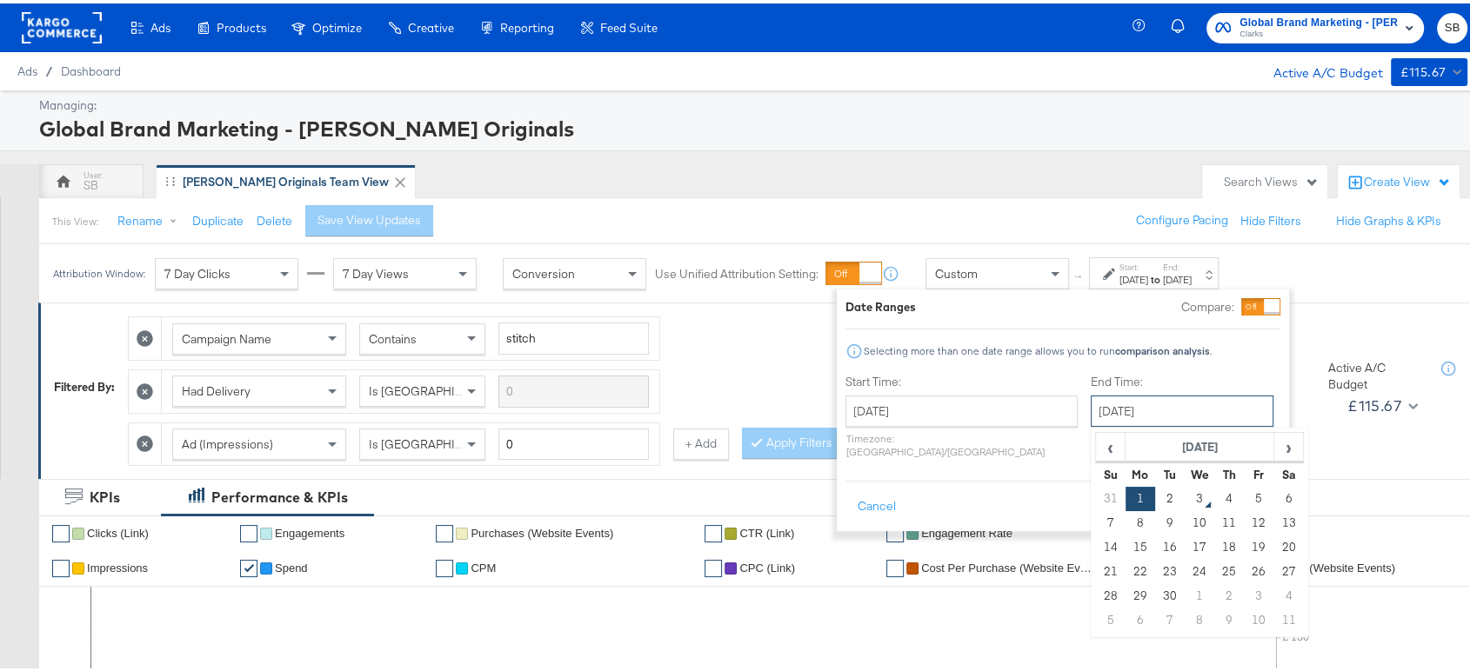
click at [1091, 404] on input "[DATE]" at bounding box center [1182, 407] width 183 height 31
click at [1155, 487] on td "2" at bounding box center [1170, 496] width 30 height 24
type input "[DATE]"
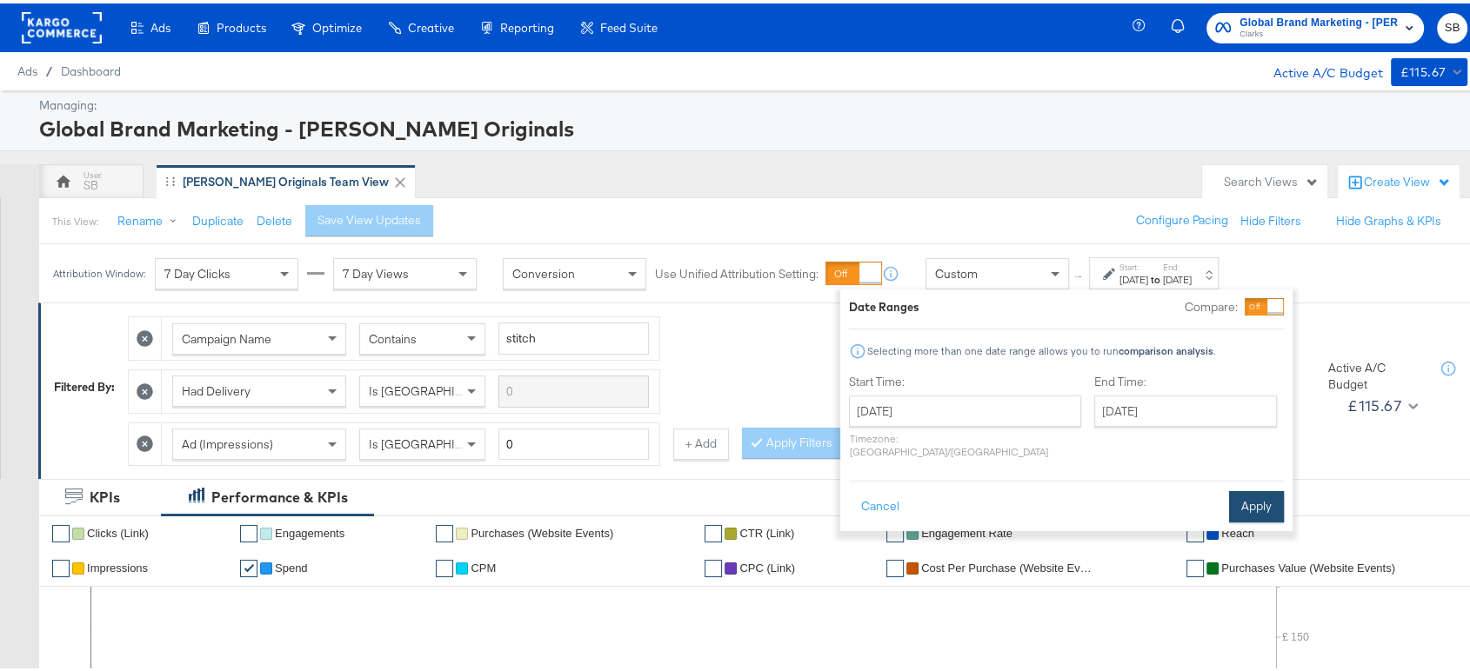
click at [1246, 488] on button "Apply" at bounding box center [1256, 503] width 55 height 31
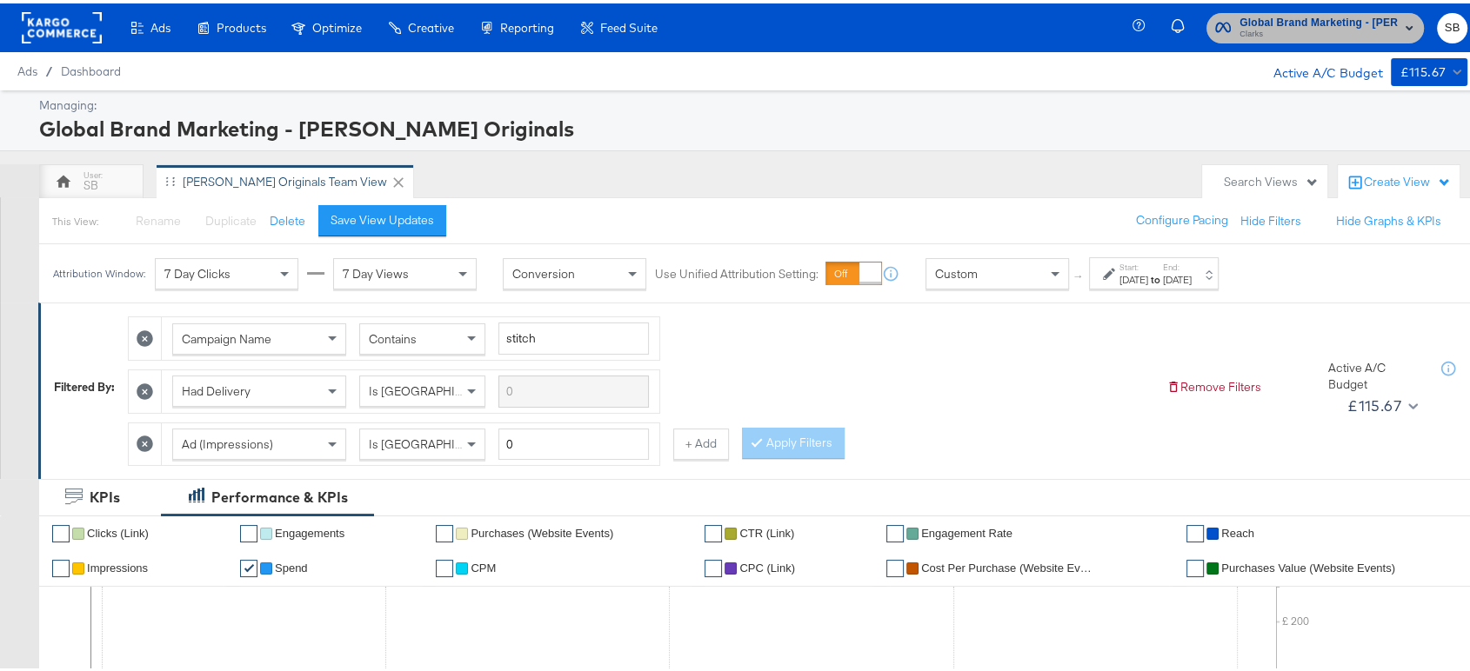
click at [1265, 19] on span "Global Brand Marketing - Clarks Originals" at bounding box center [1318, 19] width 158 height 18
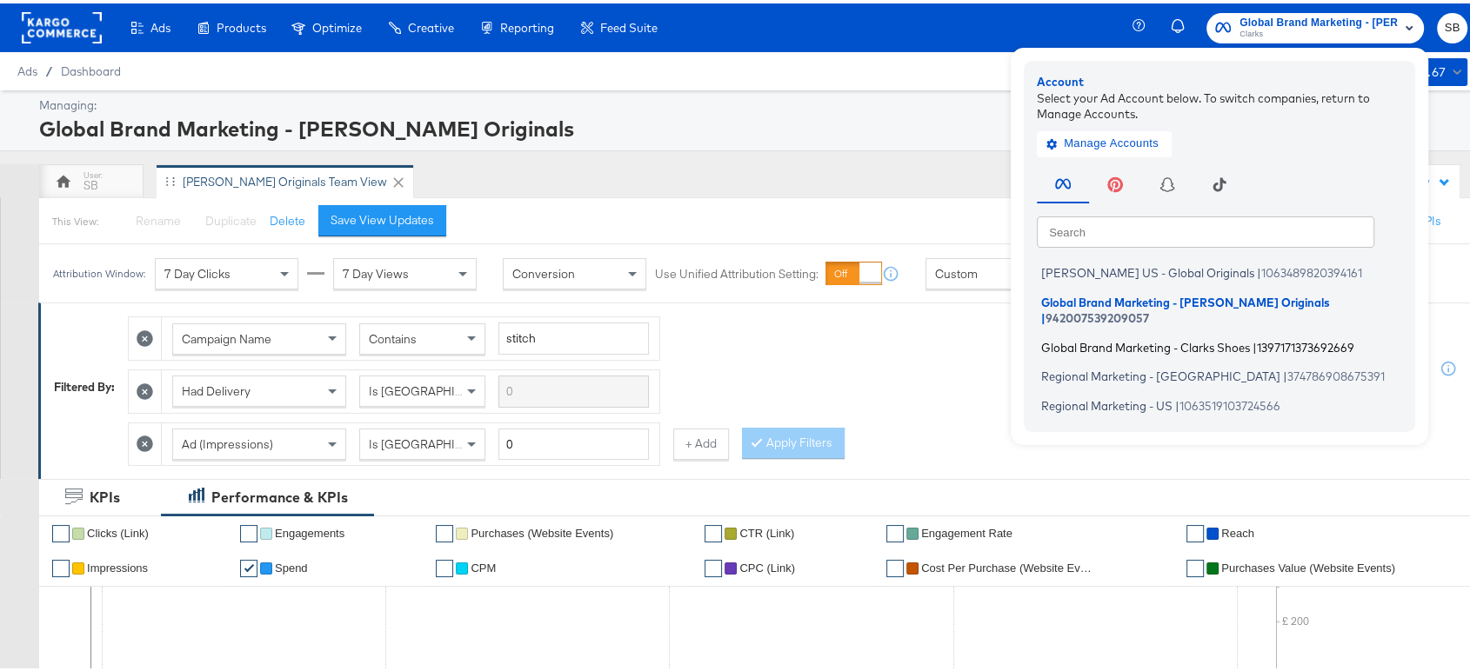
click at [1131, 337] on span "Global Brand Marketing - Clarks Shoes" at bounding box center [1145, 344] width 209 height 14
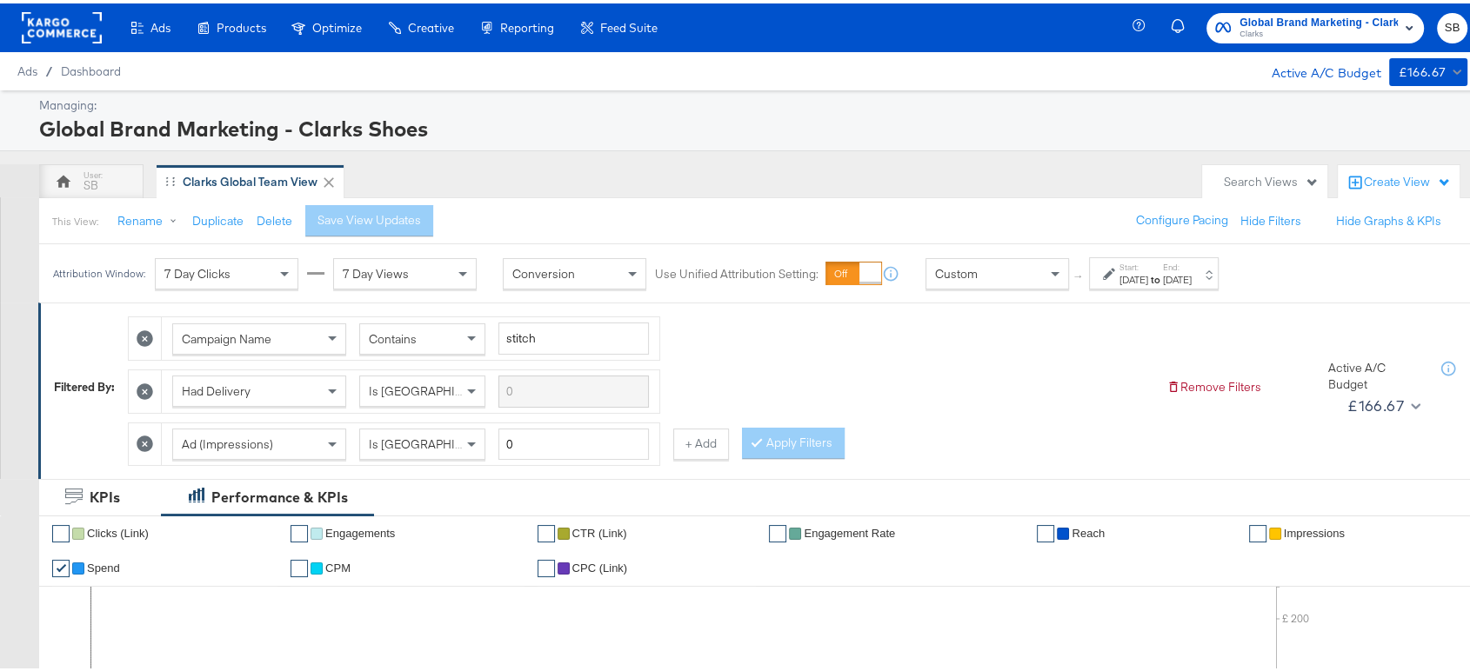
click at [1148, 264] on label "Start:" at bounding box center [1133, 263] width 29 height 11
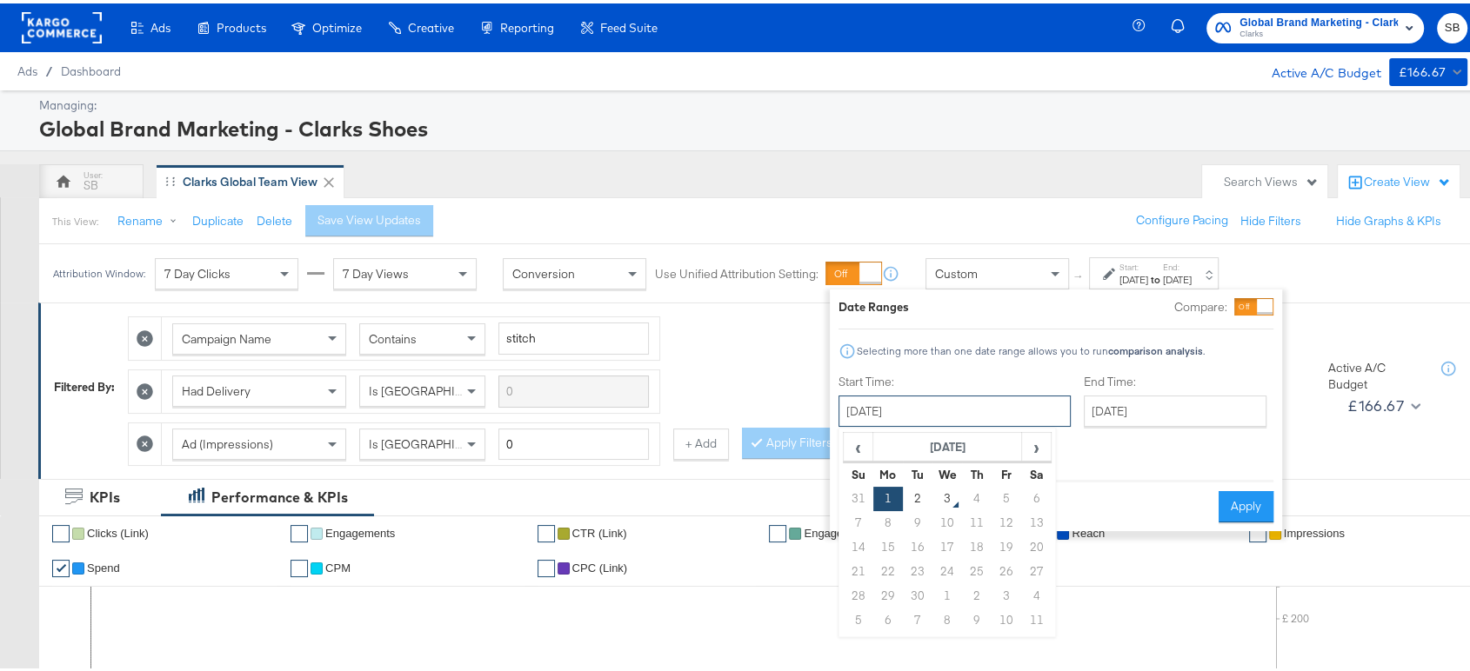
click at [884, 412] on input "[DATE]" at bounding box center [954, 407] width 232 height 31
click at [861, 451] on span "‹" at bounding box center [857, 443] width 27 height 26
click at [998, 589] on td "29" at bounding box center [1006, 593] width 30 height 24
type input "[DATE]"
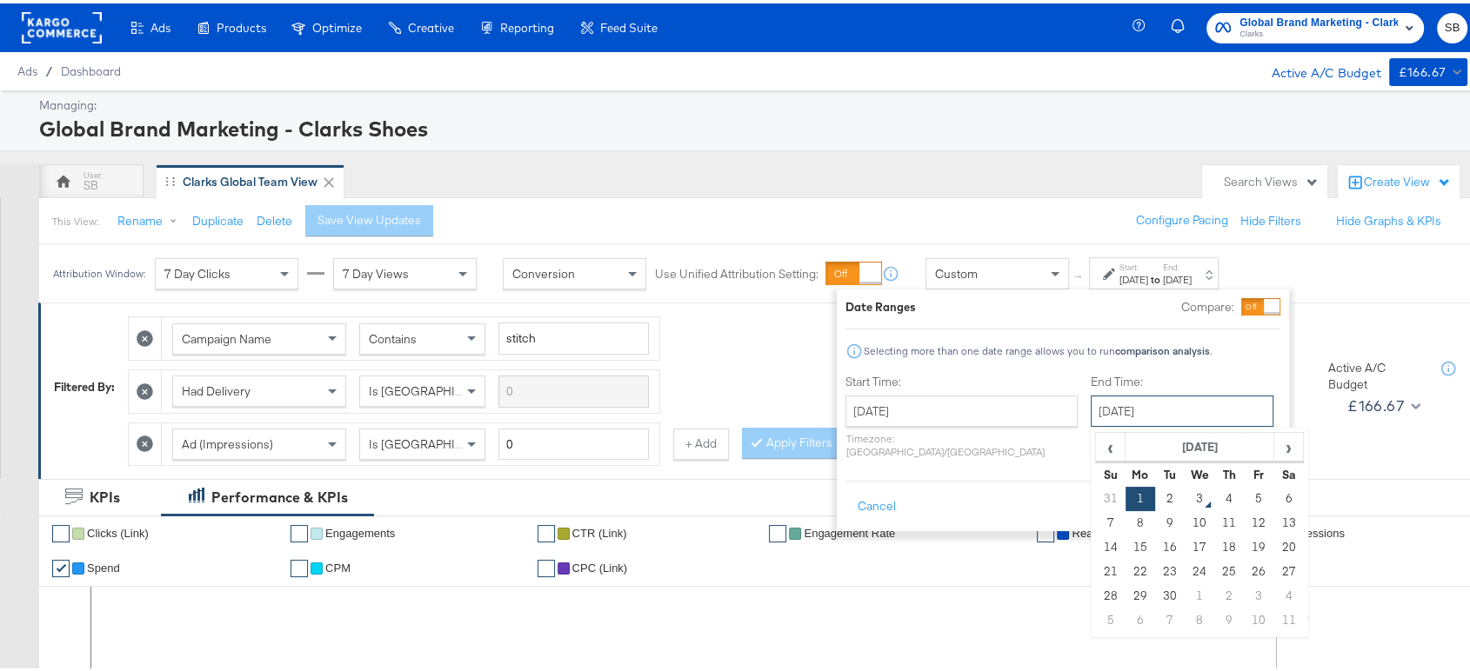
click at [1157, 412] on input "[DATE]" at bounding box center [1182, 407] width 183 height 31
click at [1155, 500] on td "2" at bounding box center [1170, 496] width 30 height 24
type input "[DATE]"
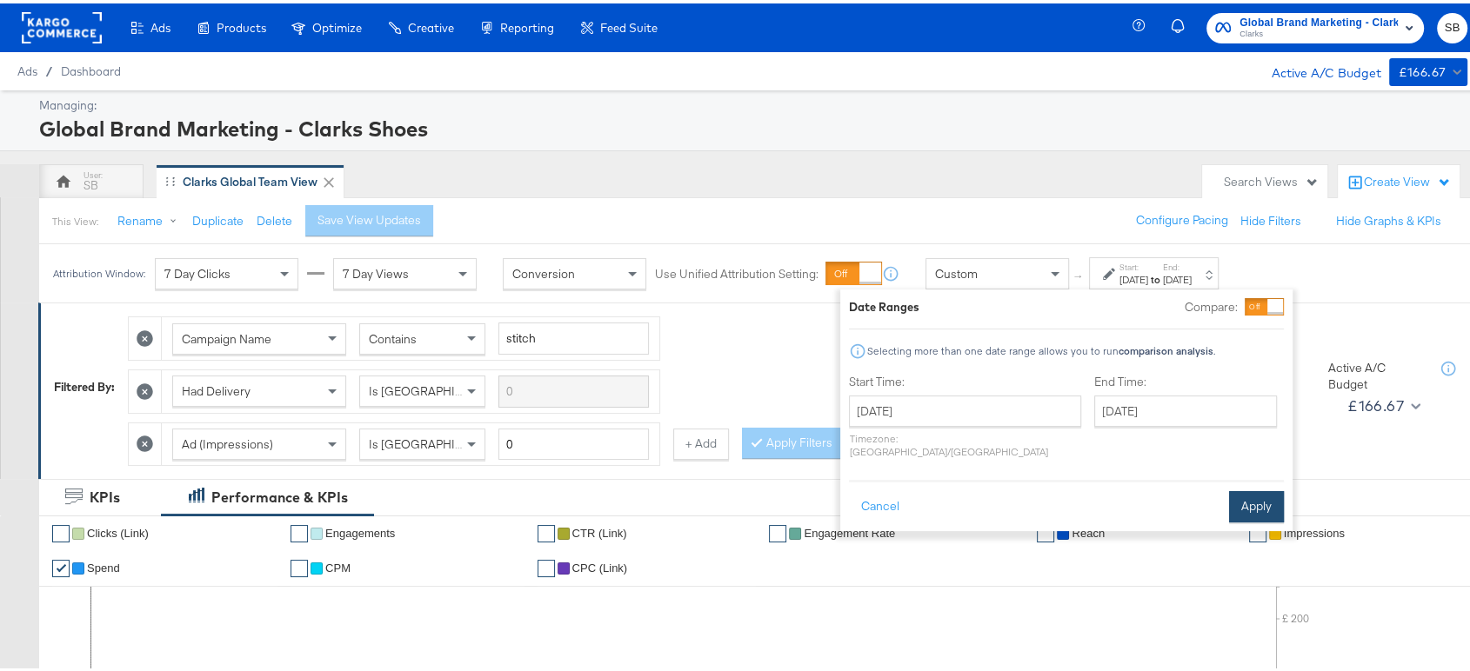
click at [1248, 488] on button "Apply" at bounding box center [1256, 503] width 55 height 31
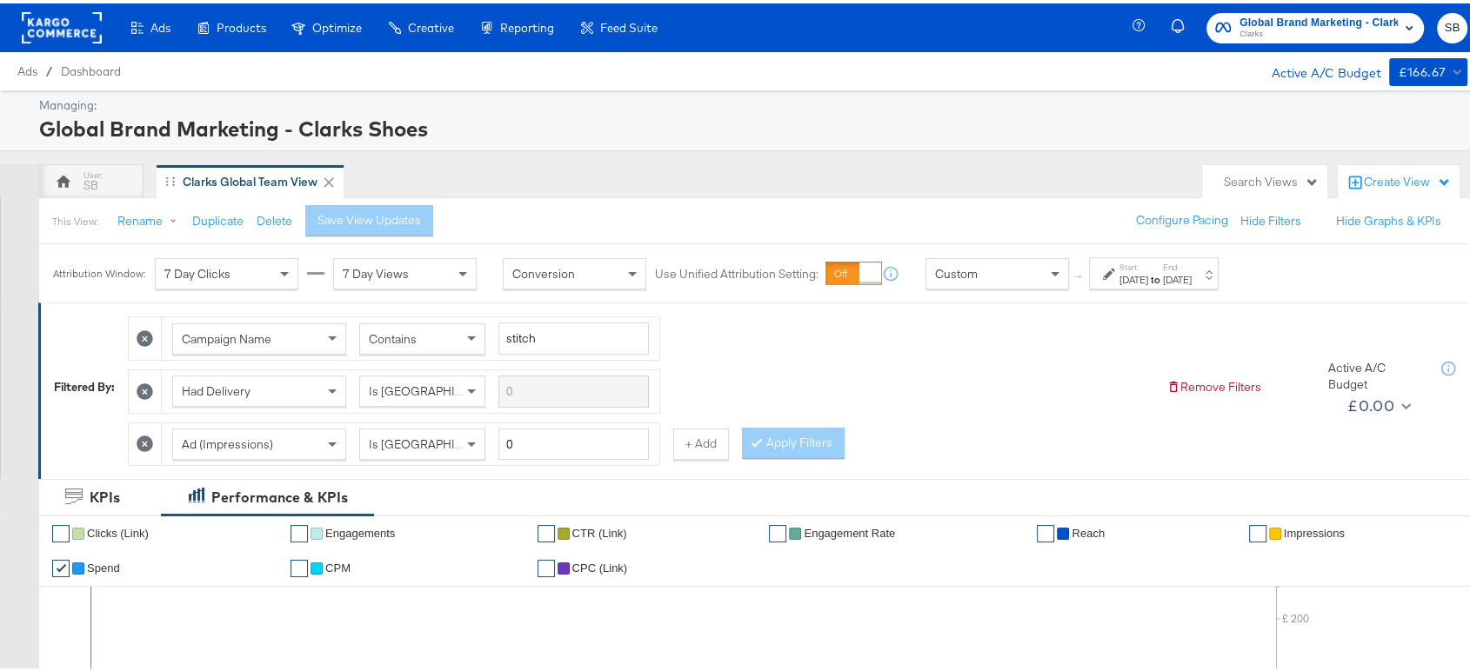
scroll to position [4, 0]
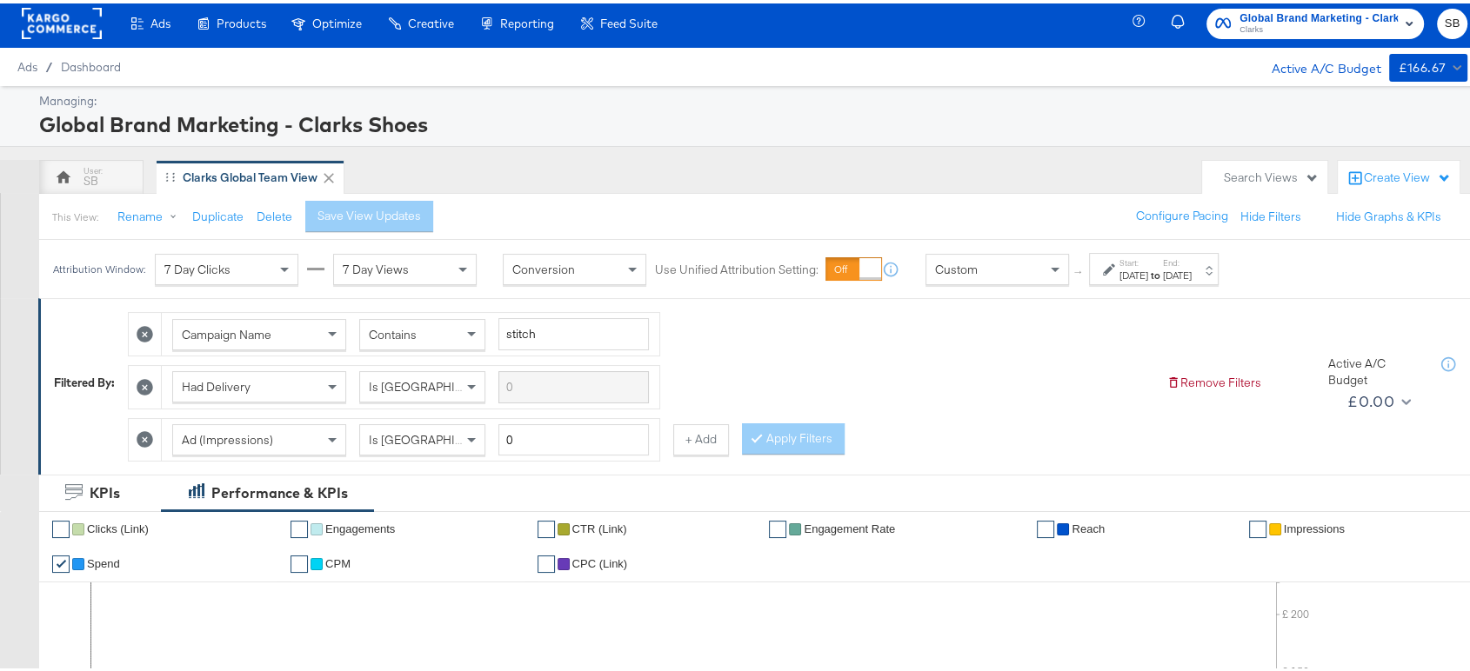
click at [1148, 265] on div "[DATE]" at bounding box center [1133, 272] width 29 height 14
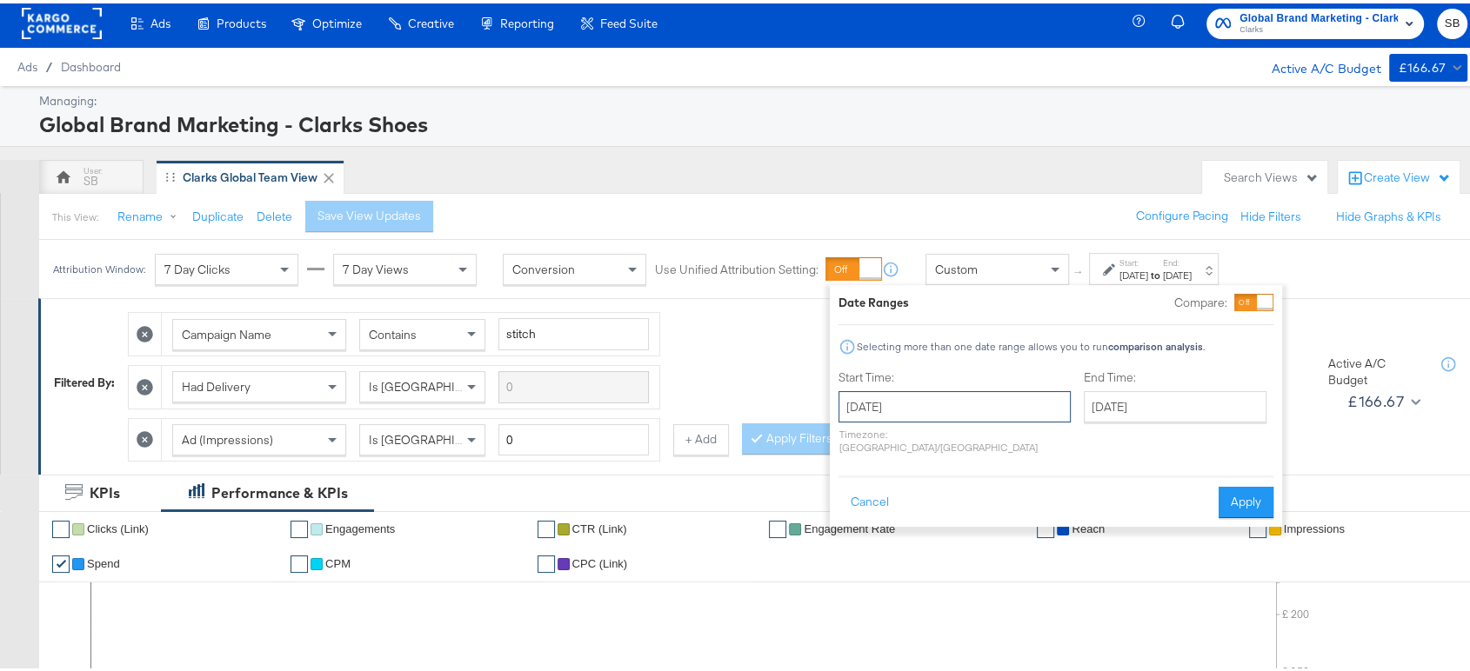
click at [962, 399] on input "[DATE]" at bounding box center [954, 403] width 232 height 31
click at [850, 440] on span "‹" at bounding box center [857, 439] width 27 height 26
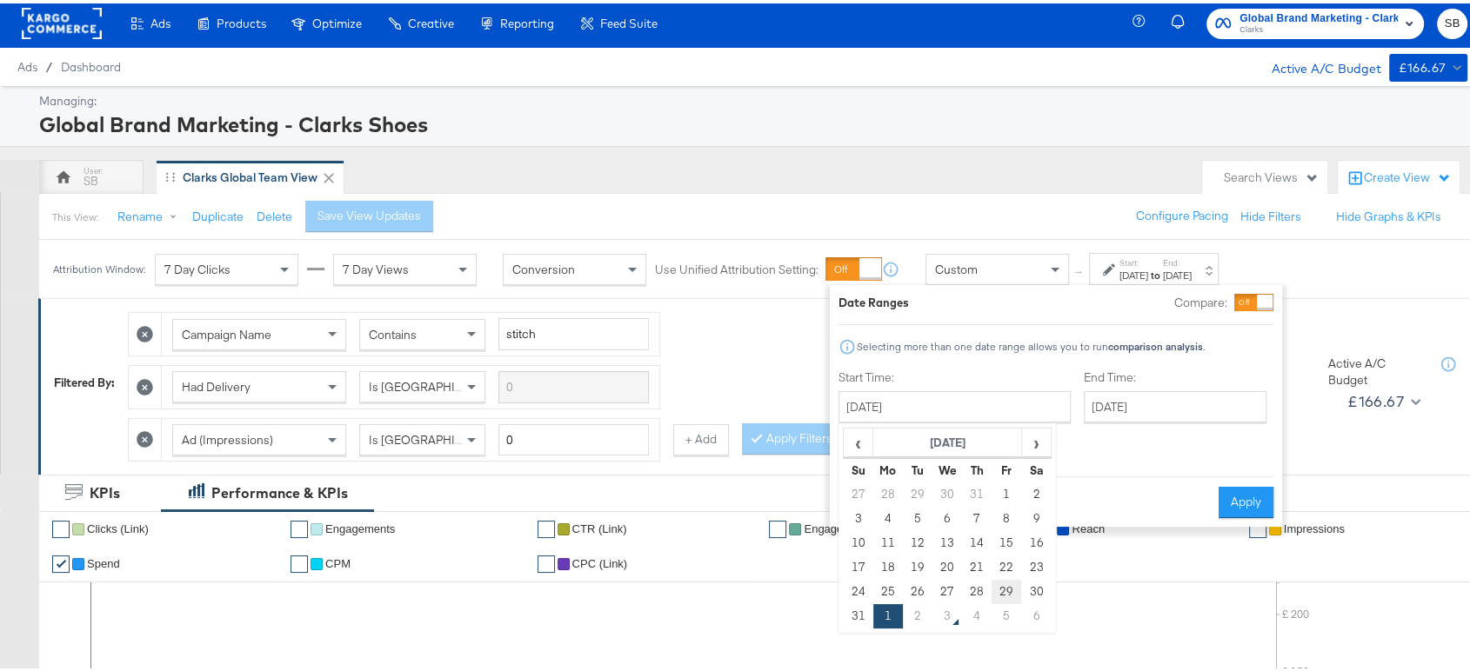
click at [1000, 582] on td "29" at bounding box center [1006, 589] width 30 height 24
type input "[DATE]"
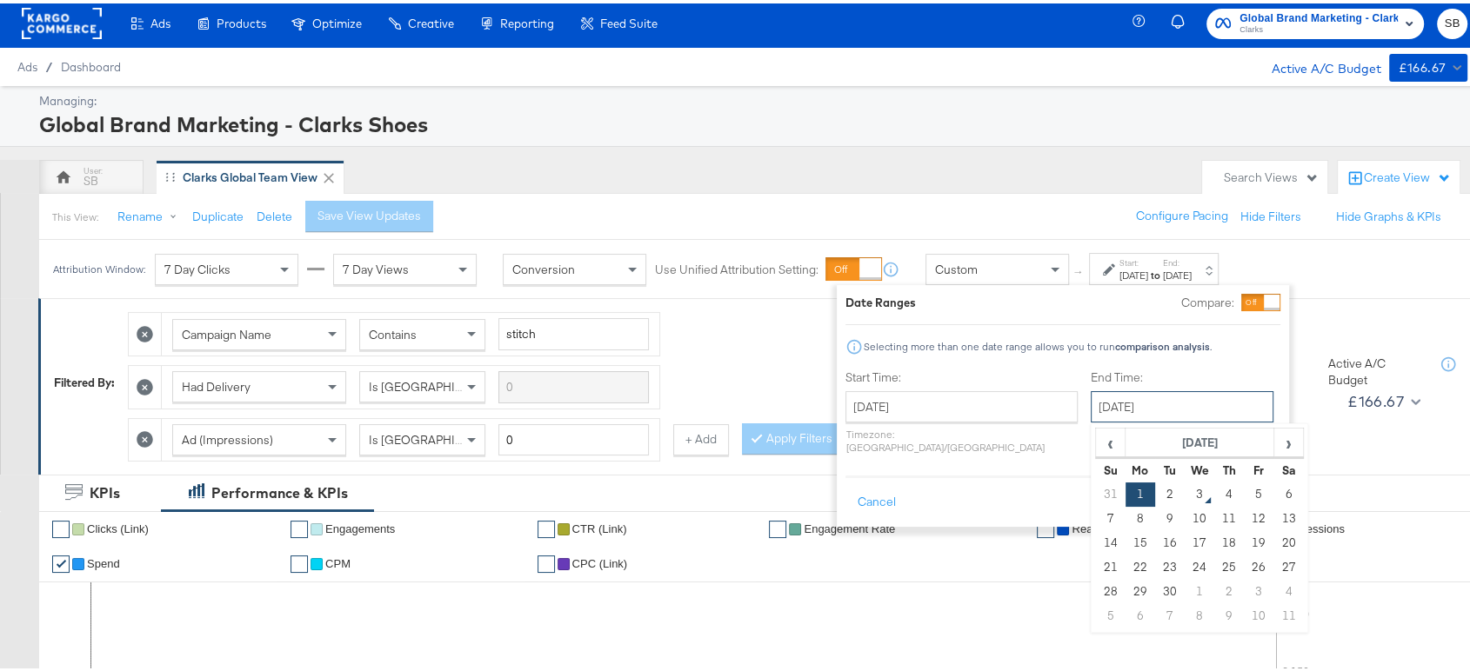
click at [1106, 410] on input "[DATE]" at bounding box center [1182, 403] width 183 height 31
click at [1155, 492] on td "2" at bounding box center [1170, 491] width 30 height 24
type input "[DATE]"
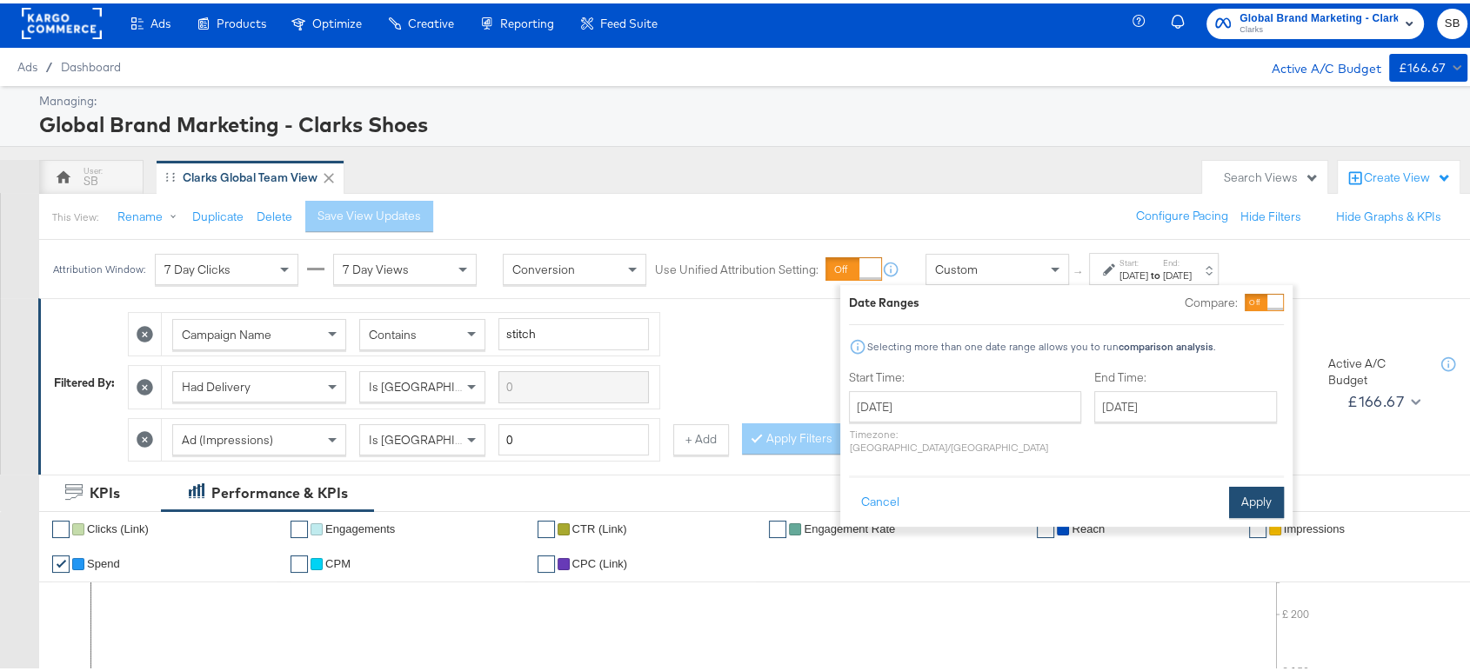
click at [1252, 484] on button "Apply" at bounding box center [1256, 499] width 55 height 31
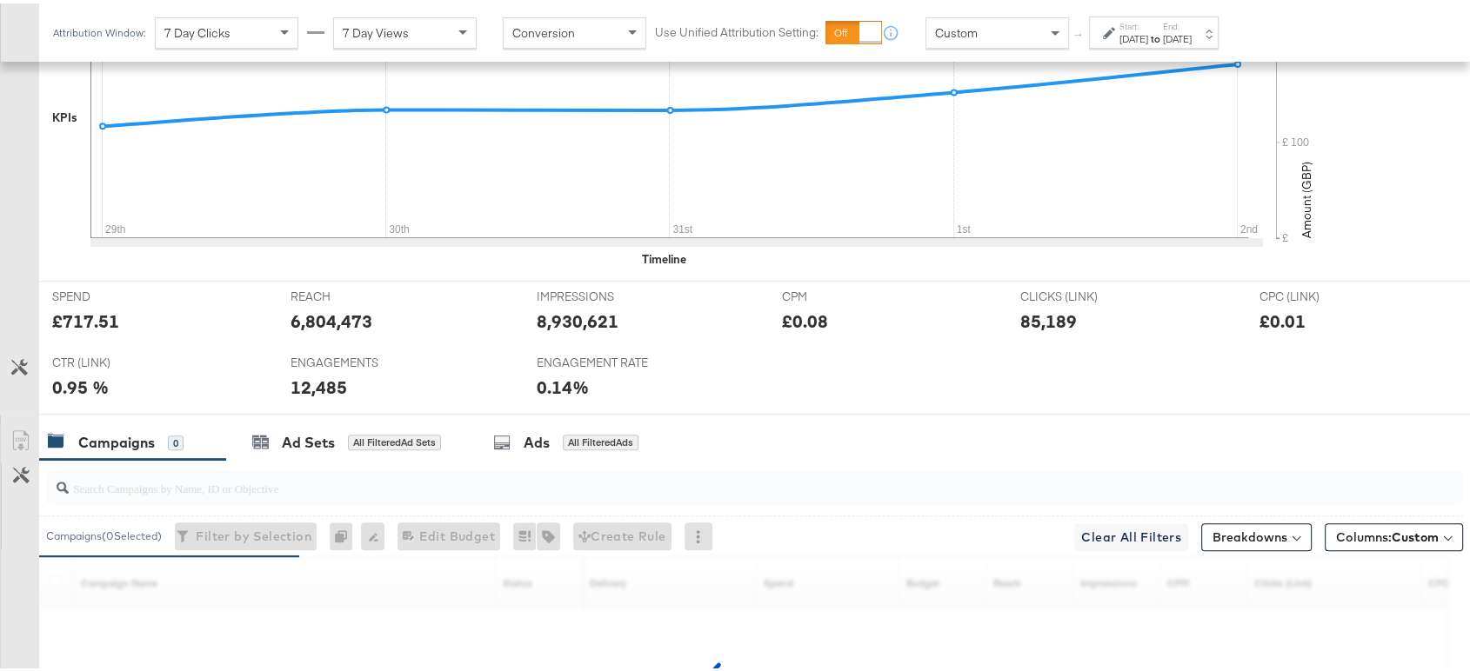
scroll to position [826, 0]
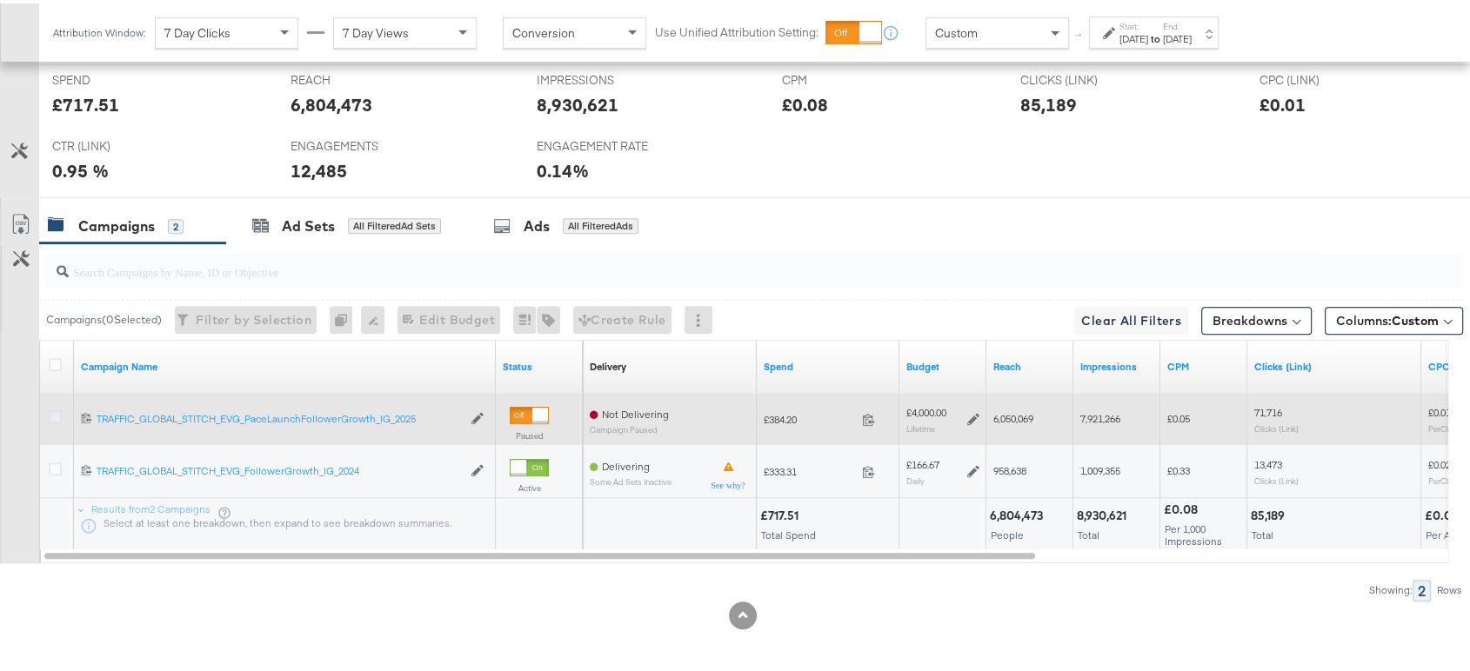
click at [56, 412] on icon at bounding box center [55, 413] width 13 height 13
click at [0, 0] on input "checkbox" at bounding box center [0, 0] width 0 height 0
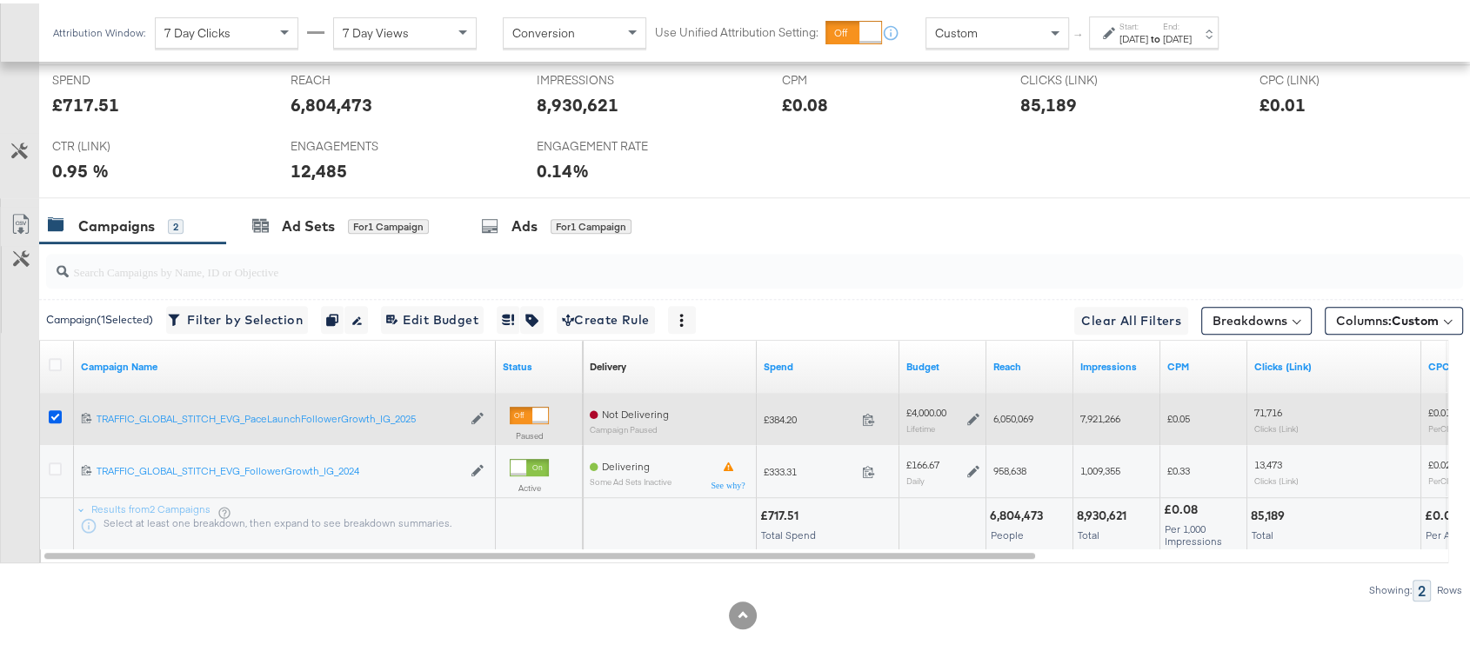
click at [49, 410] on icon at bounding box center [55, 413] width 13 height 13
click at [0, 0] on input "checkbox" at bounding box center [0, 0] width 0 height 0
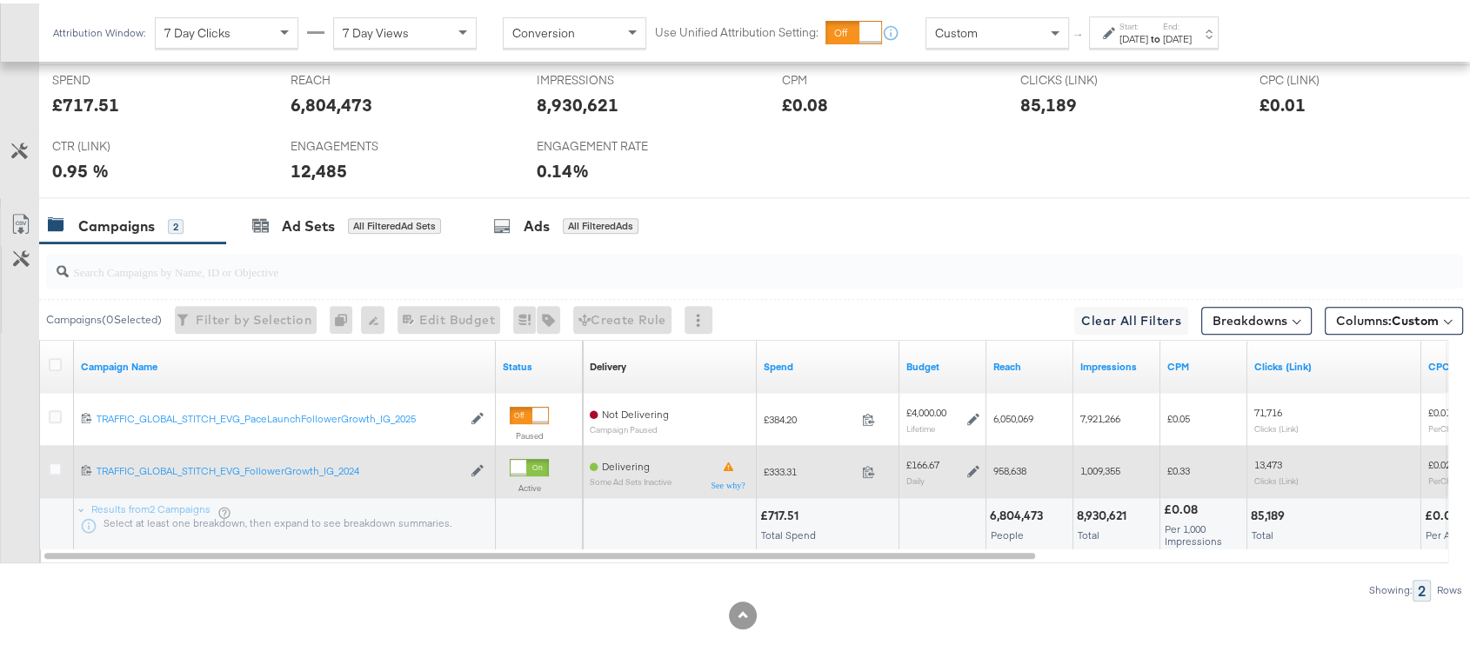
click at [46, 461] on div at bounding box center [58, 467] width 32 height 31
click at [51, 464] on icon at bounding box center [55, 465] width 13 height 13
click at [0, 0] on input "checkbox" at bounding box center [0, 0] width 0 height 0
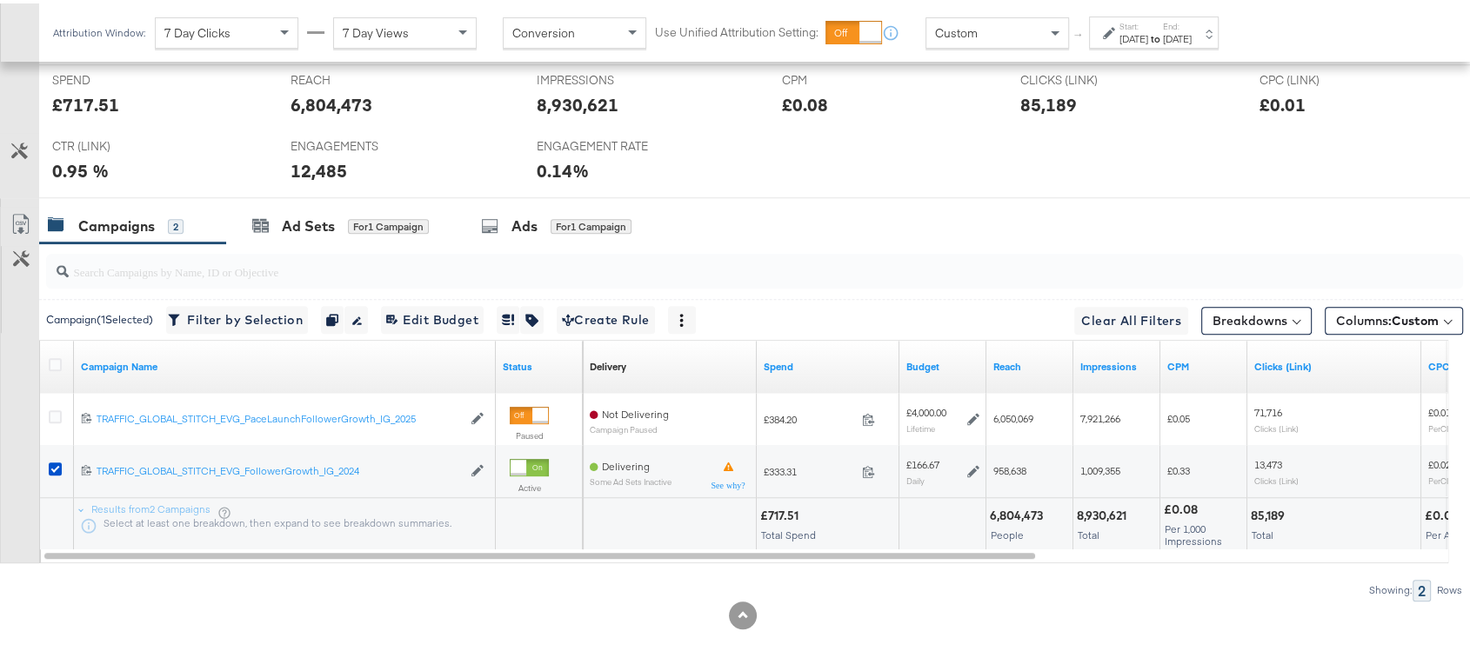
click at [1148, 32] on div "[DATE]" at bounding box center [1133, 36] width 29 height 14
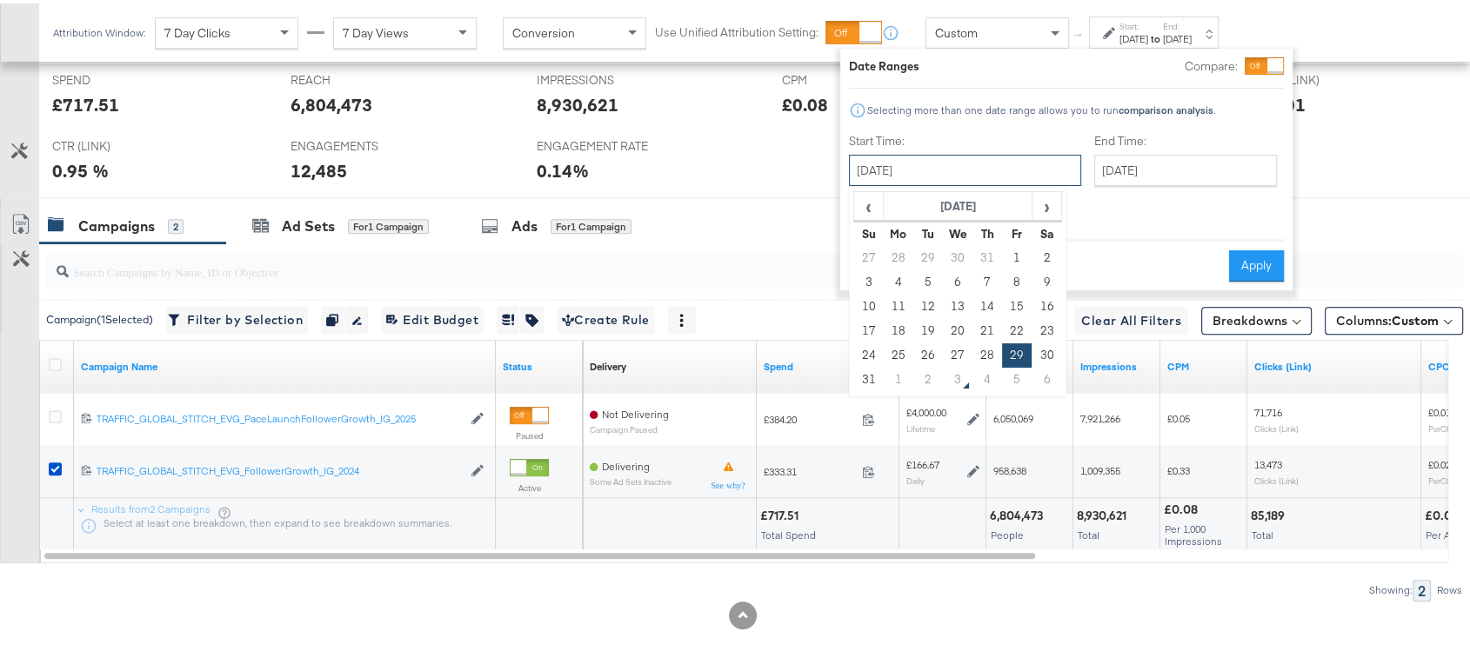
click at [943, 172] on input "[DATE]" at bounding box center [965, 166] width 232 height 31
click at [1035, 197] on span "›" at bounding box center [1046, 203] width 27 height 26
click at [926, 250] on td "2" at bounding box center [928, 255] width 30 height 24
type input "[DATE]"
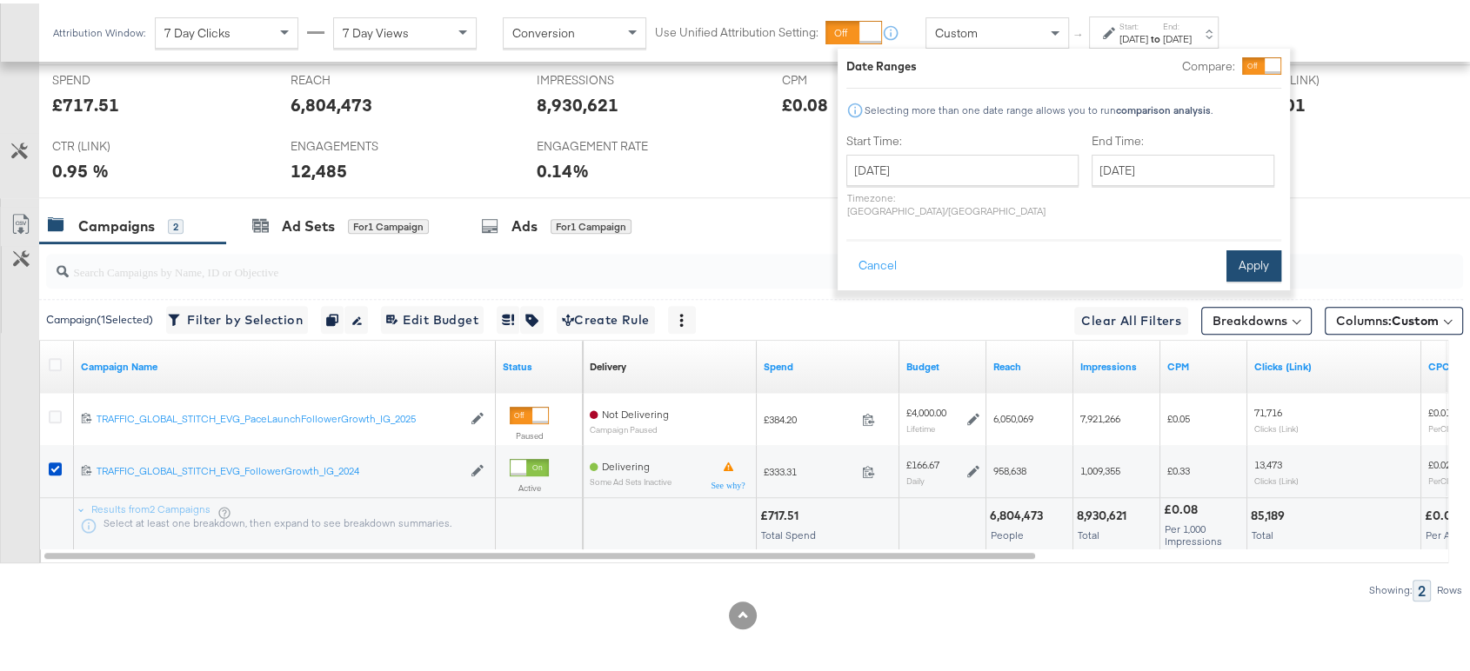
click at [1244, 250] on button "Apply" at bounding box center [1253, 262] width 55 height 31
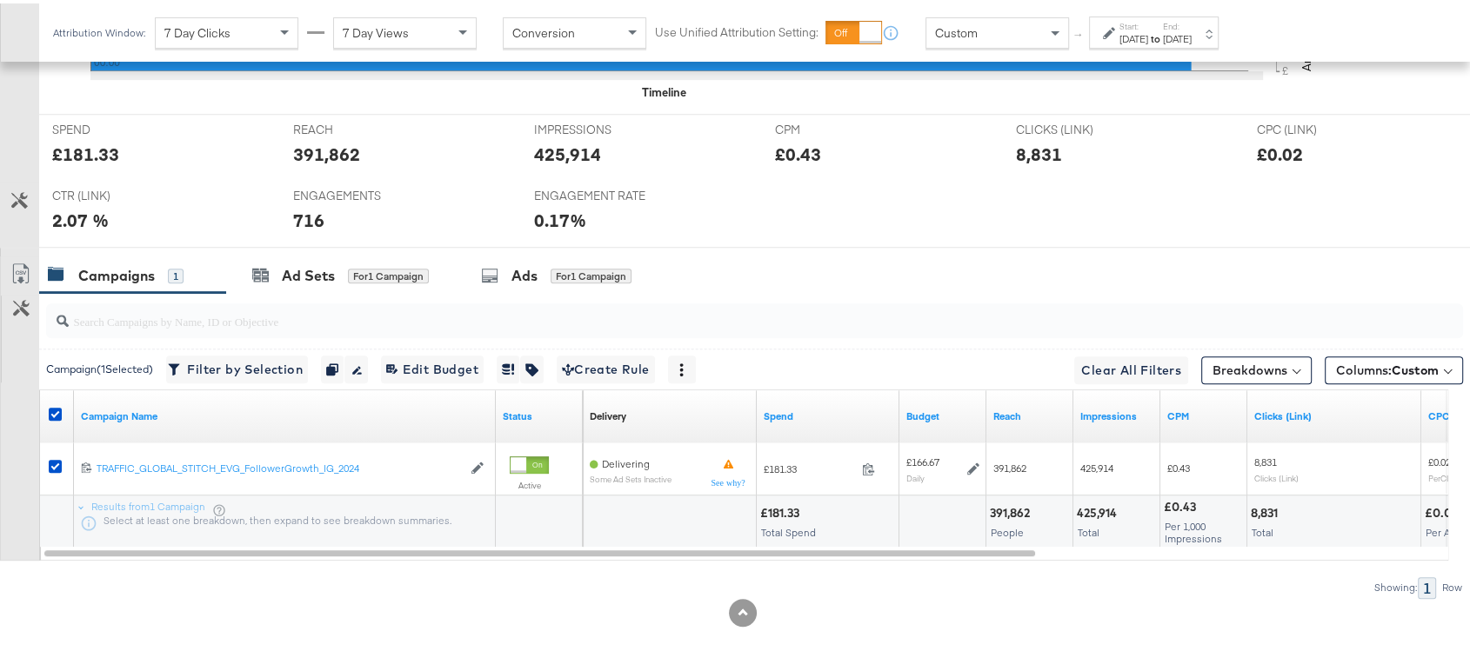
scroll to position [774, 0]
